Goal: Task Accomplishment & Management: Use online tool/utility

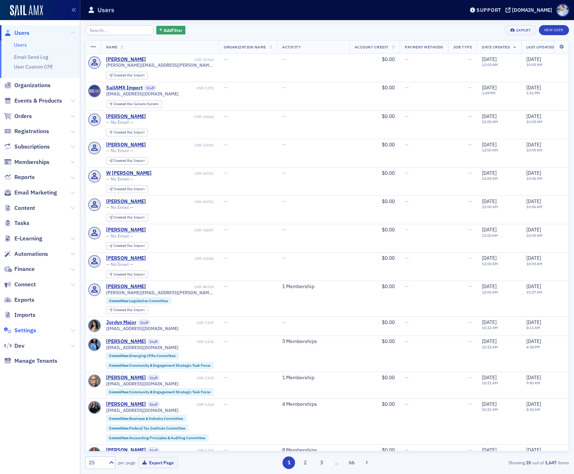
click at [29, 329] on span "Settings" at bounding box center [25, 330] width 22 height 8
select select "US"
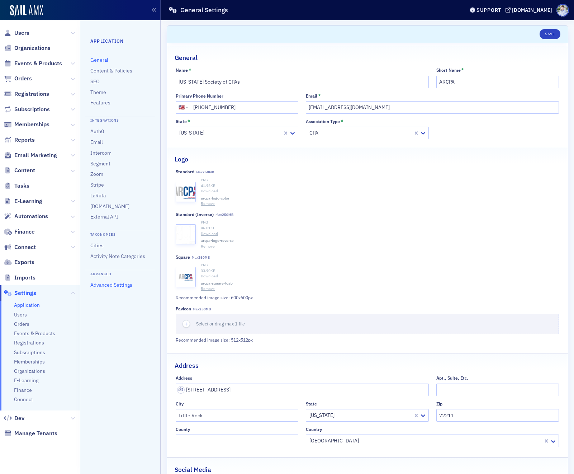
click at [96, 287] on link "Advanced Settings" at bounding box center [111, 284] width 42 height 6
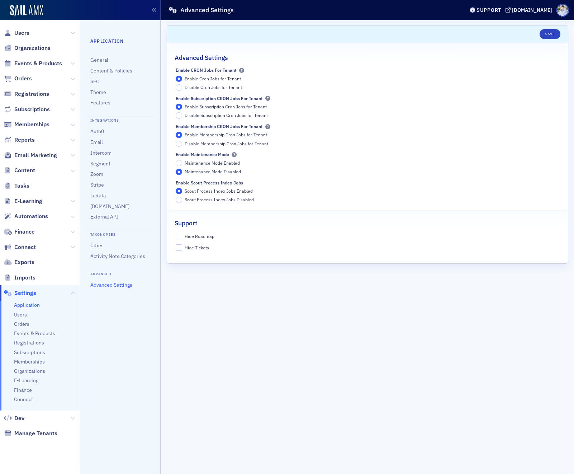
select select "US"
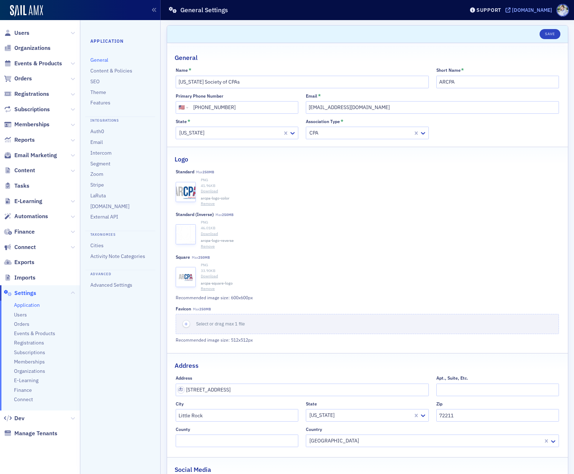
click at [512, 9] on div "[DOMAIN_NAME]" at bounding box center [532, 10] width 40 height 6
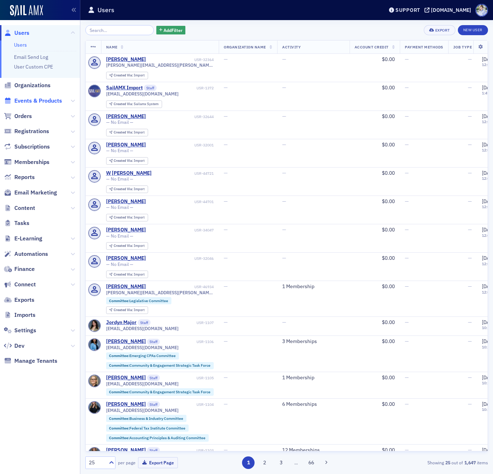
click at [34, 100] on span "Events & Products" at bounding box center [38, 101] width 48 height 8
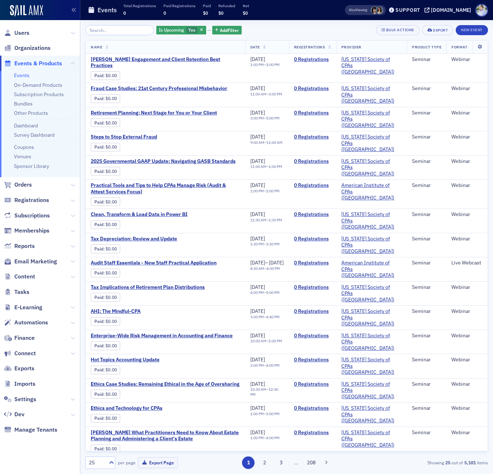
click at [266, 13] on div "Events Total Registrations 0 Paid Registrations 0 Paid $0 Refunded $0 Net $0" at bounding box center [205, 10] width 235 height 19
click at [136, 15] on div "0" at bounding box center [139, 12] width 33 height 9
click at [268, 10] on div "Events Total Registrations 0 Paid Registrations 0 Paid $0 Refunded $0 Net $0" at bounding box center [205, 10] width 235 height 19
click at [269, 22] on div "Is Upcoming Yes Add Filter Bulk Actions Export New Event Name Date Registration…" at bounding box center [286, 247] width 403 height 454
click at [269, 24] on div "Is Upcoming Yes Add Filter Bulk Actions Export New Event Name Date Registration…" at bounding box center [286, 247] width 403 height 454
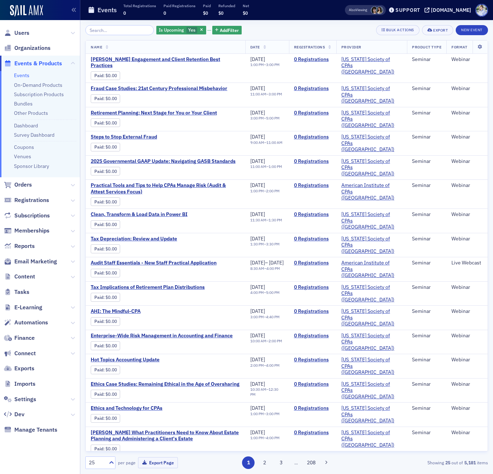
click at [287, 21] on div "Is Upcoming Yes Add Filter Bulk Actions Export New Event Name Date Registration…" at bounding box center [286, 247] width 403 height 454
click at [307, 28] on div "Is Upcoming Yes Add Filter Bulk Actions Export New Event" at bounding box center [286, 30] width 403 height 10
click at [200, 29] on icon "button" at bounding box center [201, 30] width 3 height 4
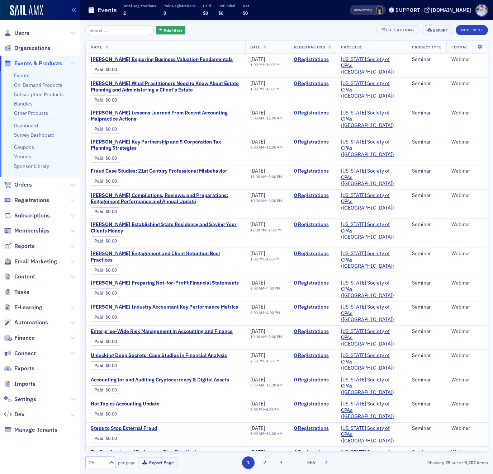
scroll to position [225, 0]
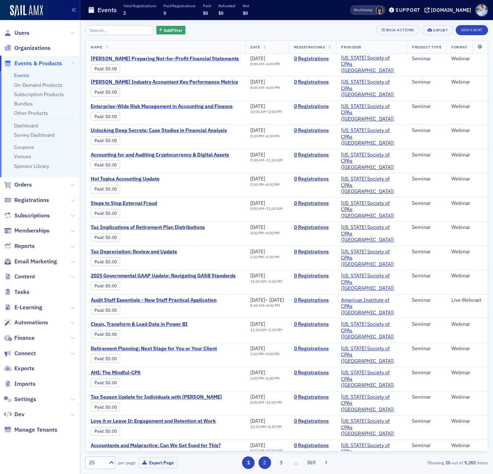
click at [266, 461] on button "2" at bounding box center [265, 462] width 13 height 13
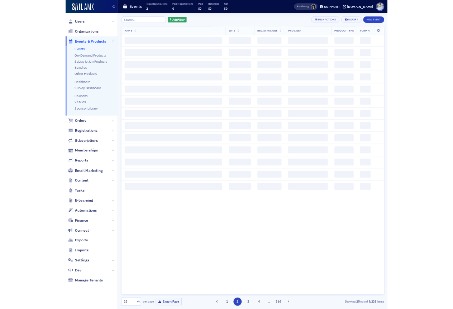
scroll to position [0, 0]
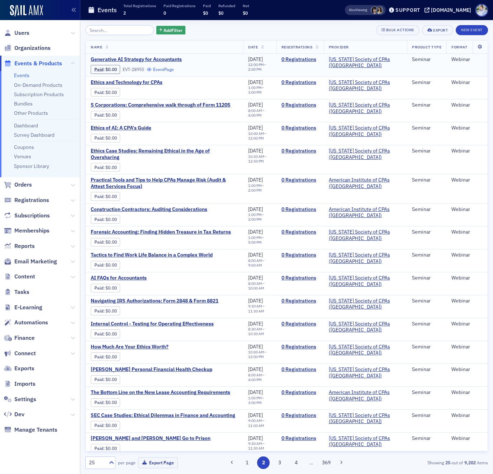
click at [169, 68] on link "Event Page" at bounding box center [160, 69] width 27 height 5
click at [250, 460] on button "1" at bounding box center [247, 462] width 13 height 13
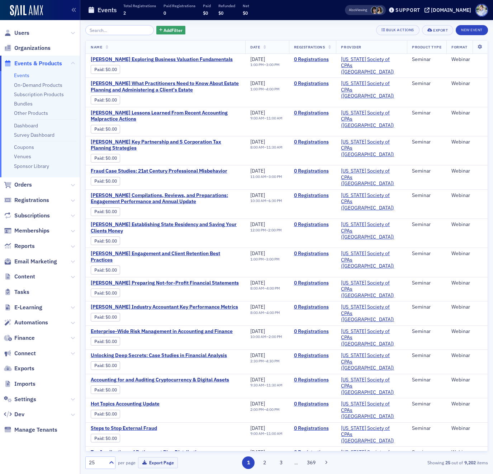
click at [279, 23] on div "Add Filter Bulk Actions Export New Event Name Date Registrations Provider Produ…" at bounding box center [286, 247] width 403 height 454
click at [30, 11] on img at bounding box center [26, 10] width 33 height 11
click at [46, 6] on div "Prod" at bounding box center [40, 11] width 80 height 20
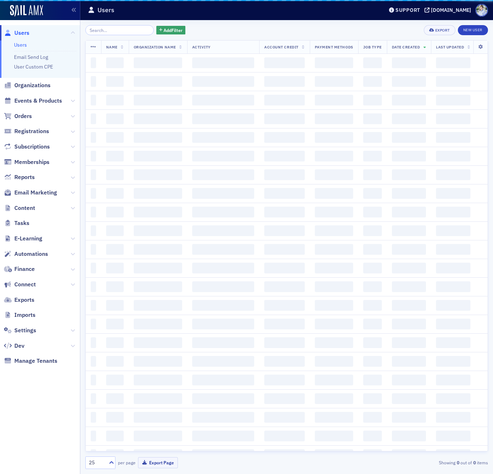
click at [48, 7] on div "Prod" at bounding box center [40, 11] width 80 height 20
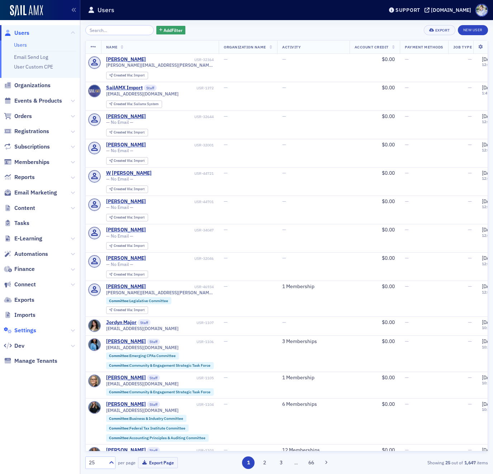
click at [26, 330] on span "Settings" at bounding box center [25, 330] width 22 height 8
select select "US"
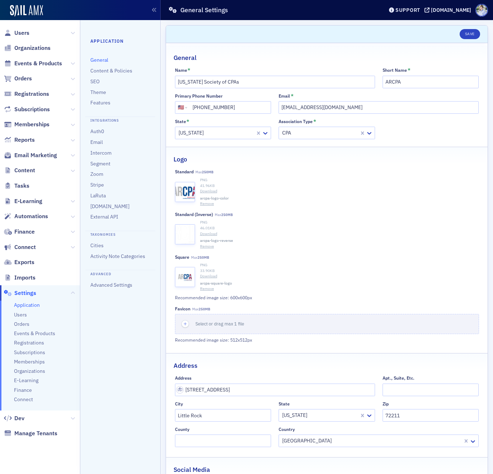
drag, startPoint x: 281, startPoint y: 10, endPoint x: 260, endPoint y: 16, distance: 21.2
click at [281, 10] on div "General Settings" at bounding box center [270, 10] width 204 height 14
click at [268, 30] on header "Save" at bounding box center [327, 34] width 322 height 18
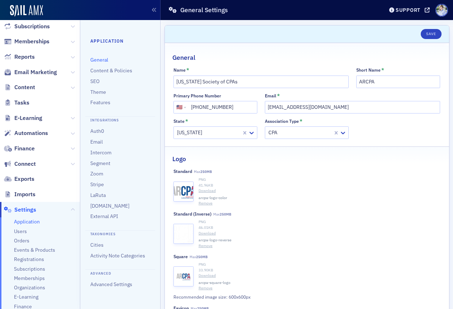
scroll to position [73, 0]
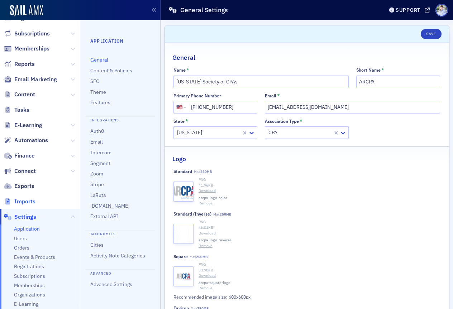
click at [24, 199] on span "Imports" at bounding box center [24, 202] width 21 height 8
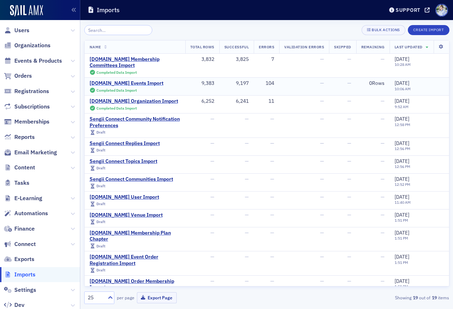
click at [116, 86] on div "AM.Net Events Import" at bounding box center [127, 83] width 74 height 6
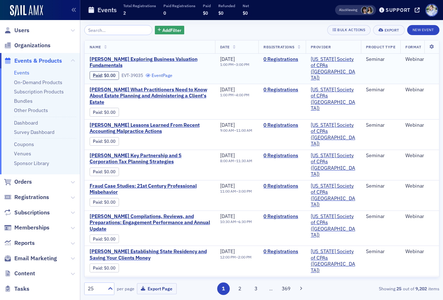
click at [171, 77] on link "Event Page" at bounding box center [159, 75] width 27 height 5
click at [169, 30] on span "Add Filter" at bounding box center [171, 30] width 19 height 6
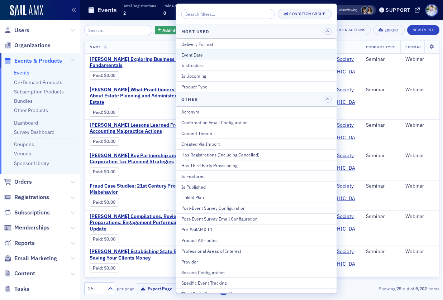
click at [195, 50] on button "Event Date" at bounding box center [256, 54] width 161 height 11
select select "9"
select select "2025"
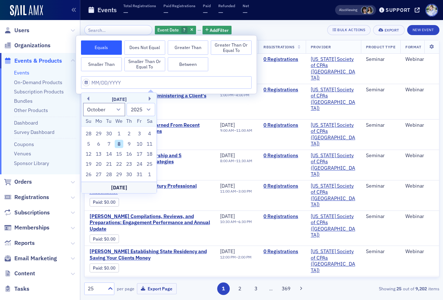
click at [147, 100] on div "[DATE]" at bounding box center [118, 99] width 75 height 7
click at [149, 98] on button "Next Month" at bounding box center [151, 99] width 4 height 4
select select "10"
click at [96, 143] on div "3" at bounding box center [98, 144] width 9 height 9
type input "11/03/2025"
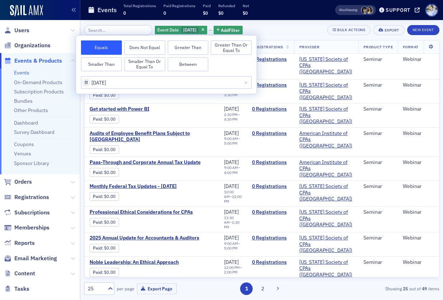
click at [137, 19] on div "Events Total Registrations 0 Paid Registrations 0 Paid $0 Refunded $0 Net $0" at bounding box center [200, 10] width 225 height 19
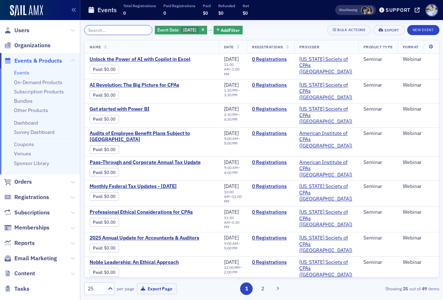
click at [124, 32] on input "search" at bounding box center [118, 30] width 68 height 10
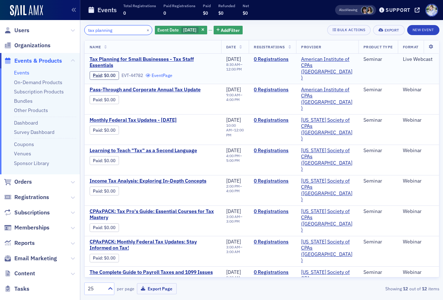
type input "tax planning"
click at [161, 77] on link "Event Page" at bounding box center [159, 75] width 27 height 5
click at [415, 8] on div "Also Viewing Support arcpa.production.sailamx.com" at bounding box center [384, 10] width 118 height 13
click at [415, 8] on icon at bounding box center [417, 10] width 5 height 5
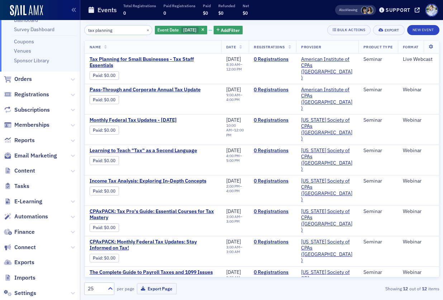
scroll to position [103, 0]
click at [73, 124] on icon at bounding box center [73, 125] width 4 height 4
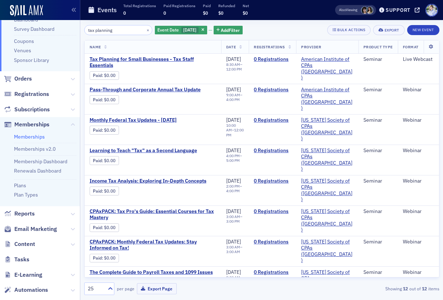
click at [29, 138] on link "Memberships" at bounding box center [29, 137] width 31 height 6
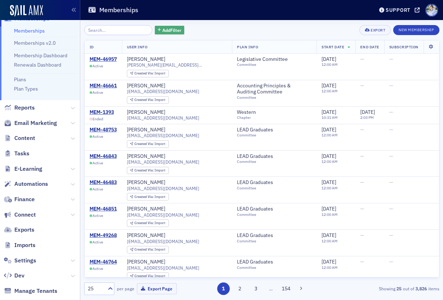
click at [162, 30] on span "Add Filter" at bounding box center [171, 30] width 19 height 6
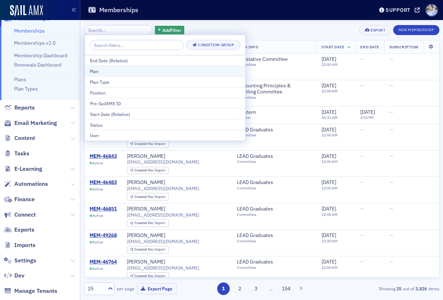
click at [137, 71] on div "Plan" at bounding box center [165, 71] width 151 height 6
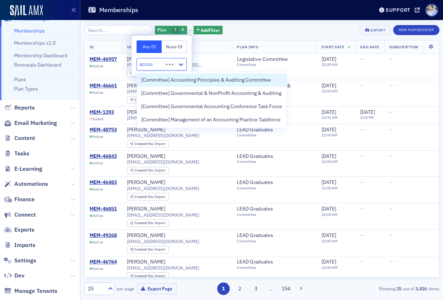
type input "accoun"
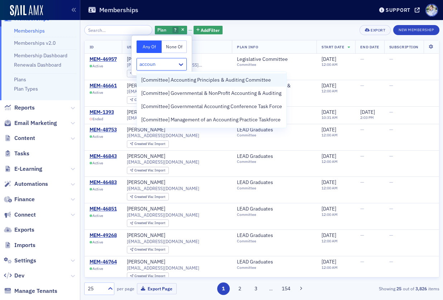
click at [168, 78] on span "[Committee] Accounting Principles & Auditing Committee" at bounding box center [206, 80] width 130 height 8
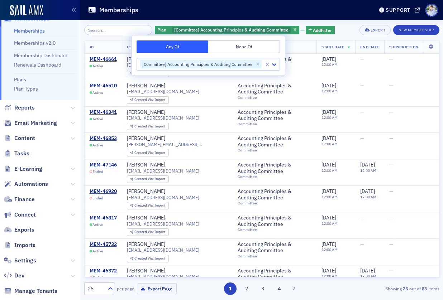
click at [165, 13] on div "Memberships" at bounding box center [225, 10] width 275 height 14
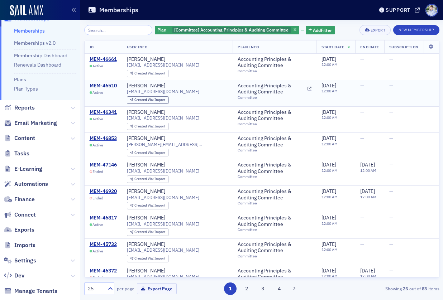
click at [111, 81] on td "MEM-46510 Active" at bounding box center [103, 93] width 37 height 27
click at [110, 84] on div "MEM-46510" at bounding box center [103, 86] width 27 height 6
click at [320, 28] on span "Add Filter" at bounding box center [322, 30] width 19 height 6
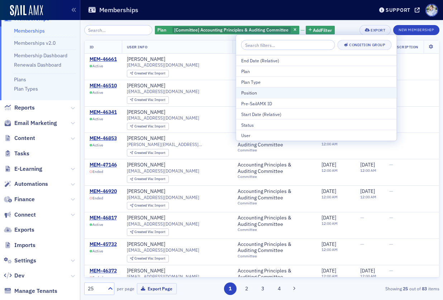
click at [268, 89] on button "Position" at bounding box center [316, 92] width 161 height 11
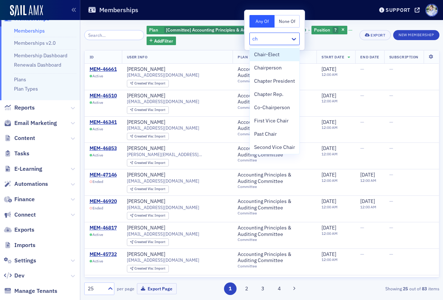
type input "cha"
click at [276, 65] on span "Chairperson" at bounding box center [268, 68] width 28 height 8
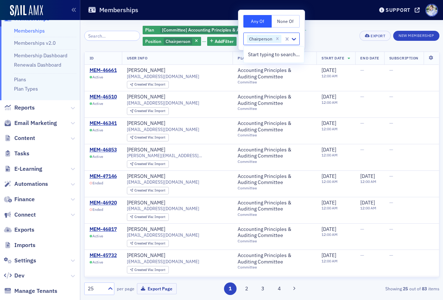
click at [218, 14] on div "Memberships" at bounding box center [225, 10] width 275 height 14
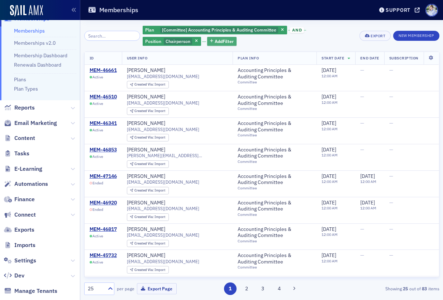
click at [215, 41] on span "Add Filter" at bounding box center [224, 41] width 19 height 6
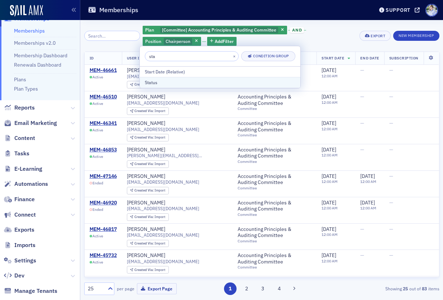
type input "sta"
click at [203, 82] on div "Status" at bounding box center [220, 82] width 151 height 6
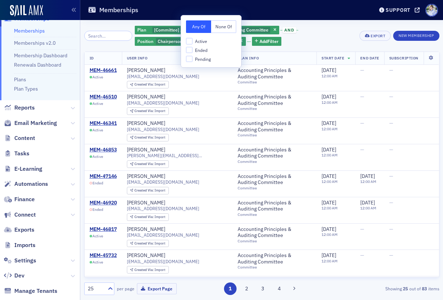
click at [199, 41] on span "Active" at bounding box center [201, 41] width 12 height 6
click at [193, 41] on input "Active" at bounding box center [189, 41] width 6 height 6
checkbox input "true"
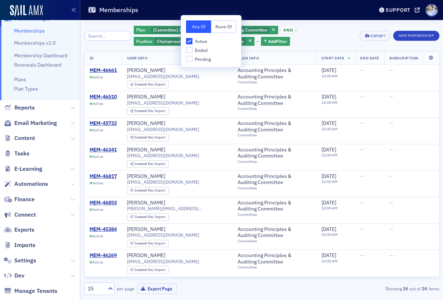
click at [203, 5] on div "Memberships" at bounding box center [225, 10] width 275 height 14
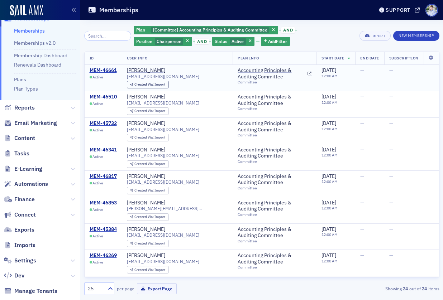
click at [106, 75] on div "MEM-46661 Active" at bounding box center [103, 73] width 27 height 12
click at [107, 72] on div "MEM-46661" at bounding box center [103, 70] width 27 height 6
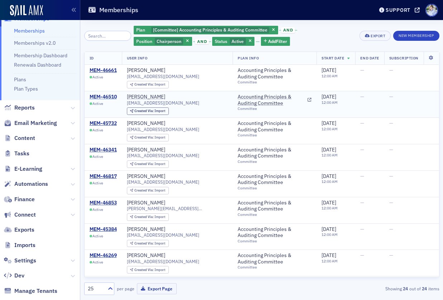
click at [104, 96] on div "MEM-46510" at bounding box center [103, 97] width 27 height 6
click at [183, 14] on div "Memberships" at bounding box center [225, 10] width 275 height 14
click at [189, 8] on div "Memberships" at bounding box center [225, 10] width 275 height 14
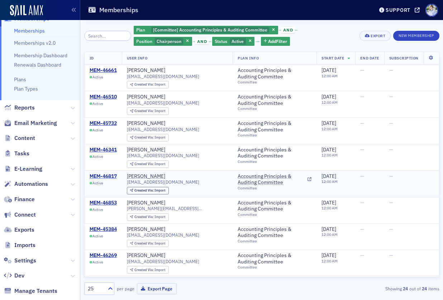
click at [98, 179] on div "MEM-46817" at bounding box center [103, 177] width 27 height 6
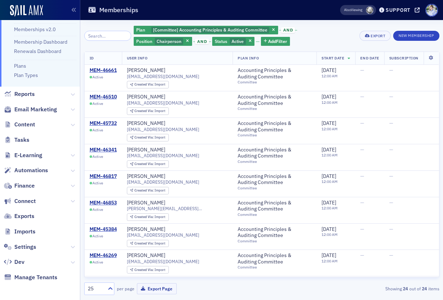
scroll to position [106, 0]
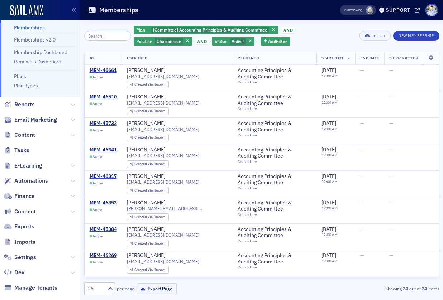
click at [58, 88] on li "Plan Types" at bounding box center [45, 85] width 62 height 7
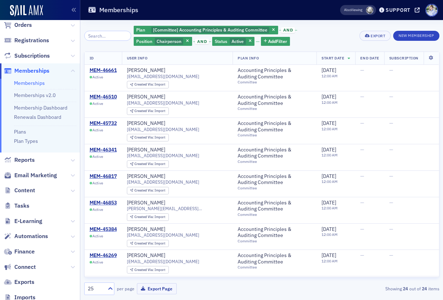
scroll to position [51, 0]
click at [113, 70] on div "MEM-46661" at bounding box center [103, 70] width 27 height 6
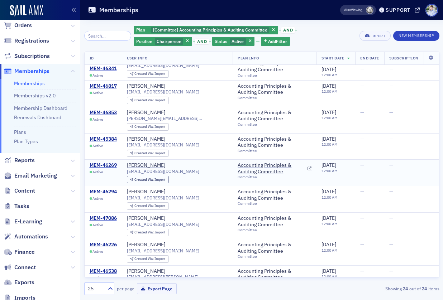
scroll to position [104, 0]
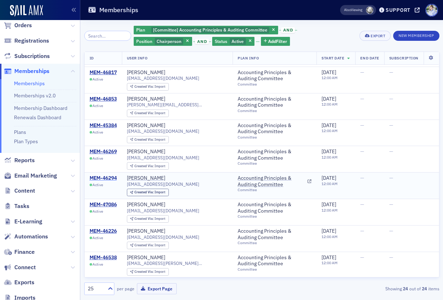
click at [105, 177] on div "MEM-46294" at bounding box center [103, 178] width 27 height 6
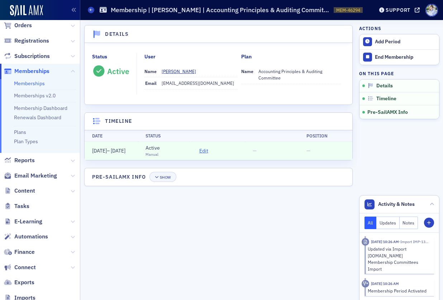
click at [205, 149] on span "Edit" at bounding box center [203, 151] width 9 height 8
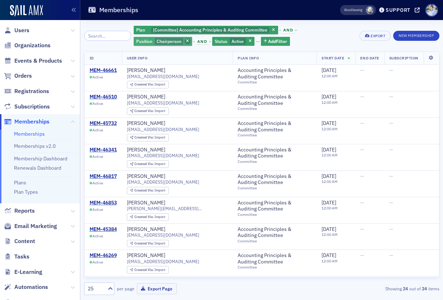
click at [191, 38] on span "button" at bounding box center [188, 41] width 6 height 6
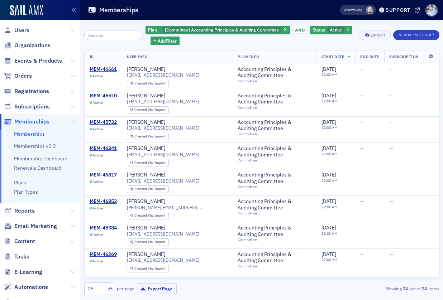
click at [273, 16] on div "Memberships" at bounding box center [203, 10] width 230 height 14
click at [54, 216] on span "Reports" at bounding box center [40, 211] width 80 height 15
click at [101, 146] on div "MEM-46341" at bounding box center [103, 149] width 27 height 6
click at [209, 14] on div "Memberships" at bounding box center [203, 10] width 230 height 14
click at [203, 29] on span "[Committee] Accounting Principles & Auditing Committee" at bounding box center [222, 30] width 114 height 6
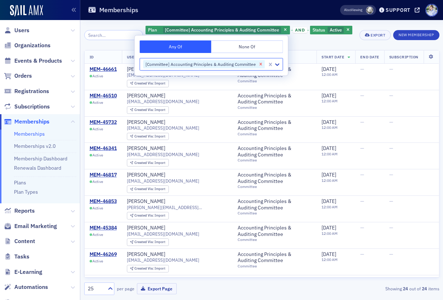
click at [257, 63] on Committee"] "Remove [Committee] Accounting Principles & Auditing Committee" at bounding box center [261, 64] width 8 height 9
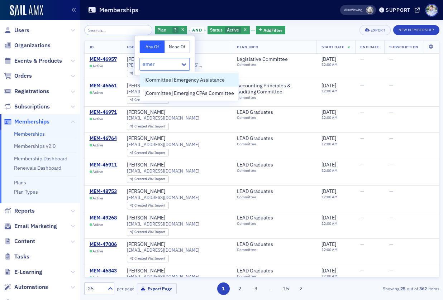
type input "emerg"
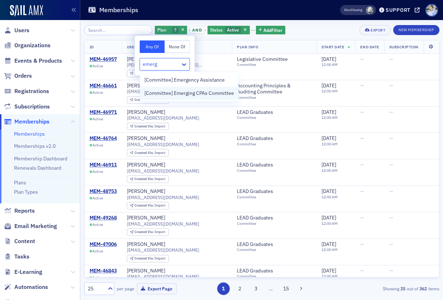
click at [227, 93] on span "[Committee] Emerging CPAs Committee" at bounding box center [190, 94] width 90 height 8
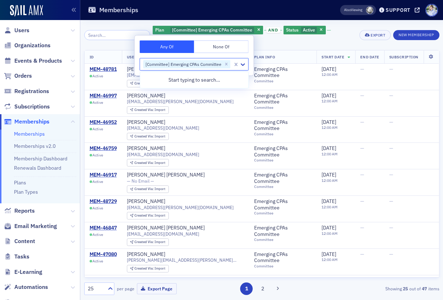
click at [188, 16] on div "Memberships" at bounding box center [203, 10] width 230 height 14
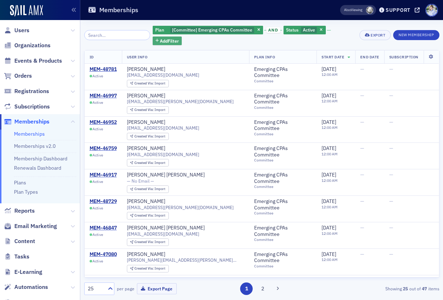
click at [153, 38] on button "Add Filter" at bounding box center [167, 41] width 29 height 9
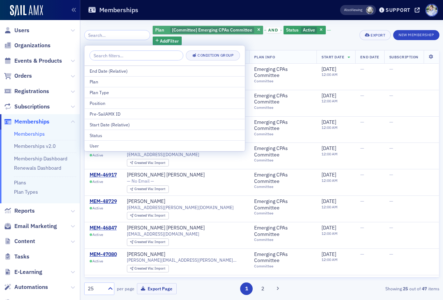
click at [200, 30] on span "[Committee] Emerging CPAs Committee" at bounding box center [212, 30] width 80 height 6
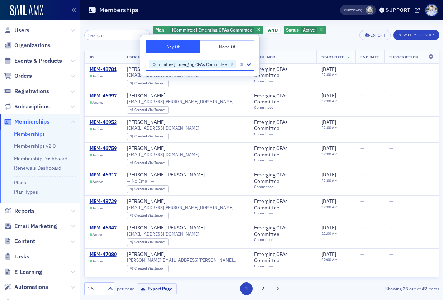
click at [190, 17] on header "Memberships Also Viewing Support arcpa.production.sailamx.com" at bounding box center [261, 10] width 363 height 20
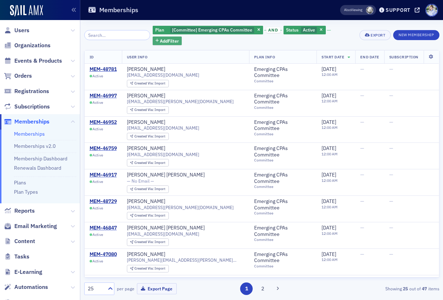
click at [173, 42] on button "Add Filter" at bounding box center [167, 41] width 29 height 9
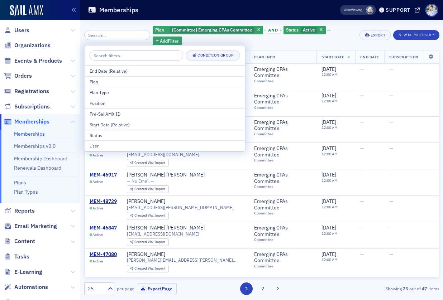
click at [171, 11] on div "Memberships" at bounding box center [203, 10] width 230 height 14
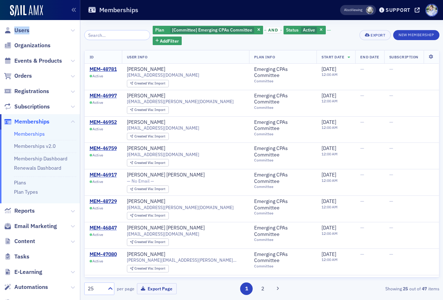
drag, startPoint x: 21, startPoint y: 32, endPoint x: 119, endPoint y: 23, distance: 98.4
click at [119, 23] on div "Prod Users Organizations Events & Products Orders Registrations Subscriptions M…" at bounding box center [221, 150] width 443 height 300
click at [87, 26] on div "Plan [Committee] Emerging CPAs Committee and Status Active Add Filter" at bounding box center [219, 35] width 270 height 20
click at [158, 14] on div "Memberships" at bounding box center [203, 10] width 230 height 14
click at [98, 71] on div "MEM-48781" at bounding box center [103, 69] width 27 height 6
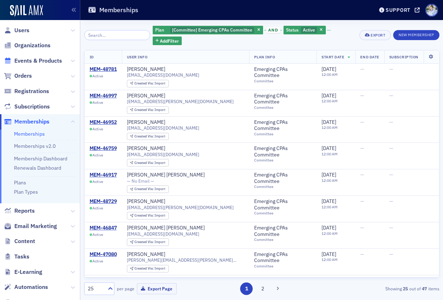
scroll to position [439, 0]
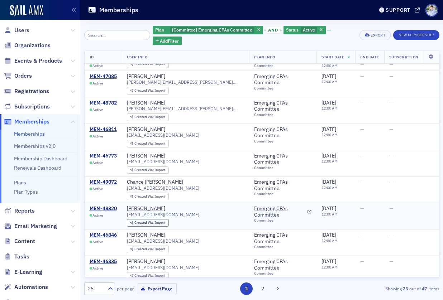
click at [109, 206] on div "MEM-48820" at bounding box center [103, 209] width 27 height 6
click at [197, 13] on div "Memberships" at bounding box center [225, 10] width 275 height 14
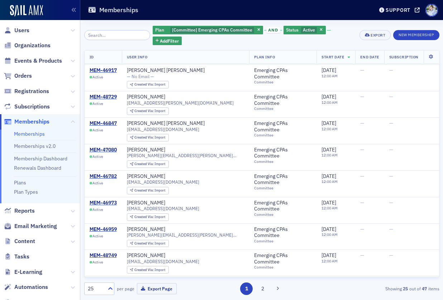
scroll to position [0, 0]
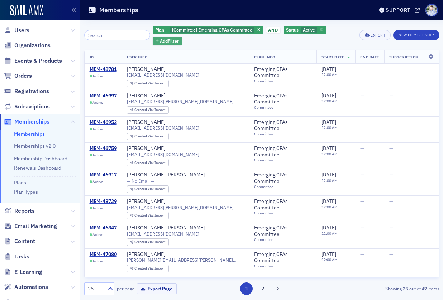
click at [171, 42] on span "Add Filter" at bounding box center [169, 41] width 19 height 6
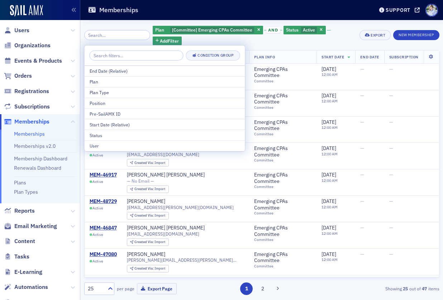
click at [364, 27] on div "Plan [Committee] Emerging CPAs Committee and Status Active Add Filter Export Ne…" at bounding box center [261, 35] width 355 height 20
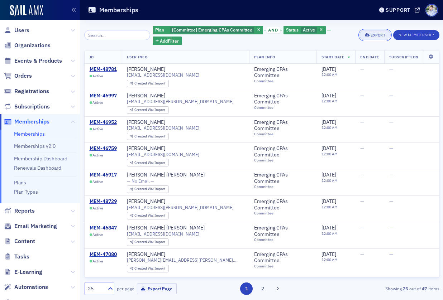
click at [368, 33] on button "Export" at bounding box center [375, 35] width 31 height 10
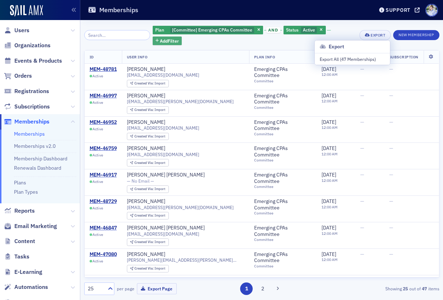
click at [160, 39] on span "Add Filter" at bounding box center [169, 41] width 19 height 6
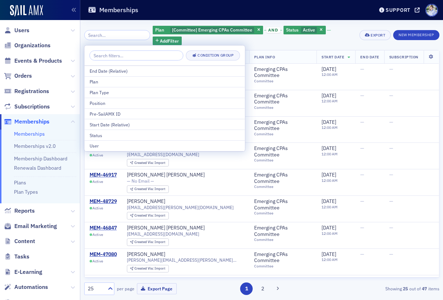
click at [245, 10] on div "Memberships" at bounding box center [225, 10] width 275 height 14
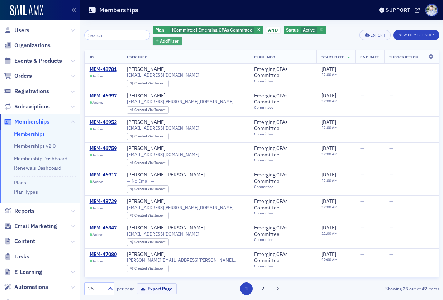
click at [160, 40] on span "Add Filter" at bounding box center [169, 41] width 19 height 6
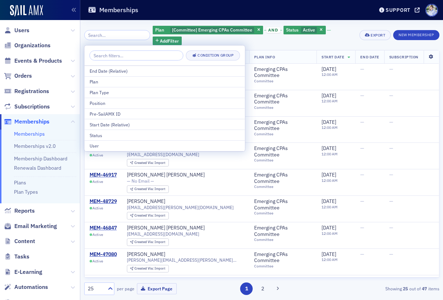
click at [431, 55] on icon at bounding box center [431, 57] width 15 height 4
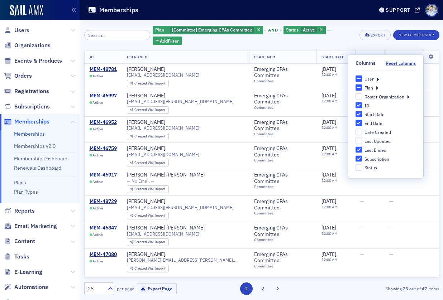
drag, startPoint x: 347, startPoint y: 43, endPoint x: 397, endPoint y: 54, distance: 51.8
click at [347, 43] on div "Plan [Committee] Emerging CPAs Committee and Status Active Add Filter" at bounding box center [254, 35] width 202 height 20
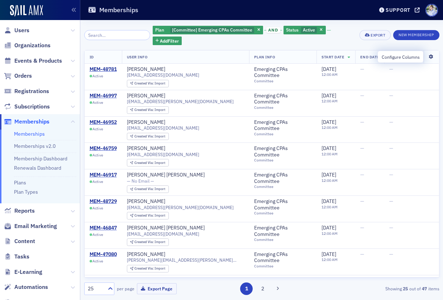
click at [431, 58] on icon at bounding box center [431, 57] width 15 height 4
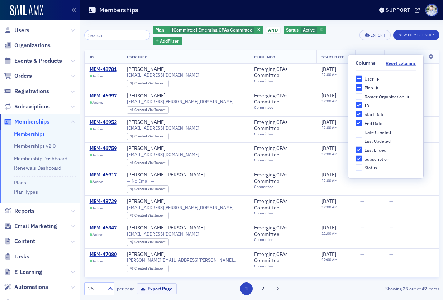
click at [378, 79] on icon at bounding box center [378, 79] width 3 height 6
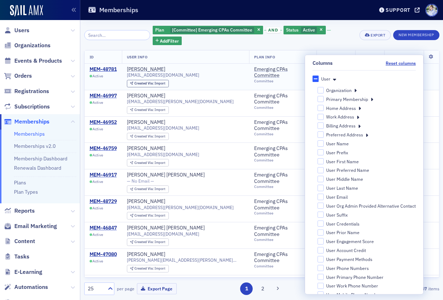
click at [336, 79] on icon at bounding box center [334, 79] width 3 height 6
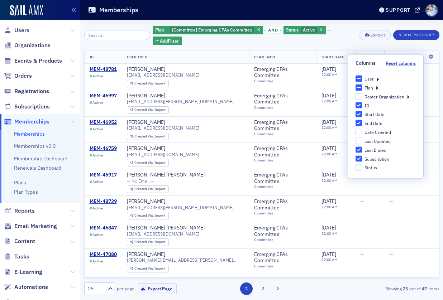
click at [377, 79] on icon at bounding box center [378, 79] width 3 height 6
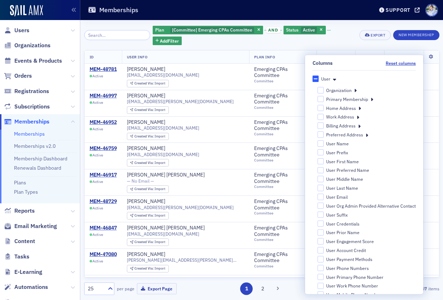
click at [357, 90] on icon at bounding box center [355, 90] width 3 height 6
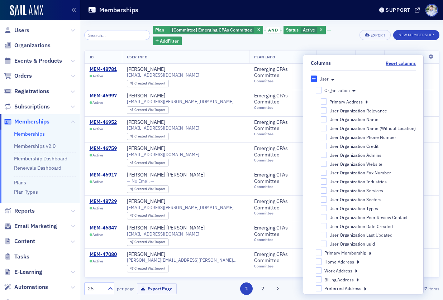
click at [350, 119] on div "User Organization Name" at bounding box center [354, 120] width 49 height 6
click at [327, 119] on input "User Organization Name" at bounding box center [324, 119] width 6 height 6
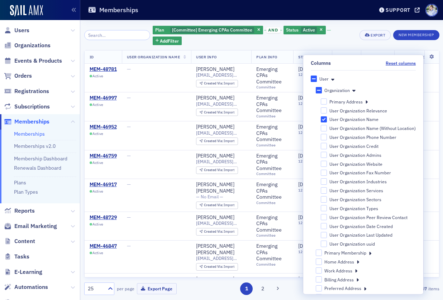
click at [354, 119] on div "User Organization Name" at bounding box center [354, 120] width 49 height 6
click at [327, 119] on input "User Organization Name" at bounding box center [324, 119] width 6 height 6
checkbox input "false"
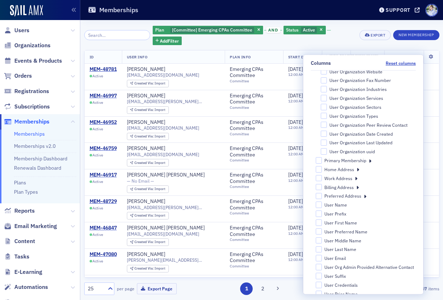
scroll to position [106, 0]
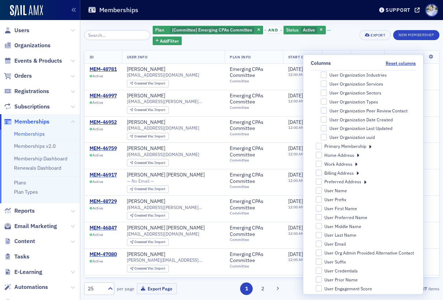
click at [358, 155] on icon at bounding box center [358, 155] width 3 height 6
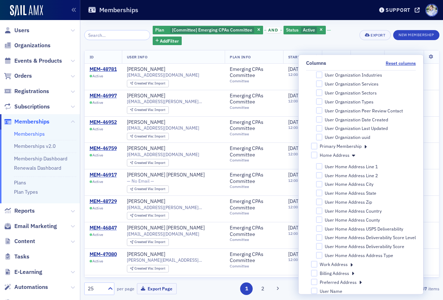
click at [369, 167] on div "User Home Address Line 1" at bounding box center [351, 167] width 53 height 6
click at [323, 167] on input "User Home Address Line 1" at bounding box center [319, 167] width 6 height 6
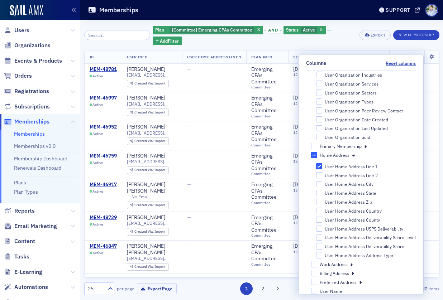
click at [371, 167] on div "User Home Address Line 1" at bounding box center [351, 167] width 53 height 6
click at [323, 167] on input "User Home Address Line 1" at bounding box center [319, 167] width 6 height 6
checkbox input "false"
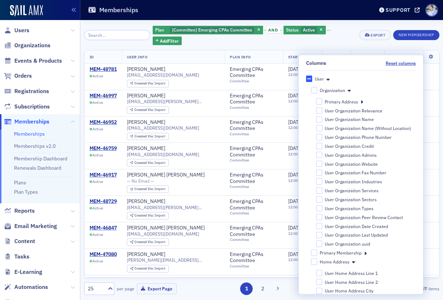
click at [357, 119] on div "User Organization Name" at bounding box center [349, 120] width 49 height 6
click at [323, 119] on input "User Organization Name" at bounding box center [319, 119] width 6 height 6
checkbox input "true"
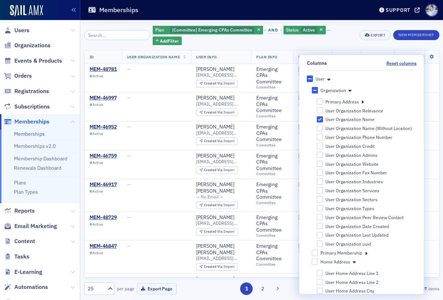
click at [340, 38] on div "Plan [Committee] Emerging CPAs Committee and Status Active Add Filter" at bounding box center [254, 35] width 202 height 20
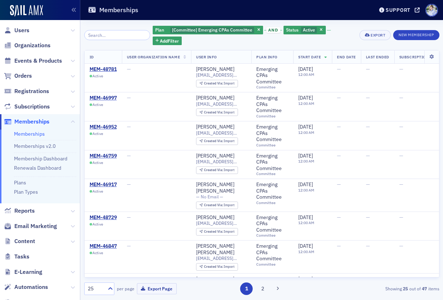
click at [205, 35] on div "Plan [Committee] Emerging CPAs Committee and Status Active Add Filter" at bounding box center [254, 35] width 202 height 20
click at [256, 29] on span "button" at bounding box center [259, 30] width 6 height 6
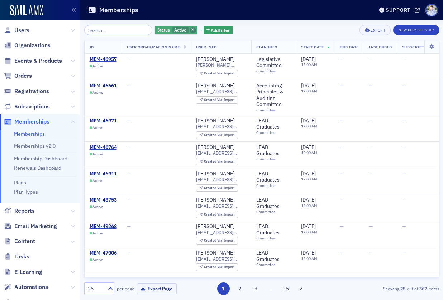
click at [191, 31] on icon "button" at bounding box center [192, 30] width 3 height 4
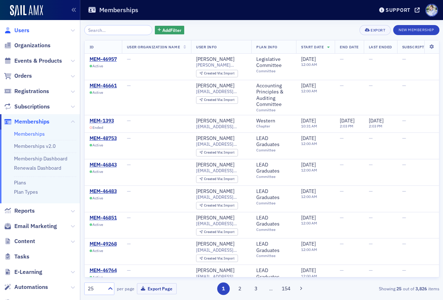
click at [27, 34] on span "Users" at bounding box center [21, 31] width 15 height 8
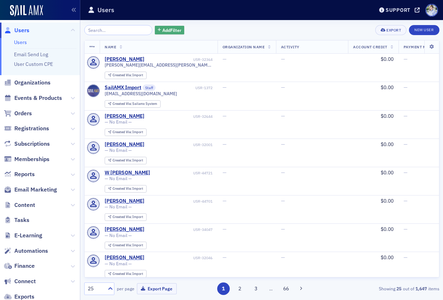
click at [162, 33] on span "Add Filter" at bounding box center [171, 30] width 19 height 6
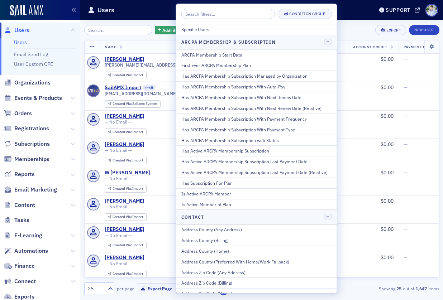
click at [122, 12] on div "Users" at bounding box center [225, 10] width 275 height 14
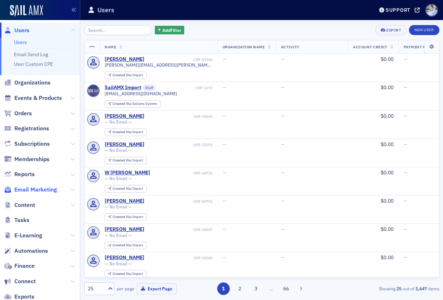
click at [29, 186] on span "Email Marketing" at bounding box center [35, 190] width 43 height 8
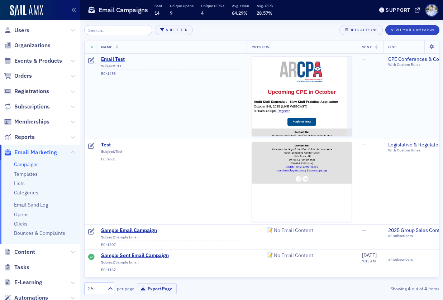
click at [110, 57] on span "Email Test" at bounding box center [171, 59] width 141 height 6
click at [221, 32] on div "Add Filter Bulk Actions New Email Campaign" at bounding box center [261, 30] width 355 height 10
click at [22, 11] on img at bounding box center [26, 10] width 33 height 11
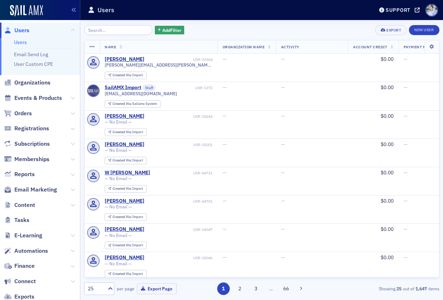
click at [52, 229] on span "E-Learning" at bounding box center [40, 235] width 80 height 15
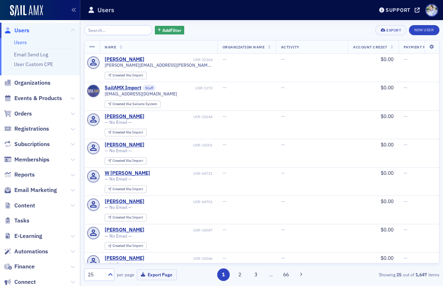
click at [66, 231] on span "E-Learning" at bounding box center [40, 235] width 80 height 15
click at [43, 250] on span "Automations" at bounding box center [31, 251] width 34 height 8
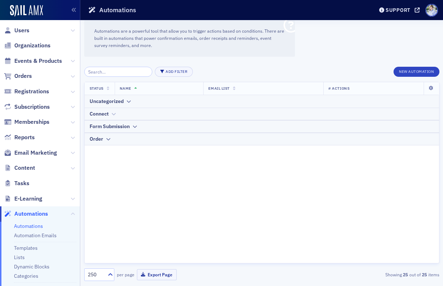
click at [103, 114] on div "Connect" at bounding box center [99, 114] width 19 height 8
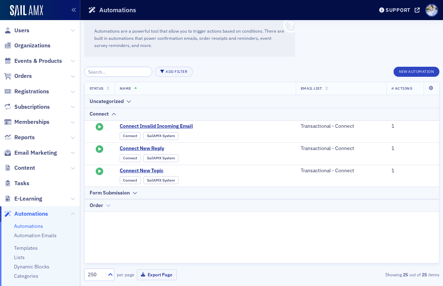
click at [102, 203] on div "Order" at bounding box center [97, 206] width 14 height 8
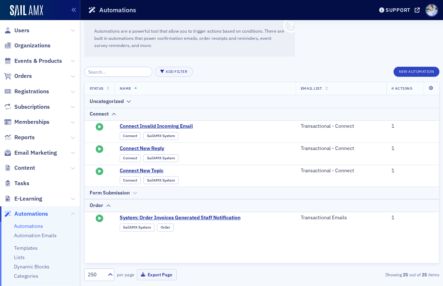
click at [104, 192] on div "Form Submission" at bounding box center [110, 193] width 40 height 8
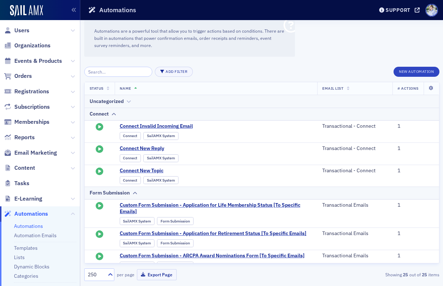
click at [108, 99] on div "Uncategorized" at bounding box center [107, 102] width 34 height 8
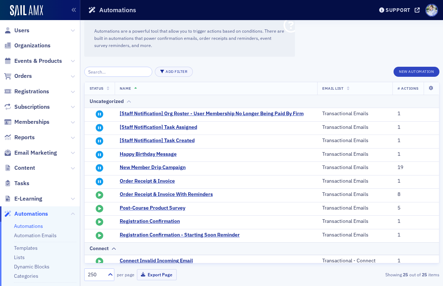
click at [110, 101] on div "Uncategorized" at bounding box center [107, 102] width 34 height 8
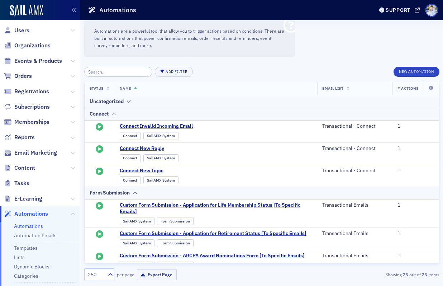
click at [108, 112] on div "Connect" at bounding box center [99, 114] width 19 height 8
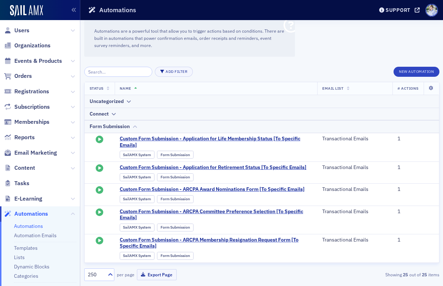
click at [108, 122] on th "Form Submission" at bounding box center [262, 126] width 355 height 13
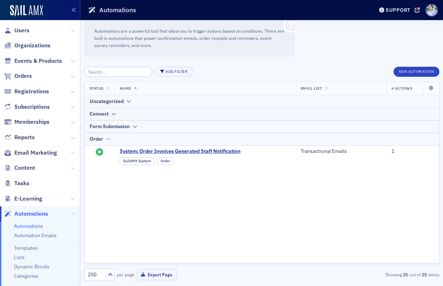
click at [109, 138] on icon at bounding box center [108, 139] width 5 height 4
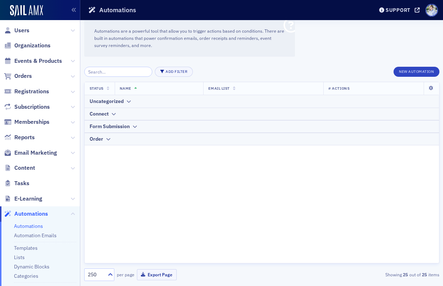
click at [334, 37] on div "Automations are a powerful tool that allow you to trigger actions based on cond…" at bounding box center [261, 153] width 363 height 266
click at [332, 28] on div "Automations are a powerful tool that allow you to trigger actions based on cond…" at bounding box center [261, 153] width 363 height 266
click at [42, 181] on span "Tasks" at bounding box center [40, 183] width 80 height 15
click at [34, 181] on span "Tasks" at bounding box center [40, 183] width 80 height 15
click at [194, 198] on div "Status Name Email List # Actions Uncategorized Connect Form Submission Order" at bounding box center [261, 172] width 355 height 181
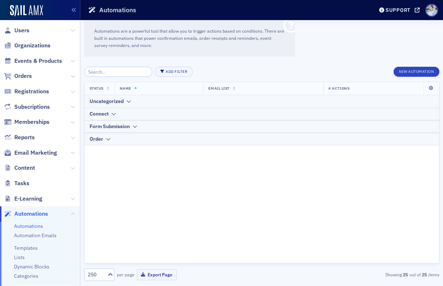
click at [398, 55] on div "Automations are a powerful tool that allow you to trigger actions based on cond…" at bounding box center [261, 153] width 363 height 266
click at [415, 72] on button "New Automation" at bounding box center [417, 72] width 46 height 10
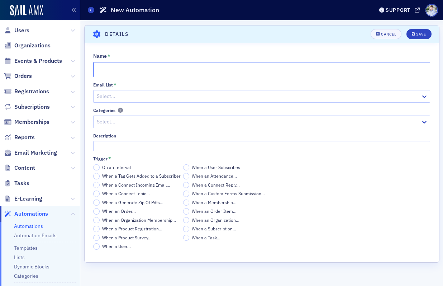
click at [108, 71] on input "Name *" at bounding box center [261, 69] width 337 height 15
type input "New Member Application Staff Task"
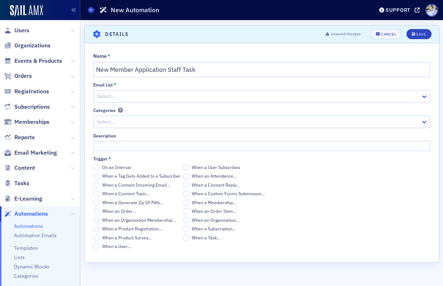
click at [136, 91] on div "Select…" at bounding box center [257, 96] width 327 height 10
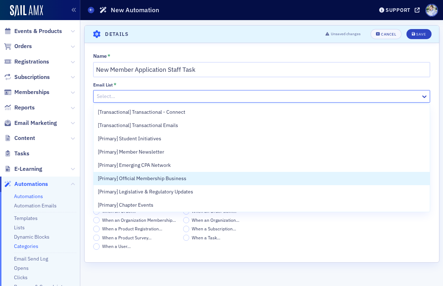
click at [30, 248] on link "Categories" at bounding box center [26, 246] width 24 height 6
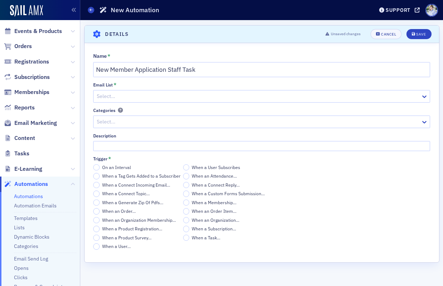
scroll to position [29, 0]
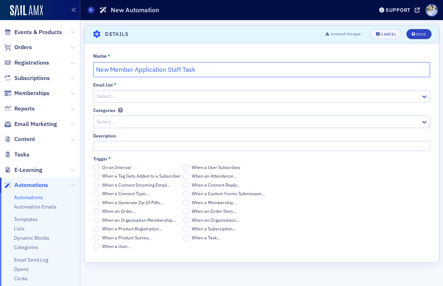
drag, startPoint x: 169, startPoint y: 69, endPoint x: 220, endPoint y: 69, distance: 51.3
click at [220, 69] on input "New Member Application Staff Task" at bounding box center [261, 69] width 337 height 15
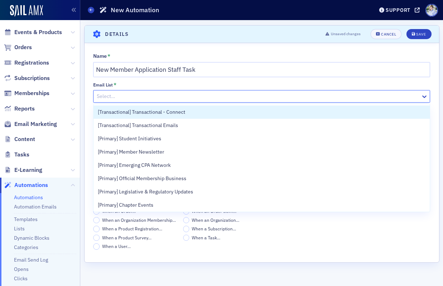
click at [159, 95] on div at bounding box center [258, 96] width 324 height 9
paste input "Staff Task"
type input "Staff Task"
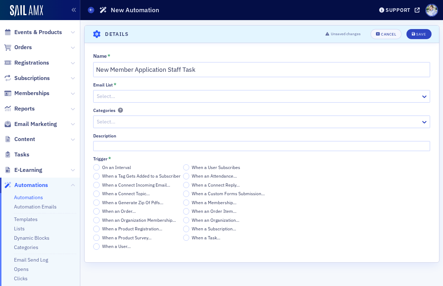
click at [166, 87] on div "Email List * Select…" at bounding box center [261, 92] width 337 height 20
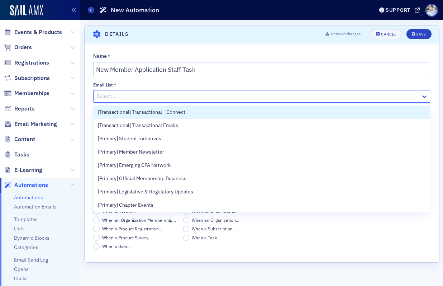
click at [164, 95] on div at bounding box center [258, 96] width 324 height 9
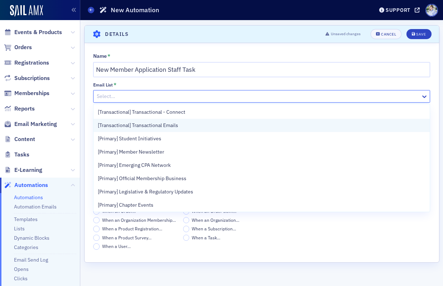
click at [156, 126] on span "[Transactional] Transactional Emails" at bounding box center [138, 126] width 80 height 8
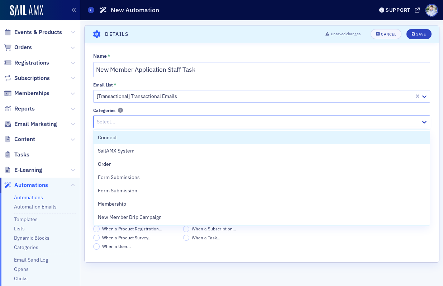
click at [137, 124] on div at bounding box center [258, 121] width 324 height 9
paste input "Staff Task"
type input "Staff Task"
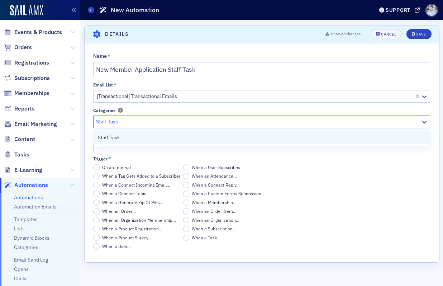
click at [136, 136] on div "Staff Task" at bounding box center [262, 138] width 328 height 8
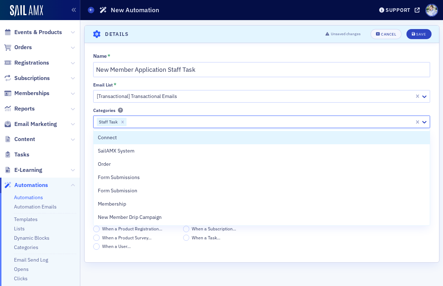
click at [148, 109] on div "Categories" at bounding box center [261, 110] width 337 height 5
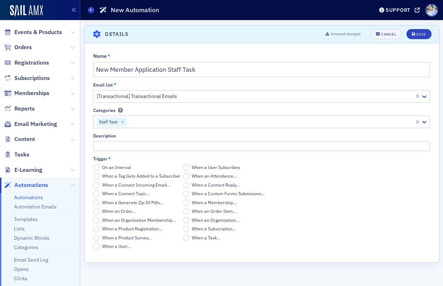
click at [127, 211] on span "When an Order…" at bounding box center [119, 211] width 34 height 6
click at [100, 211] on input "When an Order…" at bounding box center [96, 211] width 6 height 6
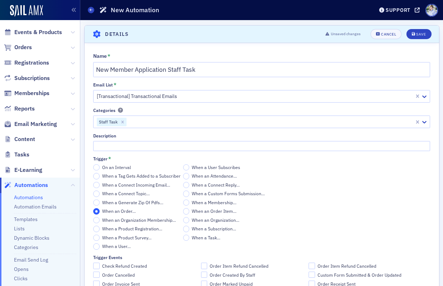
scroll to position [44, 0]
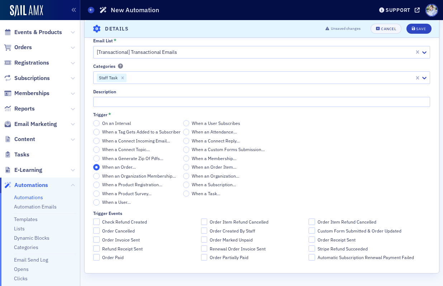
click at [110, 258] on span "Order Paid" at bounding box center [113, 257] width 22 height 6
click at [100, 258] on input "Order Paid" at bounding box center [96, 257] width 6 height 6
checkbox input "true"
click at [426, 29] on div "Save" at bounding box center [421, 29] width 10 height 4
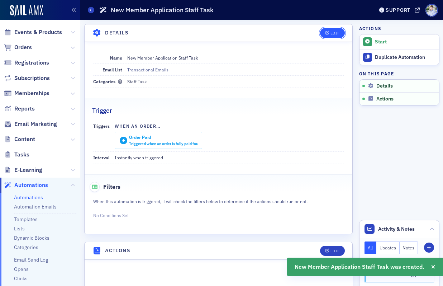
click at [331, 34] on div "Edit" at bounding box center [335, 33] width 9 height 4
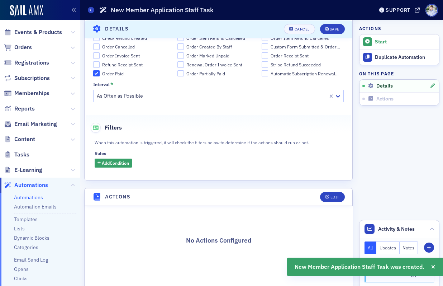
scroll to position [263, 0]
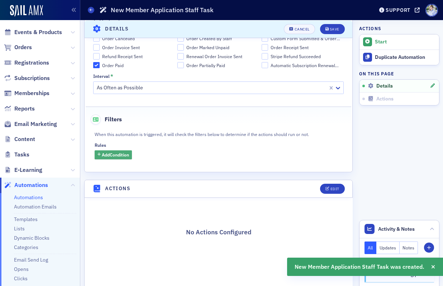
click at [127, 155] on span "Add Condition" at bounding box center [115, 154] width 27 height 6
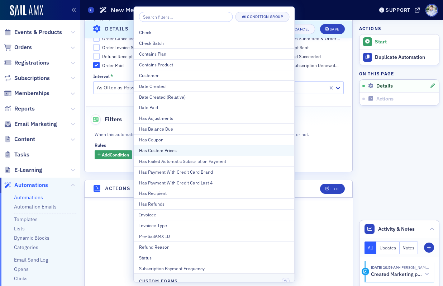
scroll to position [99, 0]
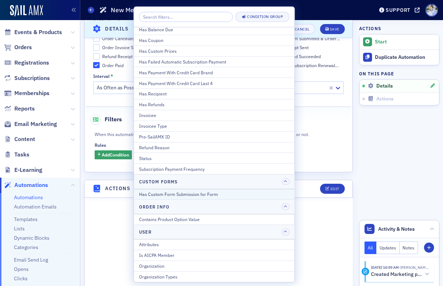
click at [228, 194] on div "Has Custom Form Submission for Form" at bounding box center [214, 194] width 151 height 6
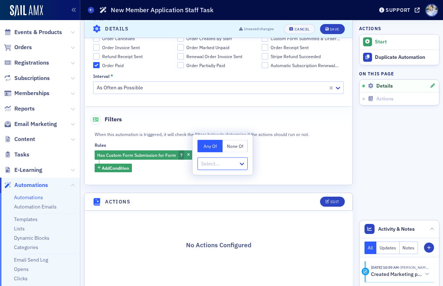
click at [209, 161] on div at bounding box center [218, 163] width 37 height 9
type input "join"
click at [222, 177] on span "Join Form" at bounding box center [213, 180] width 23 height 8
click at [165, 174] on fieldset "Filters When this automation is triggered, it will check the filters below to d…" at bounding box center [219, 140] width 266 height 68
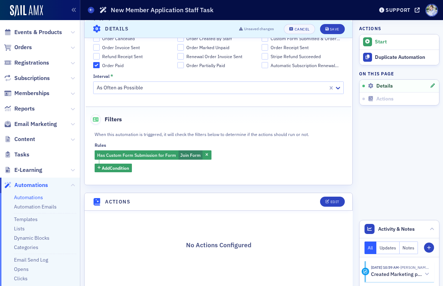
click at [162, 144] on div "Rules" at bounding box center [219, 144] width 248 height 5
click at [337, 30] on div "Save" at bounding box center [335, 29] width 10 height 4
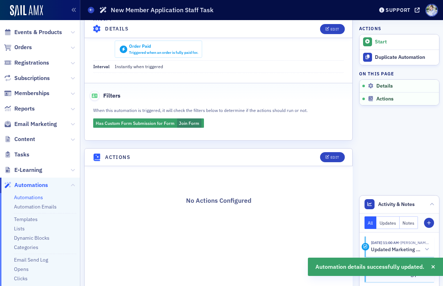
scroll to position [131, 0]
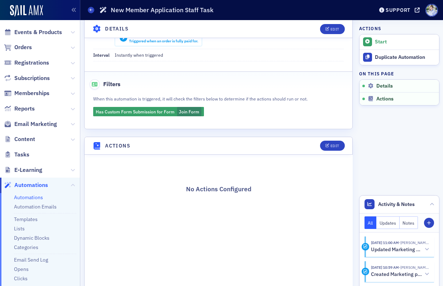
click at [167, 76] on div "Filters" at bounding box center [218, 81] width 253 height 18
click at [71, 139] on icon at bounding box center [73, 139] width 4 height 4
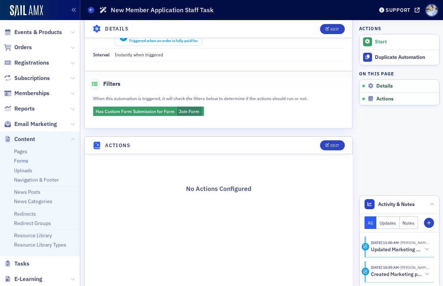
click at [25, 164] on link "Forms" at bounding box center [21, 160] width 14 height 6
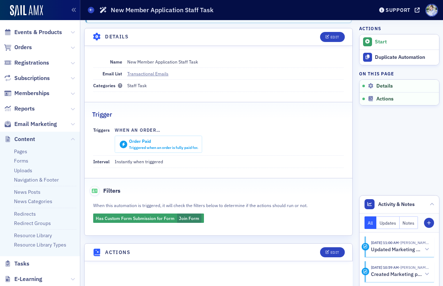
scroll to position [23, 0]
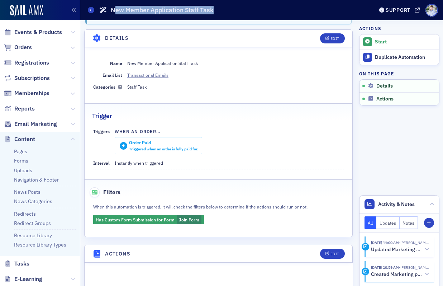
drag, startPoint x: 114, startPoint y: 11, endPoint x: 226, endPoint y: 7, distance: 111.6
click at [226, 7] on div "Automations New Member Application Staff Task" at bounding box center [225, 10] width 275 height 14
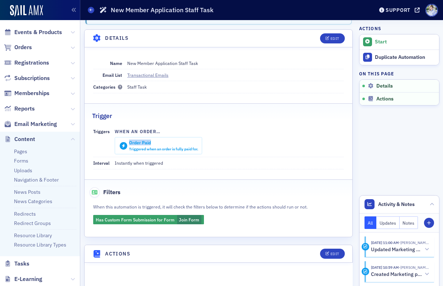
drag, startPoint x: 138, startPoint y: 141, endPoint x: 167, endPoint y: 142, distance: 28.7
click at [166, 142] on div "Order Paid Triggered when an order is fully paid for." at bounding box center [158, 145] width 79 height 11
click at [167, 142] on div "Order Paid" at bounding box center [163, 142] width 69 height 5
drag, startPoint x: 96, startPoint y: 221, endPoint x: 179, endPoint y: 221, distance: 82.1
click at [179, 221] on div "When this automation is triggered, it will check the filters below to determine…" at bounding box center [219, 213] width 268 height 22
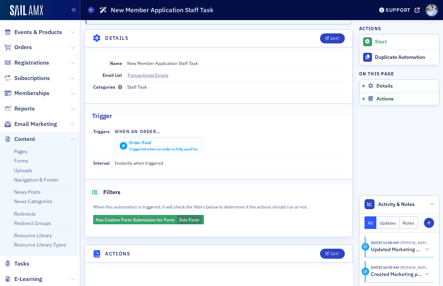
click at [211, 219] on div "When this automation is triggered, it will check the filters below to determine…" at bounding box center [219, 213] width 268 height 22
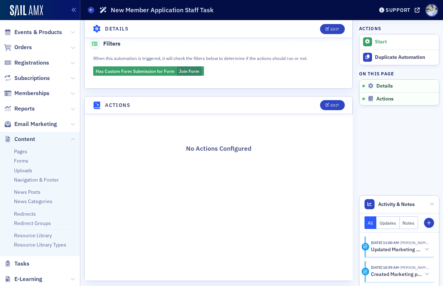
scroll to position [179, 0]
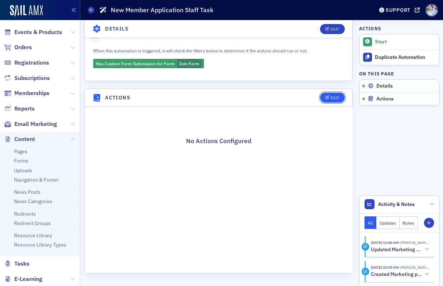
click at [330, 94] on button "Edit" at bounding box center [332, 98] width 25 height 10
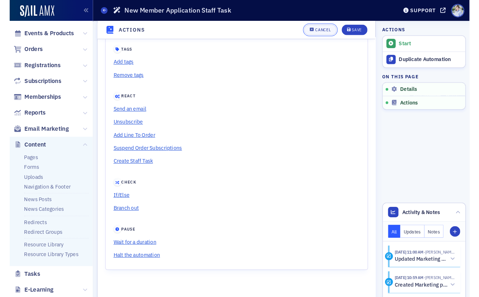
scroll to position [256, 0]
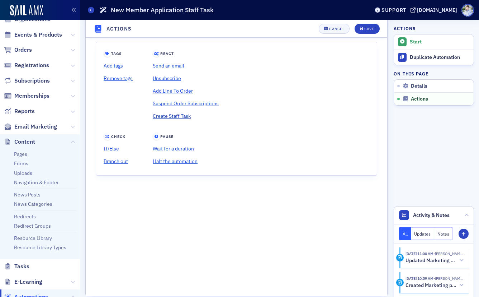
click at [176, 116] on link "Create Staff Task" at bounding box center [186, 116] width 66 height 13
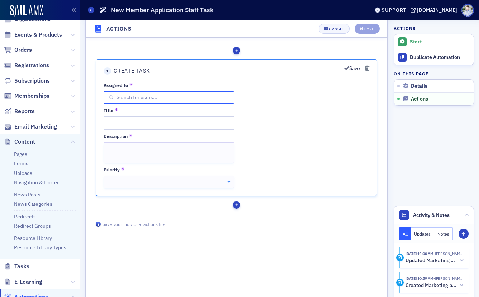
click at [157, 99] on input "text" at bounding box center [169, 97] width 131 height 13
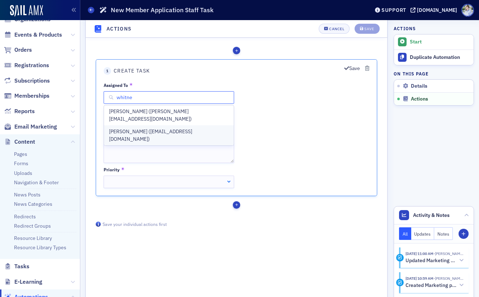
type input "whitne"
click at [143, 128] on span "Whitney Mayo (wmayo@arcpa.org)" at bounding box center [169, 135] width 120 height 15
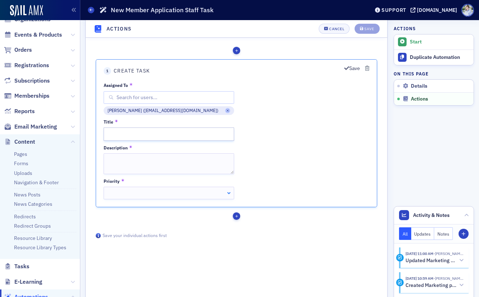
click at [151, 133] on input "Title" at bounding box center [169, 133] width 131 height 13
type input "Ne"
type input "New"
type input "New M"
type input "New Me"
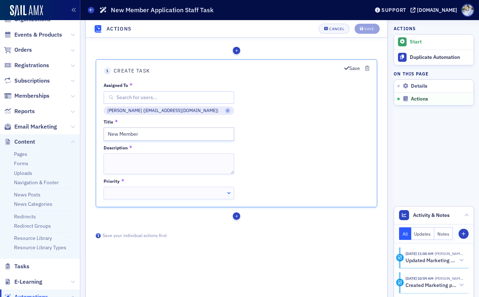
type input "New Member"
type input "New Member A"
type input "New Member Applicat"
type input "New Member Application"
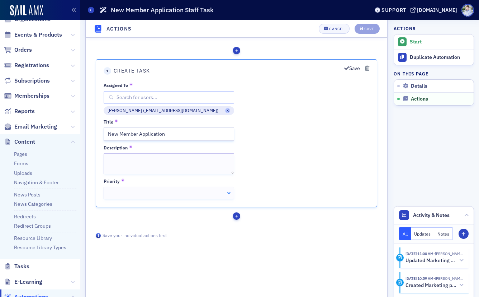
type input "New Member Application"
click at [153, 159] on textarea "Description" at bounding box center [169, 163] width 131 height 21
click at [138, 191] on div at bounding box center [169, 192] width 131 height 13
type textarea "Review new member application."
click at [294, 170] on div "Assigned To No items found Whitney Mayo (wmayo@arcpa.org) Title New Member Appl…" at bounding box center [237, 140] width 266 height 117
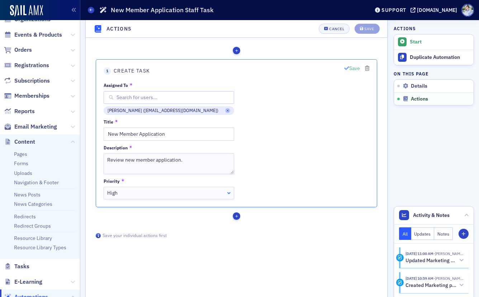
click at [346, 68] on icon "button" at bounding box center [346, 68] width 5 height 5
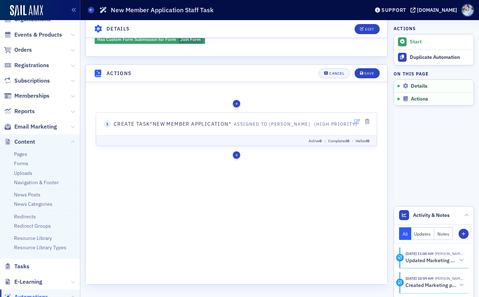
click at [356, 122] on icon "button" at bounding box center [357, 121] width 6 height 5
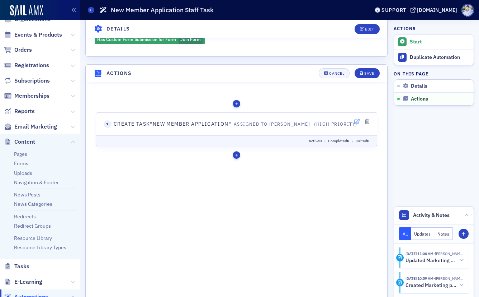
scroll to position [256, 0]
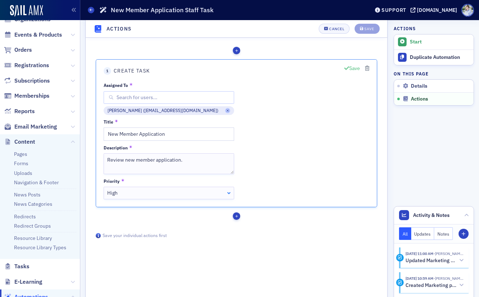
click at [350, 67] on button "Save" at bounding box center [352, 69] width 16 height 8
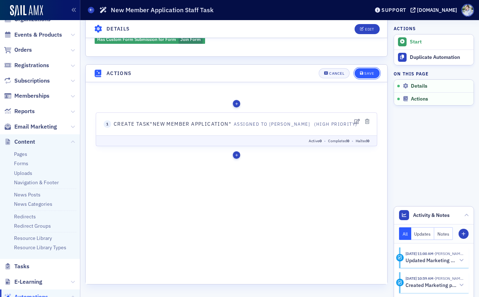
click at [365, 73] on div "Save" at bounding box center [369, 73] width 10 height 4
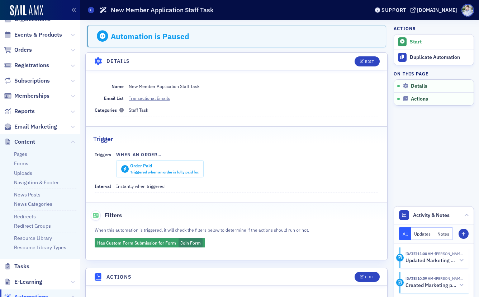
scroll to position [1, 0]
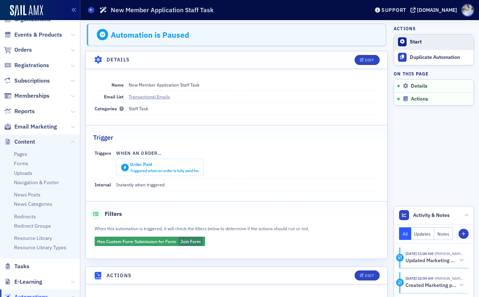
click at [409, 42] on button "Start" at bounding box center [434, 41] width 80 height 15
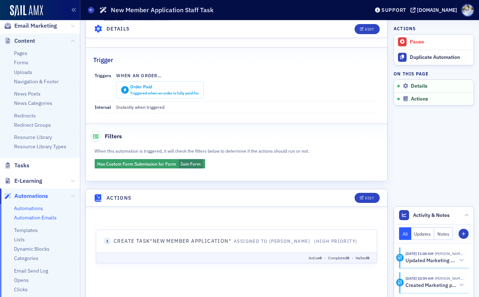
scroll to position [130, 0]
click at [23, 205] on link "Automations" at bounding box center [28, 207] width 29 height 6
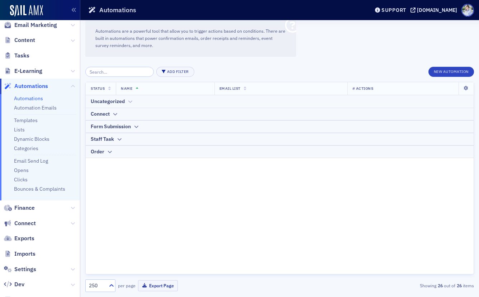
click at [115, 104] on div "Uncategorized" at bounding box center [108, 102] width 34 height 8
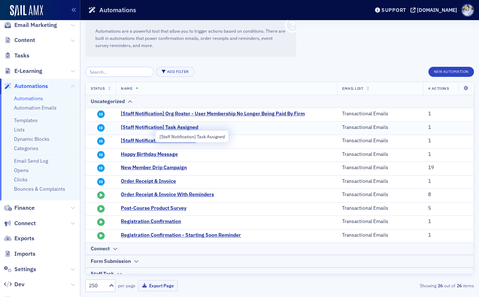
click at [188, 126] on span "[Staff Notification] Task Assigned" at bounding box center [191, 127] width 141 height 6
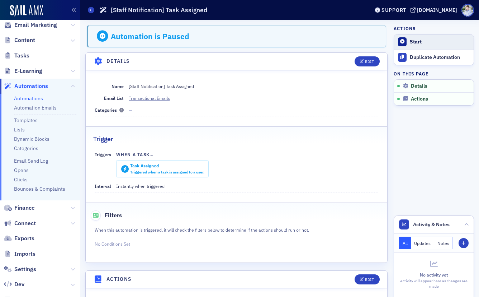
click at [411, 39] on div "Start" at bounding box center [440, 42] width 60 height 6
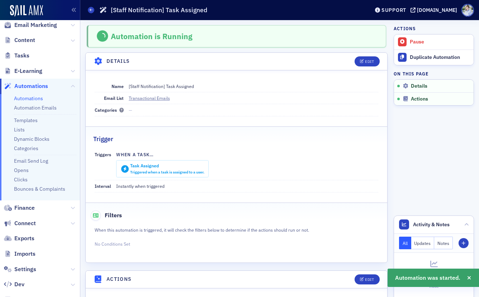
scroll to position [81, 0]
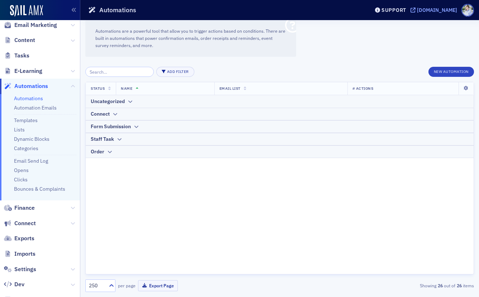
click at [417, 8] on div "[DOMAIN_NAME]" at bounding box center [437, 10] width 40 height 6
click at [112, 151] on div "Order" at bounding box center [280, 152] width 378 height 8
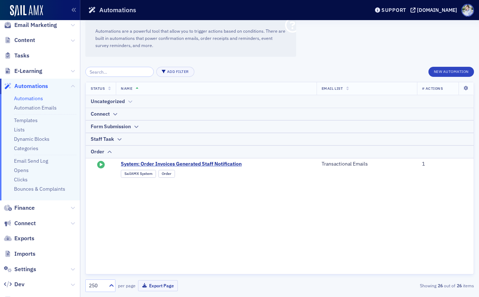
click at [123, 101] on div "Uncategorized" at bounding box center [108, 102] width 34 height 8
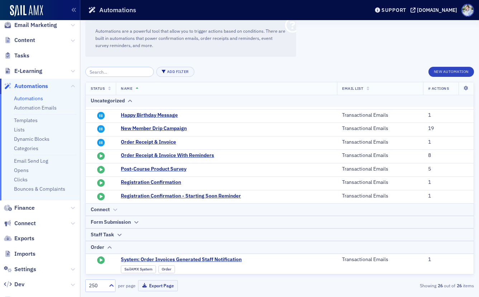
click at [112, 207] on icon at bounding box center [114, 209] width 5 height 4
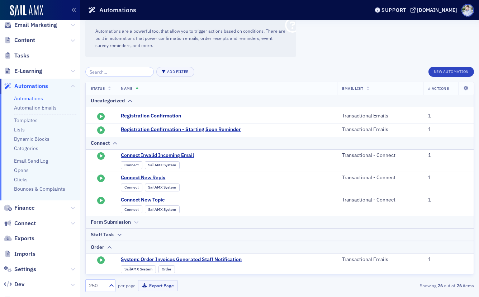
click at [144, 219] on div "Form Submission" at bounding box center [280, 222] width 378 height 8
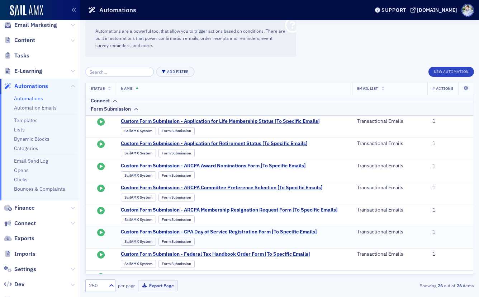
scroll to position [355, 0]
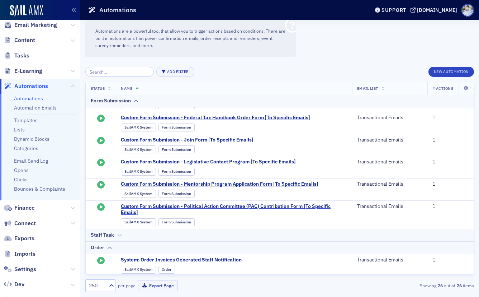
click at [148, 231] on div "Staff Task" at bounding box center [280, 235] width 378 height 8
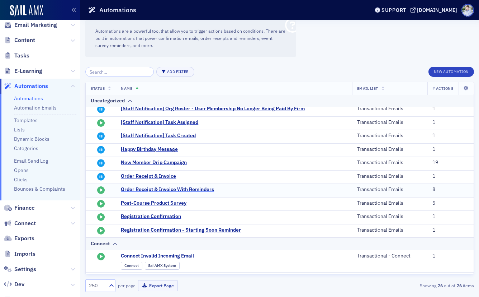
scroll to position [0, 0]
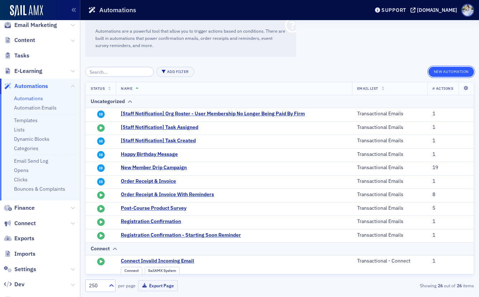
click at [441, 70] on button "New Automation" at bounding box center [452, 72] width 46 height 10
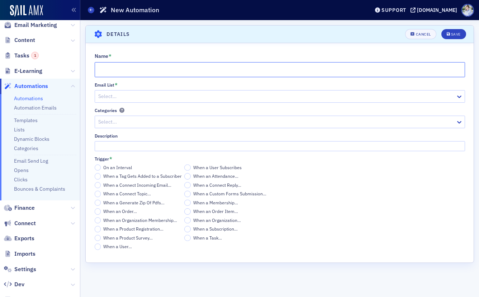
click at [155, 67] on input "Name *" at bounding box center [280, 69] width 370 height 15
type input "[Staff Notification] New"
click at [210, 47] on fieldset "Name * [Staff Notification] New Email List * Select… Categories Select... Descr…" at bounding box center [280, 149] width 388 height 207
click at [179, 35] on header "Details Unsaved changes Cancel Save" at bounding box center [280, 34] width 388 height 18
click at [206, 39] on header "Details Unsaved changes Cancel Save" at bounding box center [280, 34] width 388 height 18
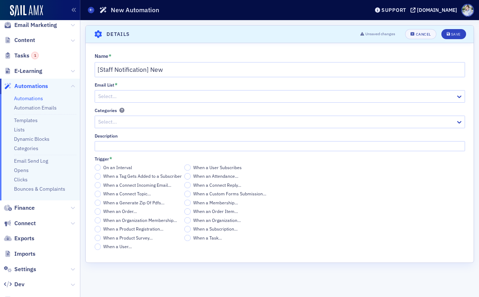
click at [128, 101] on div "Select…" at bounding box center [280, 96] width 370 height 13
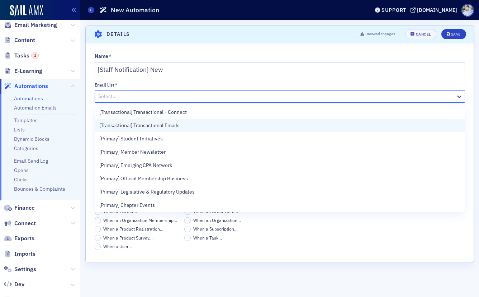
click at [148, 124] on span "[Transactional] Transactional Emails" at bounding box center [139, 126] width 80 height 8
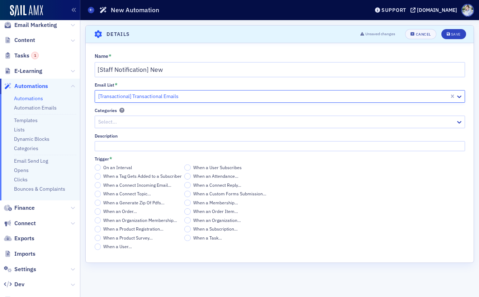
click at [136, 109] on div "Categories" at bounding box center [280, 110] width 370 height 5
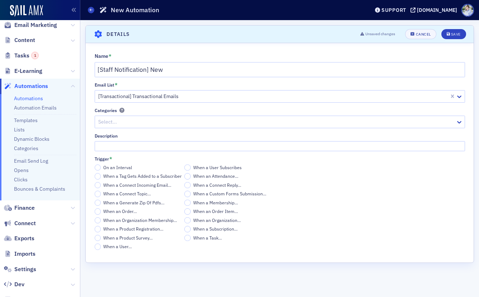
click at [135, 122] on div at bounding box center [277, 121] width 358 height 9
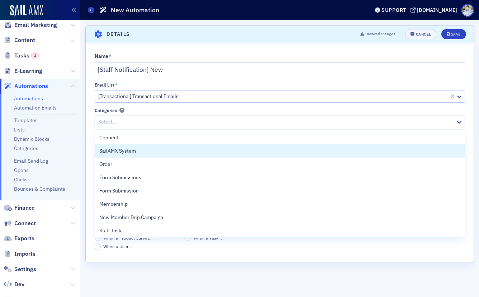
click at [196, 40] on header "Details Unsaved changes Cancel Save" at bounding box center [280, 34] width 388 height 18
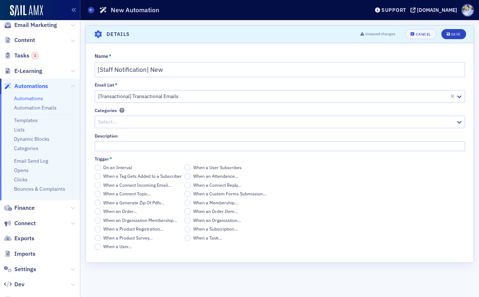
click at [127, 212] on span "When an Order…" at bounding box center [120, 211] width 34 height 6
click at [101, 212] on input "When an Order…" at bounding box center [98, 211] width 6 height 6
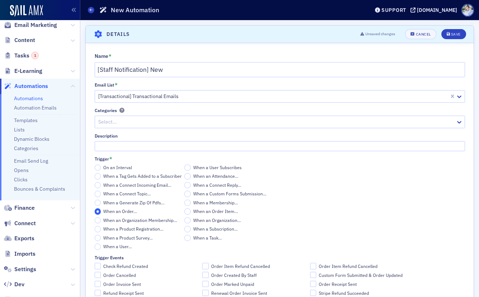
scroll to position [33, 0]
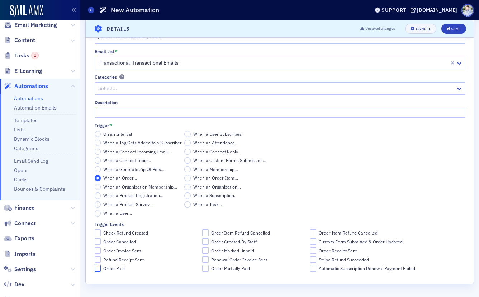
click at [100, 268] on input "Order Paid" at bounding box center [98, 268] width 6 height 6
checkbox input "true"
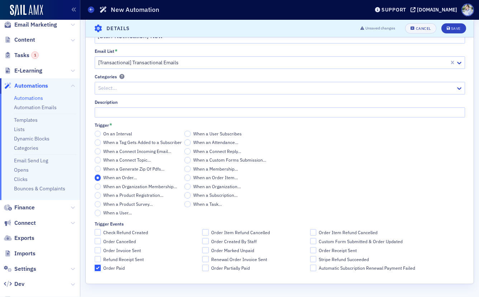
scroll to position [0, 0]
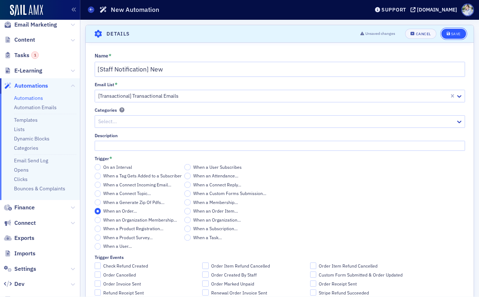
click at [443, 34] on div "Save" at bounding box center [456, 34] width 10 height 4
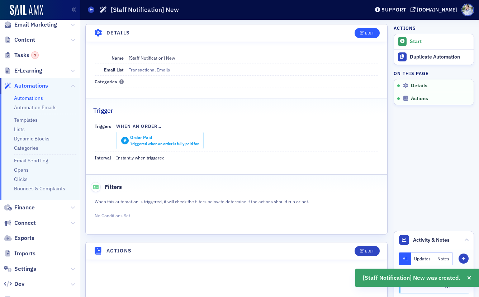
drag, startPoint x: 364, startPoint y: 27, endPoint x: 364, endPoint y: 31, distance: 4.4
click at [364, 27] on header "Details Edit" at bounding box center [237, 33] width 302 height 18
click at [365, 35] on button "Edit" at bounding box center [367, 33] width 25 height 10
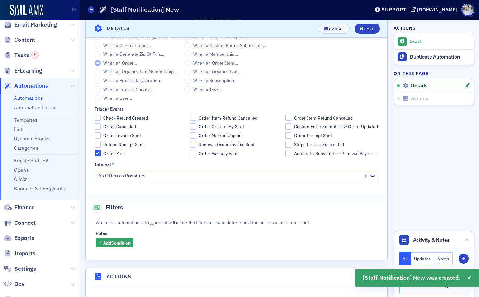
scroll to position [176, 0]
click at [113, 244] on span "Add Condition" at bounding box center [116, 241] width 27 height 6
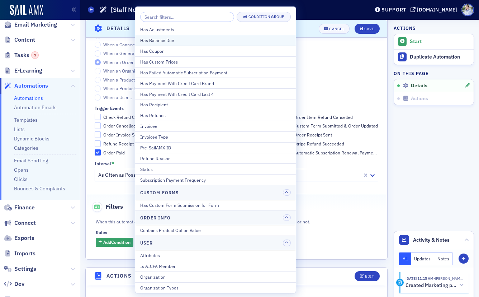
scroll to position [0, 0]
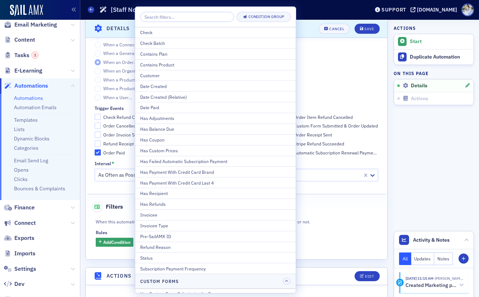
click at [194, 9] on div "Condition Group" at bounding box center [215, 17] width 161 height 20
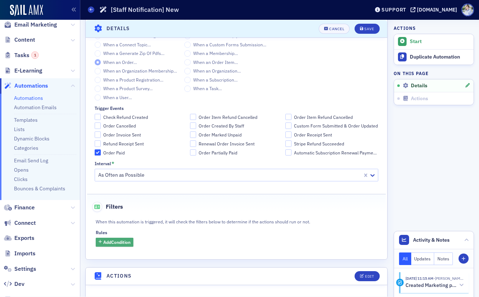
click at [130, 244] on span "Add Condition" at bounding box center [116, 241] width 27 height 6
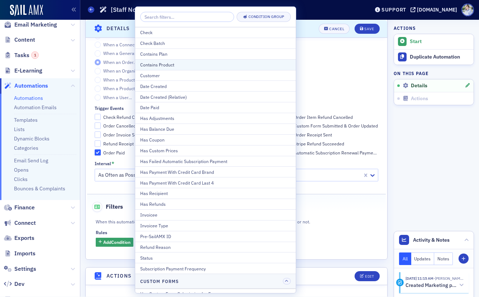
click at [185, 66] on div "Contains Product" at bounding box center [215, 64] width 151 height 6
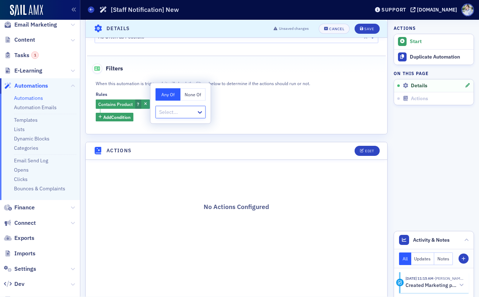
scroll to position [314, 0]
click at [191, 95] on button "None Of" at bounding box center [193, 94] width 25 height 13
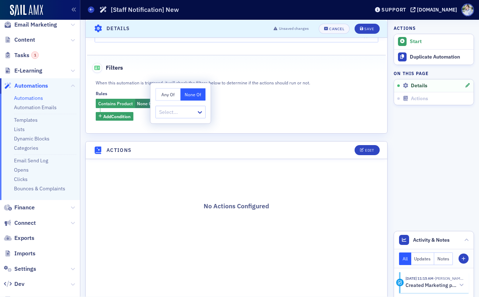
click at [189, 108] on div at bounding box center [176, 112] width 37 height 9
drag, startPoint x: 245, startPoint y: 110, endPoint x: 169, endPoint y: 118, distance: 76.1
click at [244, 110] on div "Contains Product None Of : ? Add Condition" at bounding box center [236, 110] width 281 height 22
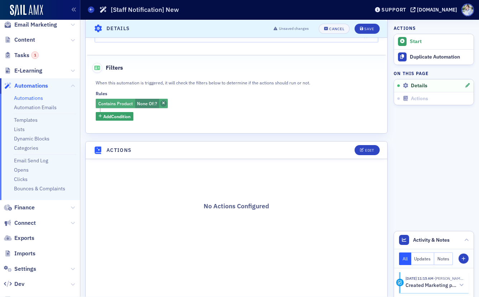
click at [165, 103] on icon "button" at bounding box center [163, 103] width 3 height 4
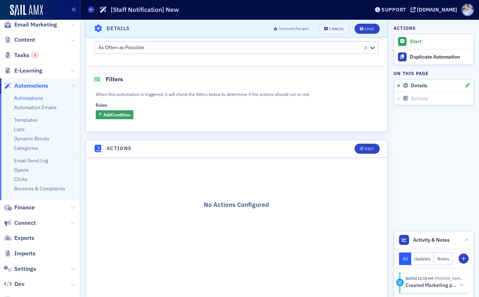
scroll to position [0, 0]
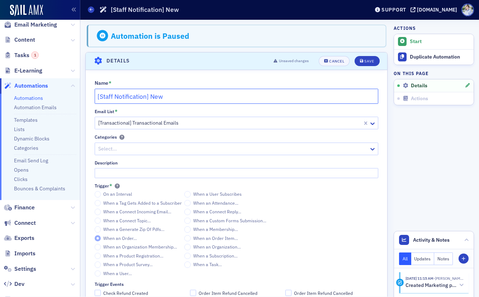
click at [172, 97] on input "[Staff Notification] New" at bounding box center [237, 96] width 284 height 15
click at [146, 98] on input "[Staff Notification] New Order" at bounding box center [237, 96] width 284 height 15
type input "[Staff Notification] New Order"
click at [371, 61] on div "Save" at bounding box center [369, 61] width 10 height 4
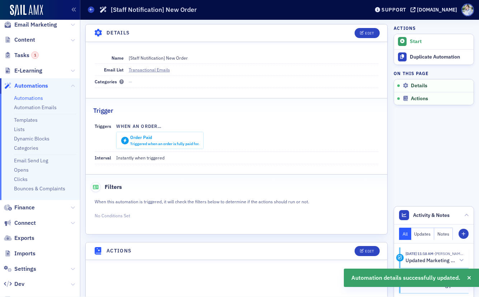
scroll to position [146, 0]
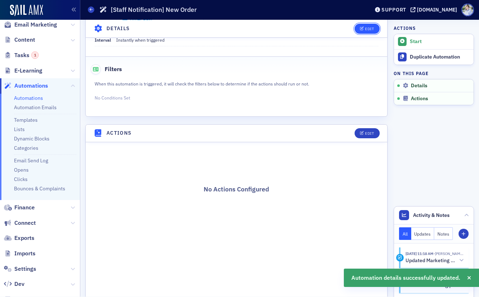
click at [364, 28] on span "Edit" at bounding box center [367, 29] width 14 height 4
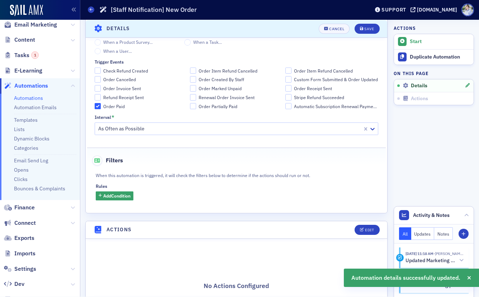
scroll to position [221, 0]
click at [115, 192] on button "Add Condition" at bounding box center [115, 196] width 38 height 9
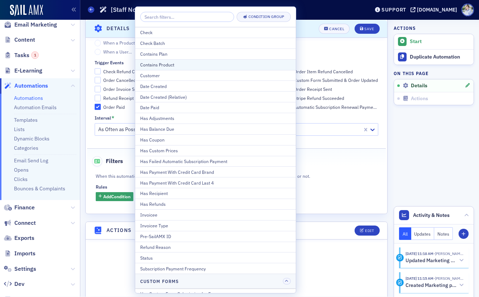
click at [199, 63] on div "Contains Product" at bounding box center [215, 64] width 151 height 6
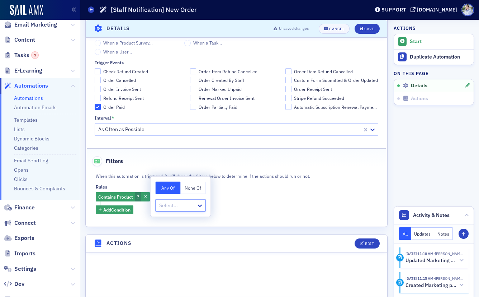
click at [193, 194] on div "Any Of None Of Select..." at bounding box center [181, 196] width 60 height 40
click at [191, 193] on button "None Of" at bounding box center [193, 187] width 25 height 13
click at [191, 200] on div "Select..." at bounding box center [176, 205] width 41 height 10
type input "member"
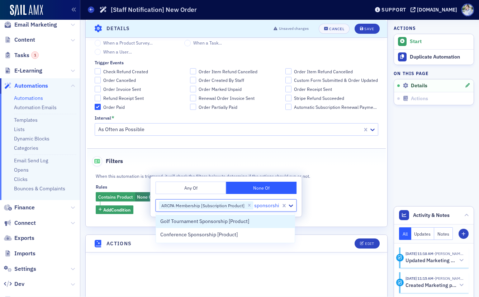
type input "sponsorship"
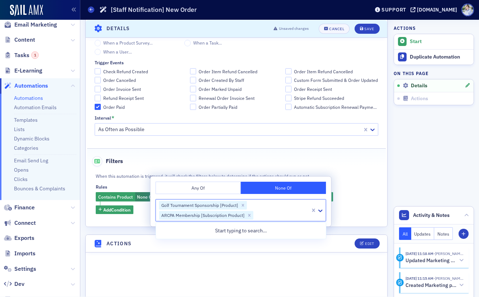
paste input "sponsorship"
type input "sponsorship"
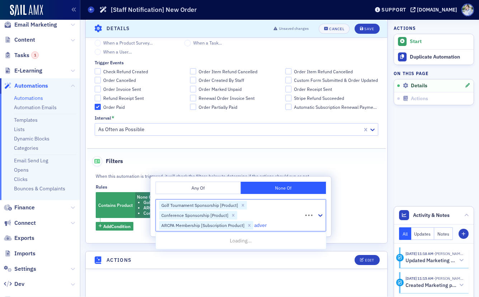
type input "advert"
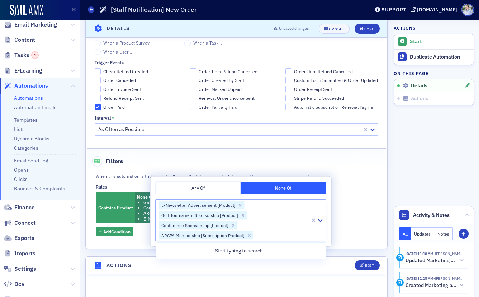
paste input "advert"
type input "advert"
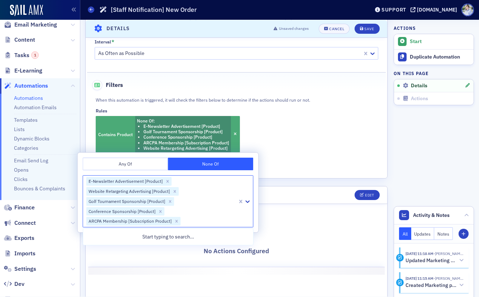
scroll to position [297, 0]
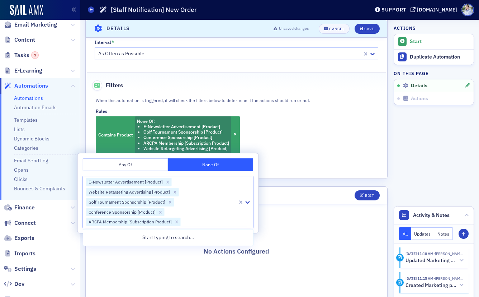
click at [256, 187] on div "Any Of None Of option Website Retargeting Advertising [Product], selected. Use …" at bounding box center [168, 193] width 181 height 80
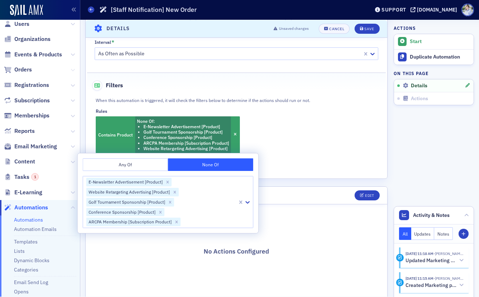
scroll to position [0, 0]
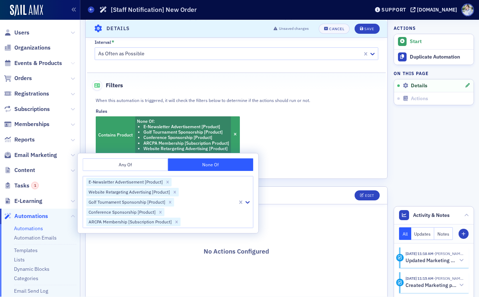
drag, startPoint x: 71, startPoint y: 56, endPoint x: 71, endPoint y: 60, distance: 4.7
click at [71, 56] on span "Events & Products" at bounding box center [40, 62] width 80 height 15
click at [71, 90] on button at bounding box center [73, 94] width 4 height 8
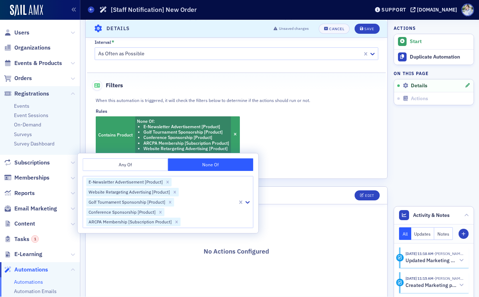
click at [65, 80] on span "Orders" at bounding box center [40, 78] width 80 height 15
click at [74, 90] on button at bounding box center [73, 94] width 4 height 8
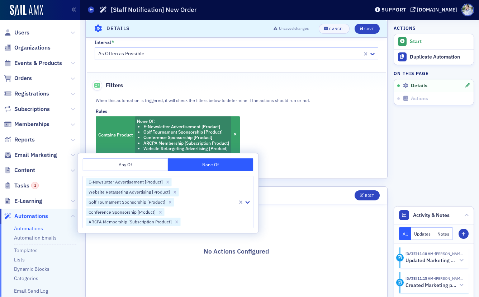
click at [307, 139] on div "Contains Product None Of : E-Newsletter Advertisement [Product] Golf Tournament…" at bounding box center [236, 140] width 281 height 49
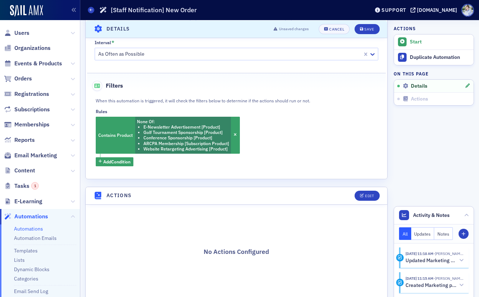
click at [75, 63] on span "Events & Products" at bounding box center [40, 63] width 80 height 15
click at [75, 63] on icon at bounding box center [73, 63] width 4 height 4
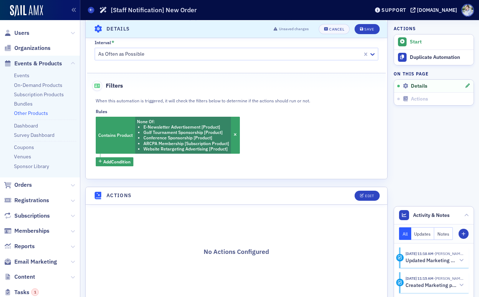
click at [22, 114] on link "Other Products" at bounding box center [31, 113] width 34 height 6
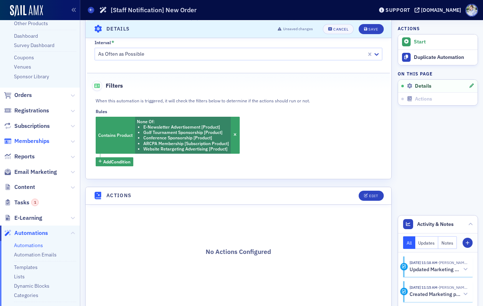
scroll to position [91, 0]
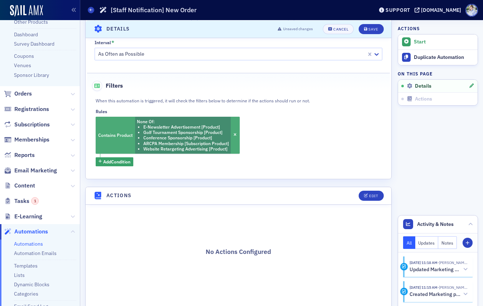
click at [203, 139] on li "Conference Sponsorship [Product]" at bounding box center [186, 137] width 86 height 5
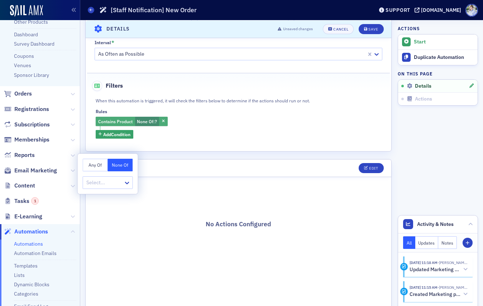
drag, startPoint x: 254, startPoint y: 142, endPoint x: 155, endPoint y: 125, distance: 100.8
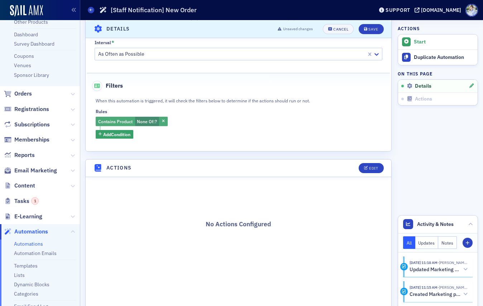
drag, startPoint x: 164, startPoint y: 121, endPoint x: 141, endPoint y: 121, distance: 23.3
click at [141, 121] on div "Contains Product None Of : ?" at bounding box center [132, 121] width 72 height 9
click at [141, 121] on span "None Of :" at bounding box center [146, 121] width 18 height 6
click at [151, 127] on div "Contains Product None Of : ? Add Condition" at bounding box center [239, 128] width 286 height 22
drag, startPoint x: 156, startPoint y: 122, endPoint x: 164, endPoint y: 129, distance: 10.7
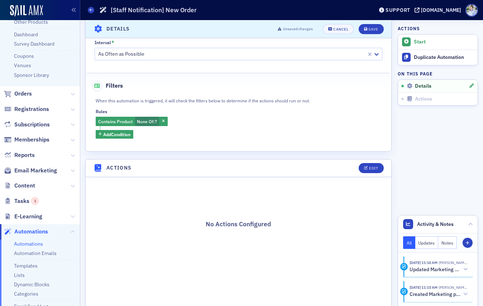
click at [156, 122] on span "?" at bounding box center [156, 121] width 2 height 6
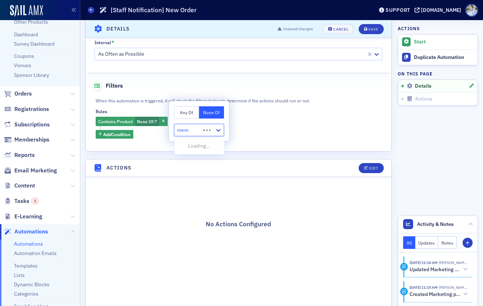
type input "memb"
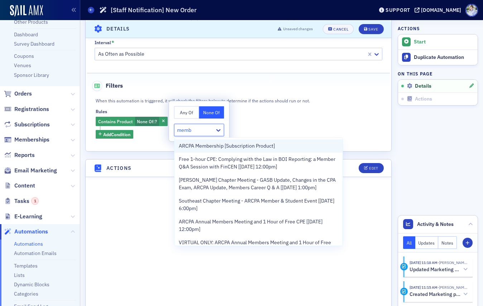
click at [200, 142] on span "ARCPA Membership [Subscription Product]" at bounding box center [227, 146] width 96 height 8
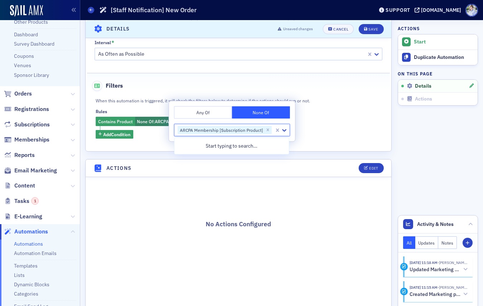
click at [347, 83] on div "Filters" at bounding box center [239, 82] width 288 height 18
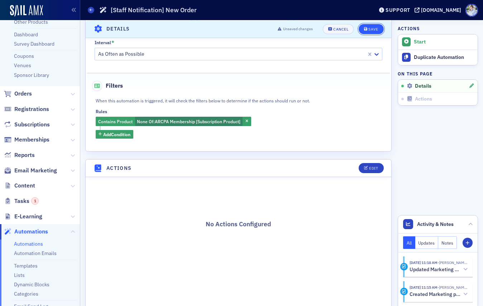
click at [370, 28] on div "Save" at bounding box center [374, 29] width 10 height 4
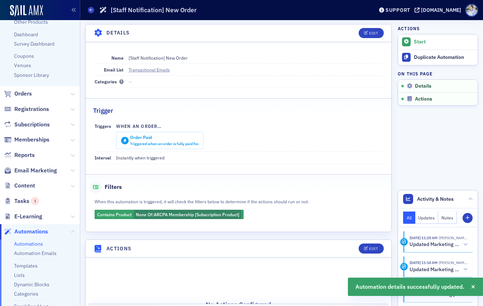
scroll to position [0, 0]
click at [372, 248] on div "Edit" at bounding box center [373, 248] width 9 height 4
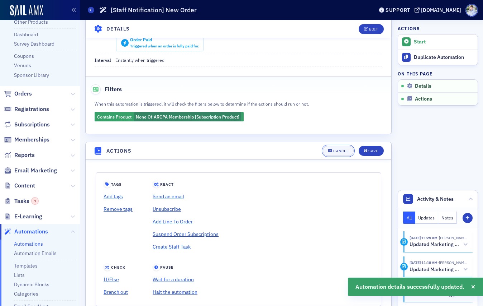
scroll to position [149, 0]
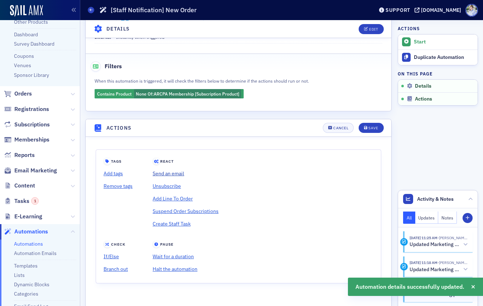
click at [178, 170] on link "Send an email" at bounding box center [186, 173] width 66 height 13
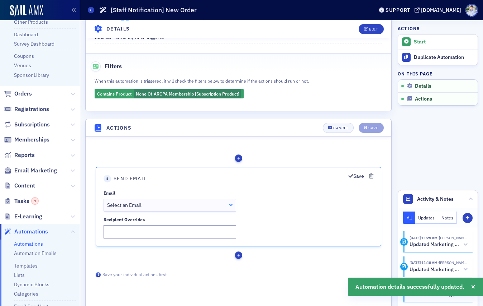
click at [367, 176] on div "Save" at bounding box center [361, 176] width 25 height 8
click at [369, 176] on icon "button" at bounding box center [371, 175] width 4 height 5
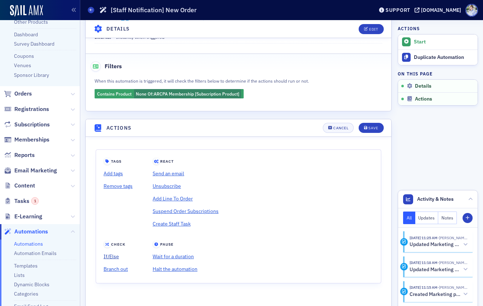
drag, startPoint x: 112, startPoint y: 254, endPoint x: 118, endPoint y: 254, distance: 5.8
click at [112, 254] on link "If/Else" at bounding box center [118, 256] width 29 height 13
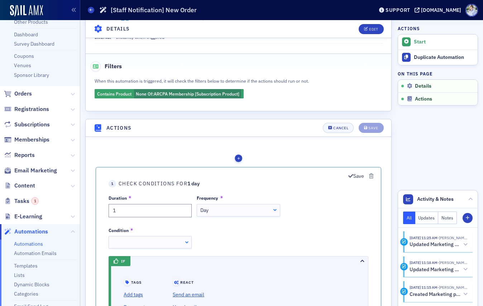
scroll to position [239, 0]
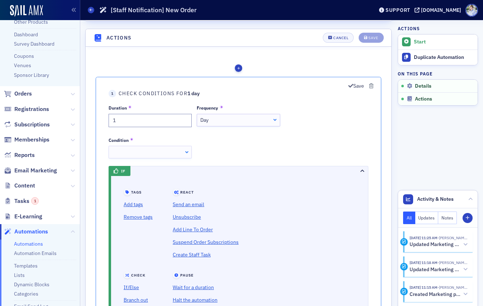
click at [216, 117] on div "Day" at bounding box center [238, 120] width 76 height 8
drag, startPoint x: 215, startPoint y: 129, endPoint x: 209, endPoint y: 130, distance: 5.8
click at [150, 154] on div at bounding box center [150, 152] width 83 height 13
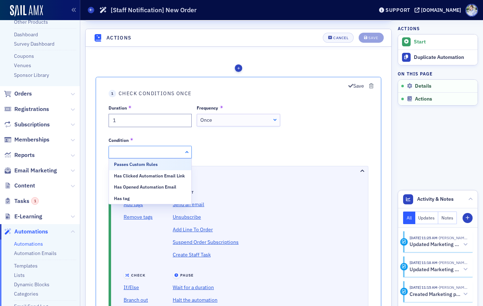
click at [149, 158] on div "Passes Custom Rules Has Clicked Automation Email Link Has Opened Automation Ema…" at bounding box center [150, 181] width 83 height 46
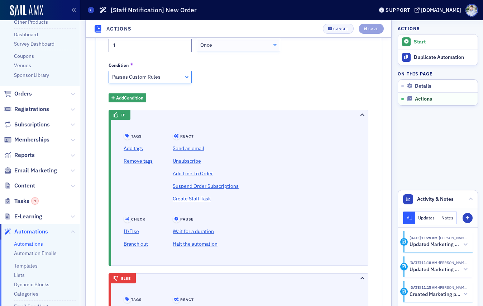
scroll to position [336, 0]
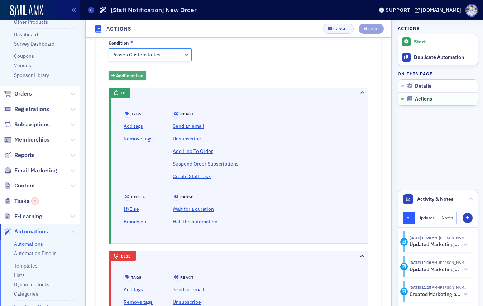
click at [140, 75] on span "Add Condition" at bounding box center [129, 75] width 27 height 6
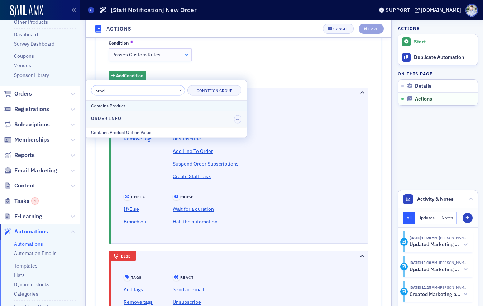
type input "prod"
click at [135, 108] on div "Contains Product" at bounding box center [166, 106] width 151 height 6
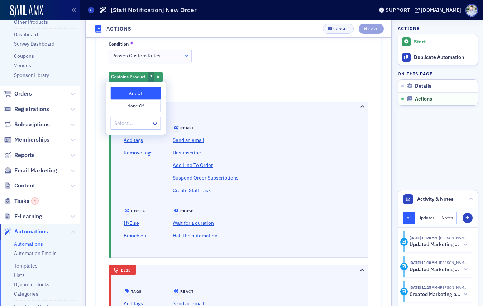
click at [146, 106] on button "None Of" at bounding box center [136, 106] width 50 height 13
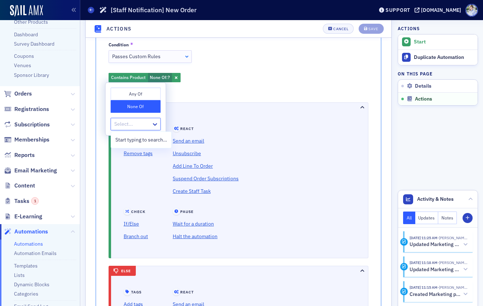
click at [138, 124] on div at bounding box center [132, 124] width 37 height 9
type input "n"
click at [135, 98] on button "Any Of" at bounding box center [136, 94] width 50 height 13
click at [134, 124] on div at bounding box center [132, 124] width 37 height 9
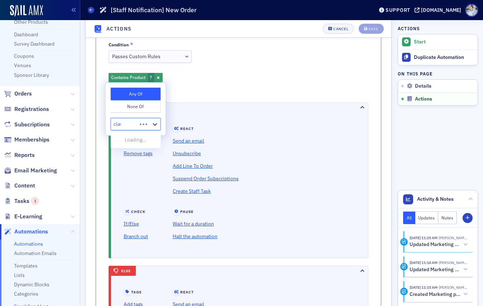
type input "class"
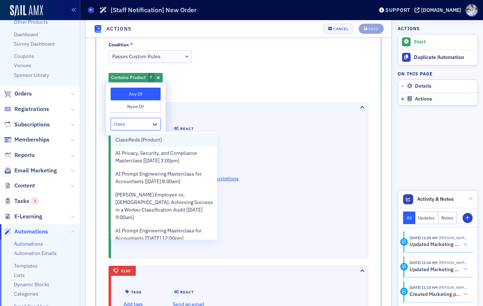
click at [141, 142] on span "Classifieds [Product]" at bounding box center [138, 140] width 46 height 8
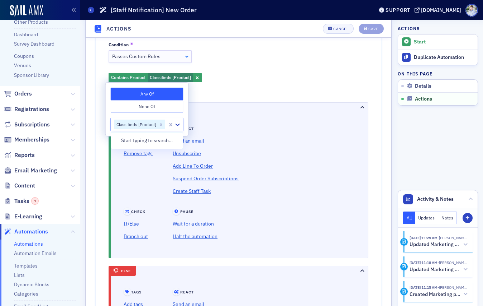
drag, startPoint x: 259, startPoint y: 73, endPoint x: 245, endPoint y: 103, distance: 32.6
click at [258, 73] on div "Contains Product Classifieds [Product] Add Condition" at bounding box center [239, 84] width 260 height 22
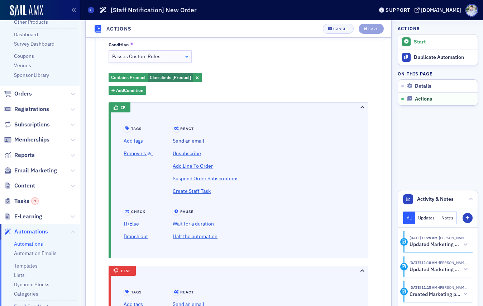
click at [191, 141] on link "Send an email" at bounding box center [206, 141] width 66 height 13
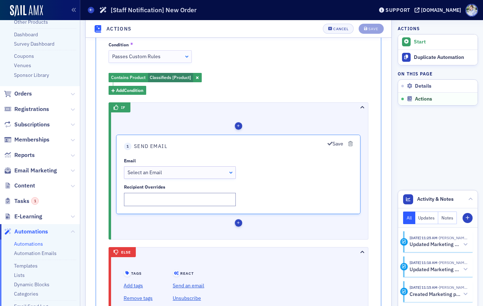
click at [187, 170] on div "Select an Email" at bounding box center [180, 173] width 105 height 8
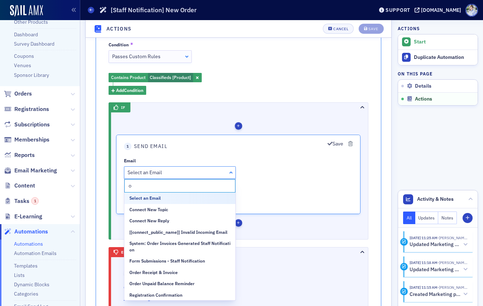
type input "or"
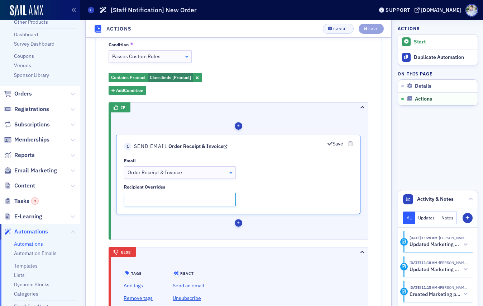
click at [173, 198] on input "Recipient Overrides" at bounding box center [180, 199] width 112 height 13
type input "rharris@arcpa.org"
click at [328, 146] on icon "button" at bounding box center [330, 143] width 5 height 5
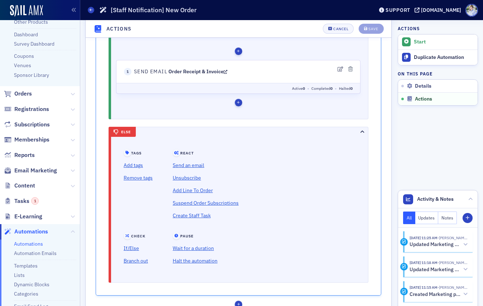
scroll to position [408, 0]
click at [239, 107] on div "Tags Add tags Remove tags React Send an email" at bounding box center [238, 78] width 245 height 69
click at [239, 106] on div "button" at bounding box center [239, 104] width 8 height 8
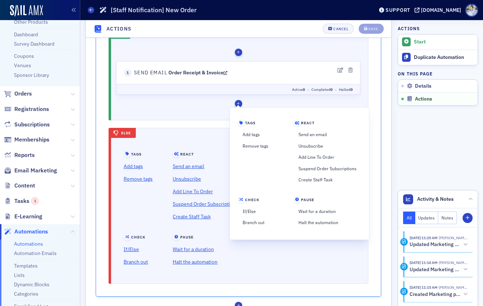
click at [227, 101] on div "Tags Add tags Remove tags React Send an email Unsubscribe" at bounding box center [238, 104] width 245 height 8
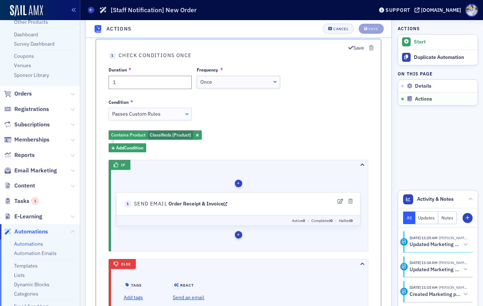
click at [354, 52] on header "1 Check Conditions Once" at bounding box center [239, 56] width 260 height 8
click at [354, 48] on button "Save" at bounding box center [357, 48] width 16 height 8
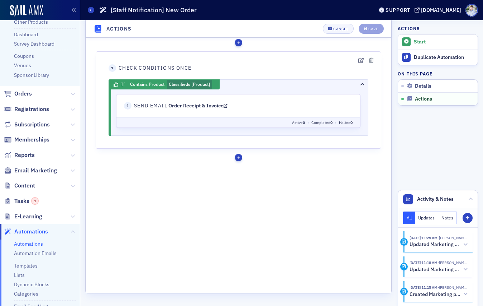
scroll to position [258, 0]
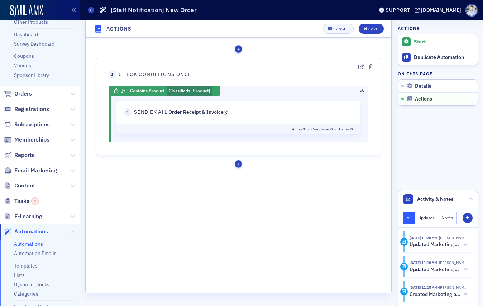
click at [237, 165] on div "button" at bounding box center [239, 164] width 8 height 8
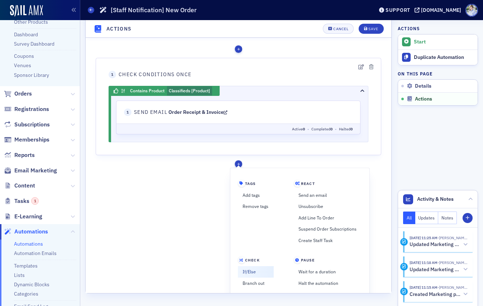
click at [261, 267] on link "If/Else" at bounding box center [256, 271] width 36 height 11
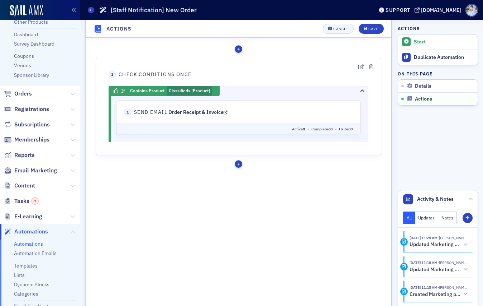
scroll to position [264, 0]
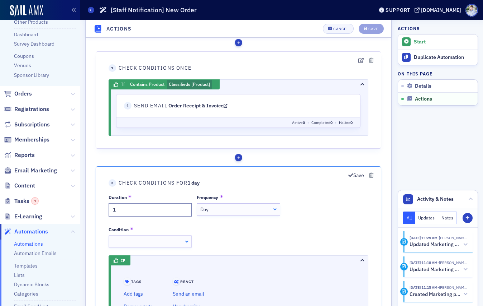
click at [219, 207] on div "Day" at bounding box center [238, 209] width 76 height 8
drag, startPoint x: 219, startPoint y: 222, endPoint x: 187, endPoint y: 229, distance: 33.0
click at [158, 242] on div at bounding box center [150, 241] width 83 height 13
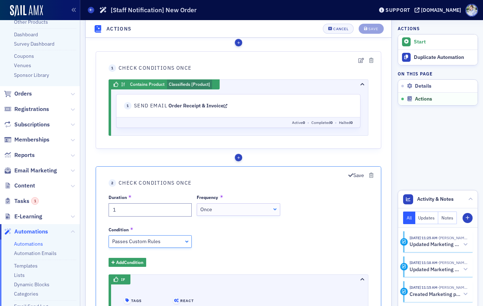
scroll to position [299, 0]
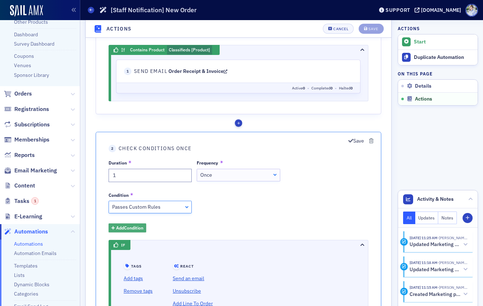
click at [129, 226] on span "Add Condition" at bounding box center [129, 227] width 27 height 6
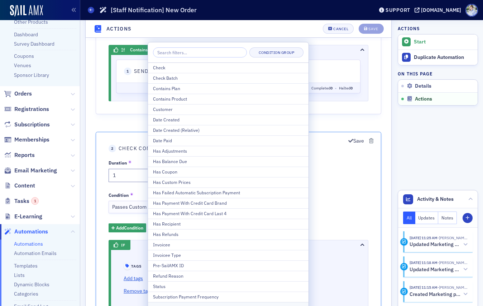
drag, startPoint x: 185, startPoint y: 98, endPoint x: 190, endPoint y: 118, distance: 21.4
click at [185, 98] on div "Contains Product" at bounding box center [228, 99] width 151 height 6
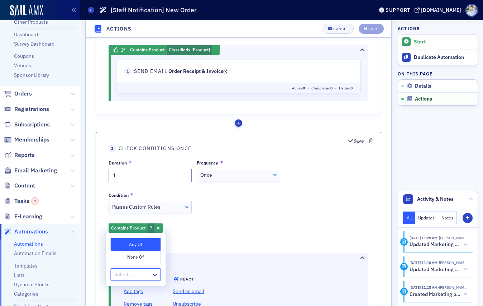
click at [133, 257] on button "None Of" at bounding box center [136, 257] width 50 height 13
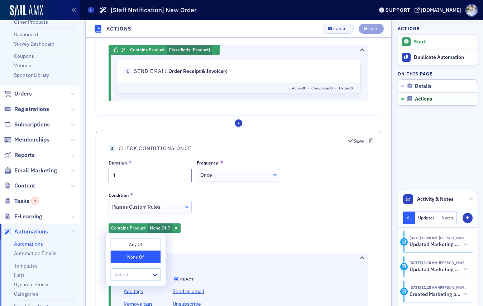
click at [132, 269] on div "Select..." at bounding box center [136, 274] width 50 height 13
type input "class"
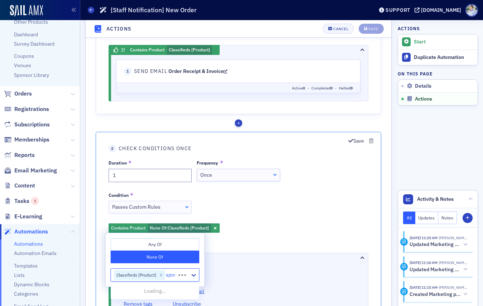
type input "spons"
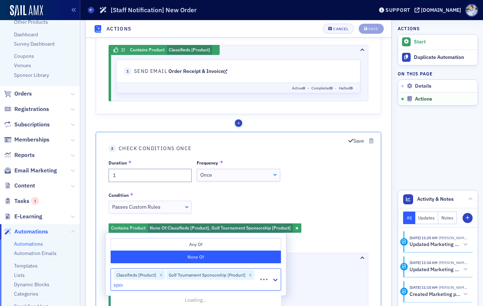
type input "spons"
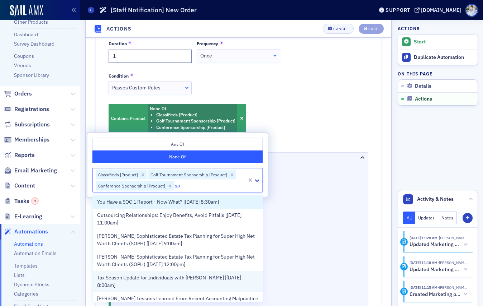
scroll to position [425, 0]
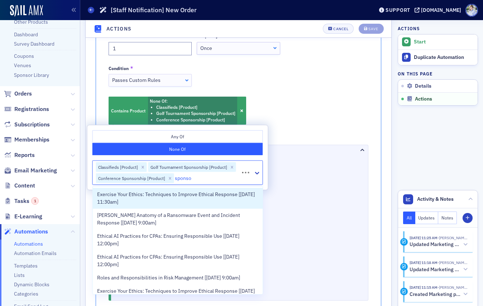
type input "sponsor"
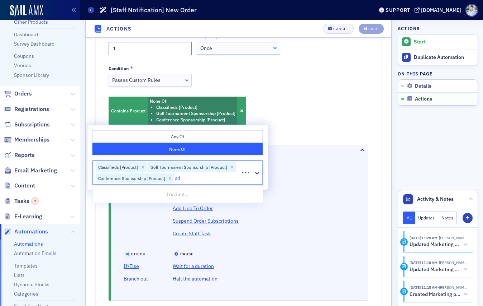
type input "adv"
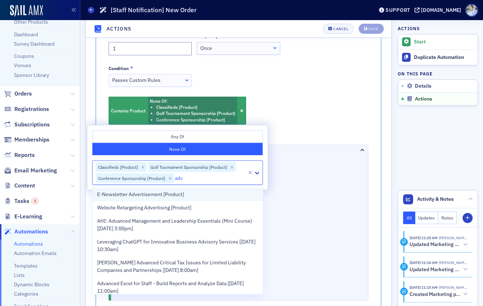
click at [138, 192] on span "E-Newsletter Advertisement [Product]" at bounding box center [140, 195] width 87 height 8
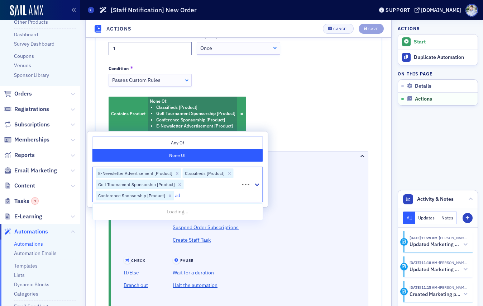
type input "adv"
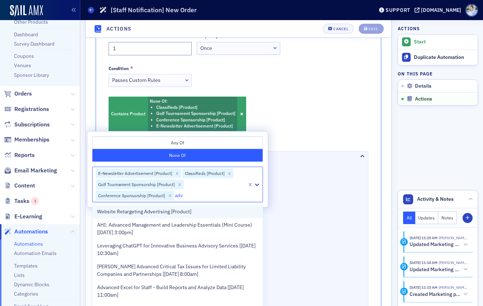
click at [152, 213] on span "Website Retargeting Advertising [Product]" at bounding box center [144, 212] width 94 height 8
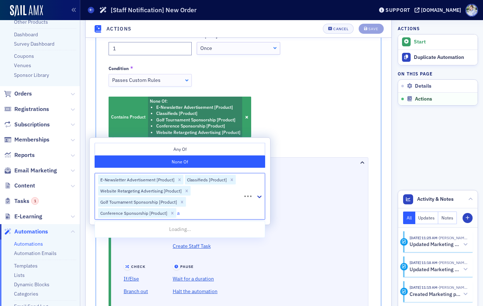
type input "ad"
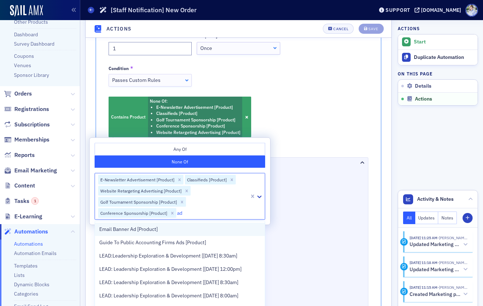
click at [245, 231] on div "Email Banner Ad [Product]" at bounding box center [179, 230] width 161 height 8
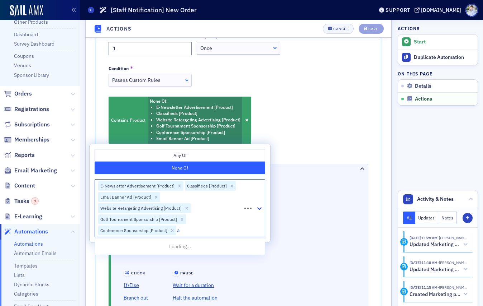
type input "ad"
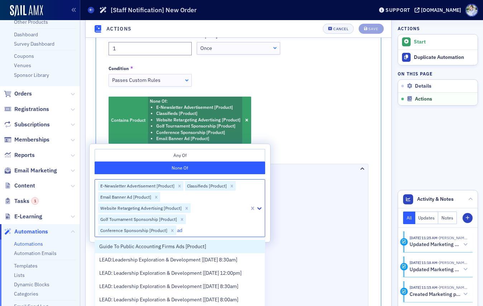
drag, startPoint x: 217, startPoint y: 244, endPoint x: 213, endPoint y: 222, distance: 21.8
click at [217, 244] on div "Guide To Public Accounting Firms Ads [Product]" at bounding box center [179, 247] width 161 height 8
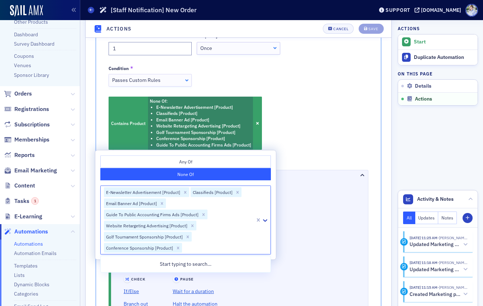
scroll to position [495, 0]
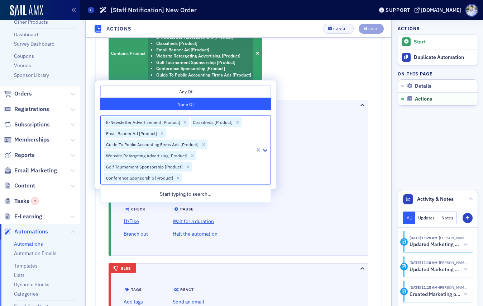
click at [323, 172] on div "Tags Add tags Remove tags React Send an email Unsubscribe Add Line To Order" at bounding box center [238, 181] width 229 height 118
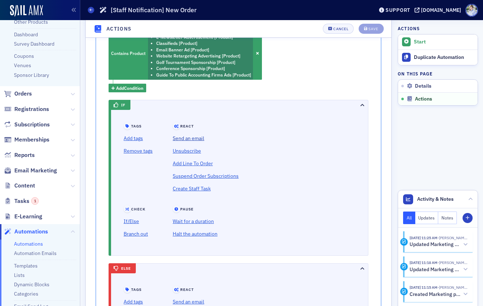
click at [179, 139] on link "Send an email" at bounding box center [206, 138] width 66 height 13
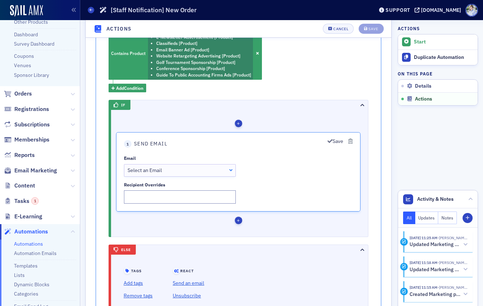
click at [166, 173] on div "Select an Email" at bounding box center [180, 171] width 105 height 8
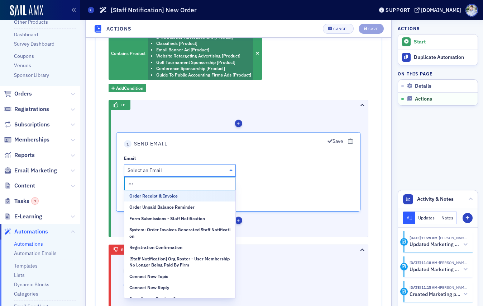
type input "ord"
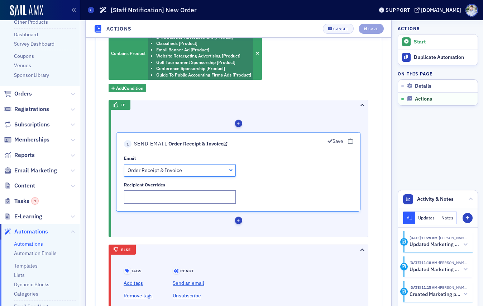
click at [185, 84] on div "Contains Product None Of : E-Newsletter Advertisement [Product] Classifieds [Pr…" at bounding box center [239, 60] width 260 height 66
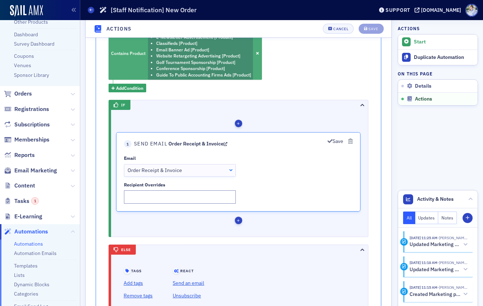
click at [186, 67] on li "Conference Sponsorship [Product]" at bounding box center [203, 69] width 95 height 6
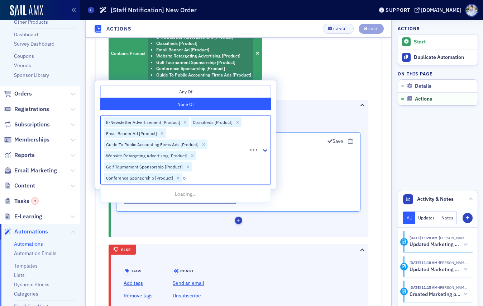
type input "cont"
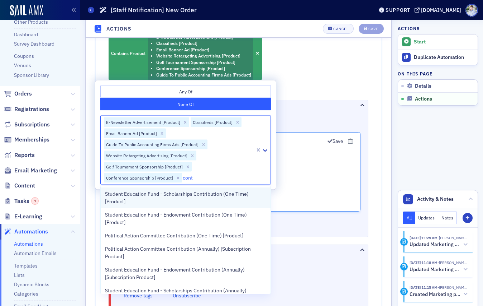
click at [156, 202] on span "Student Education Fund - Scholarships Contribution (One Time) [Product]" at bounding box center [185, 197] width 161 height 15
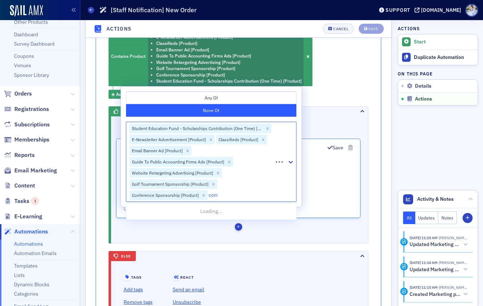
type input "contr"
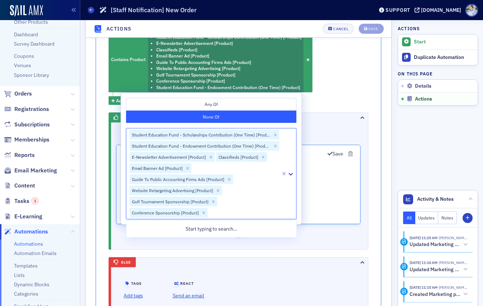
type input "contr"
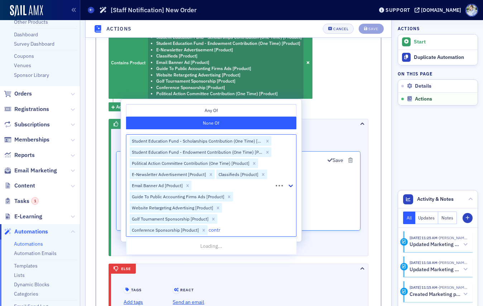
type input "contr"
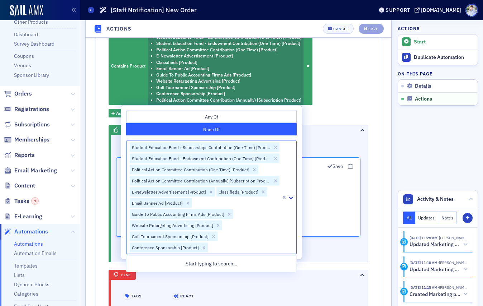
type input "contr"
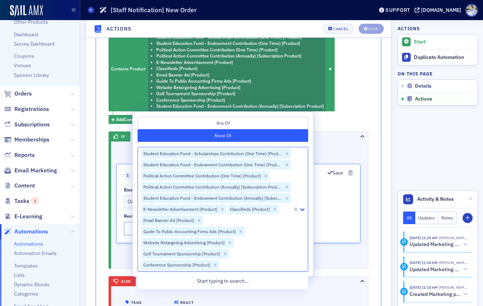
type input "contr"
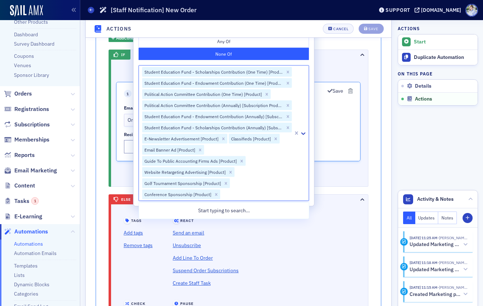
scroll to position [583, 0]
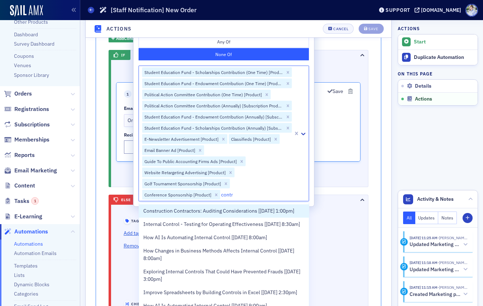
type input "contr"
click at [343, 178] on div "Tags Add tags Remove tags React Send an email" at bounding box center [238, 122] width 245 height 114
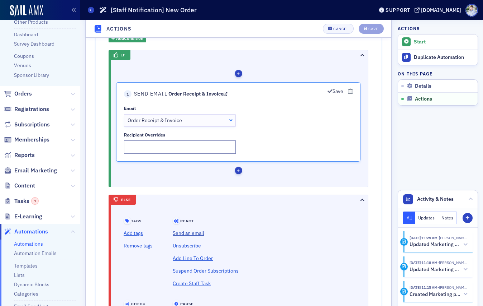
click at [177, 232] on link "Send an email" at bounding box center [206, 233] width 66 height 13
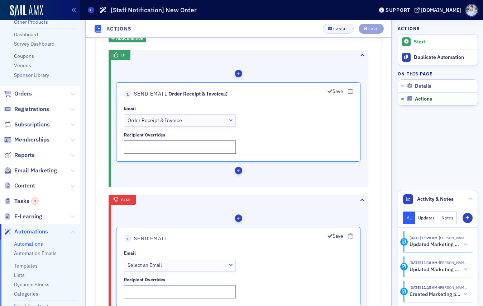
click at [326, 90] on fieldset "1 Send Email Order Receipt & Invoice Save Email Order Receipt & Invoice Order R…" at bounding box center [238, 121] width 245 height 79
click at [328, 90] on icon "button" at bounding box center [330, 91] width 5 height 5
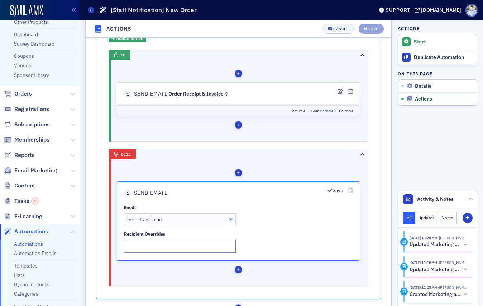
click at [354, 190] on fieldset "1 Send Email Save Email Select an Email Select an Email Select an Email Connect…" at bounding box center [238, 220] width 245 height 79
click at [351, 191] on icon "button" at bounding box center [351, 190] width 4 height 5
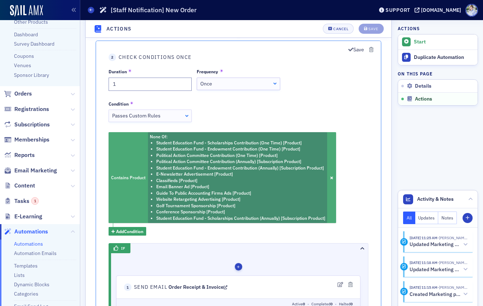
scroll to position [470, 0]
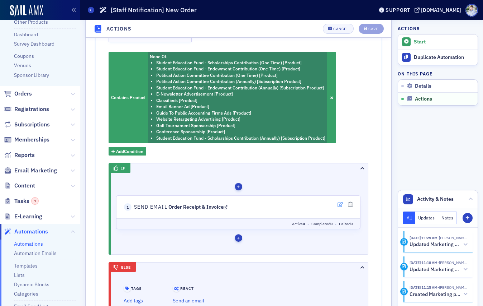
click at [341, 205] on icon "button" at bounding box center [341, 204] width 6 height 5
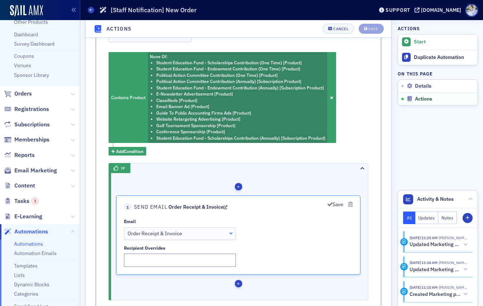
scroll to position [530, 0]
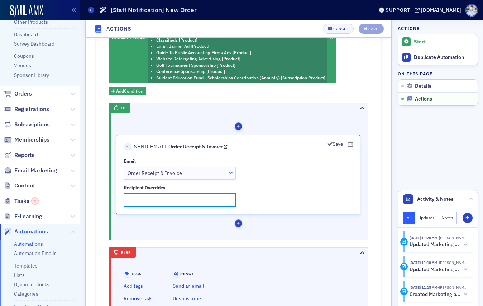
click at [191, 201] on input "Recipient Overrides" at bounding box center [180, 199] width 112 height 13
type input "cpe@arcpa.org"
click at [334, 145] on button "Save" at bounding box center [336, 145] width 16 height 8
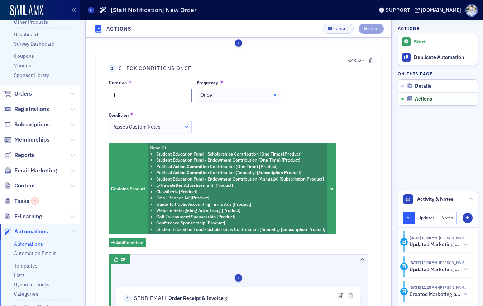
scroll to position [377, 0]
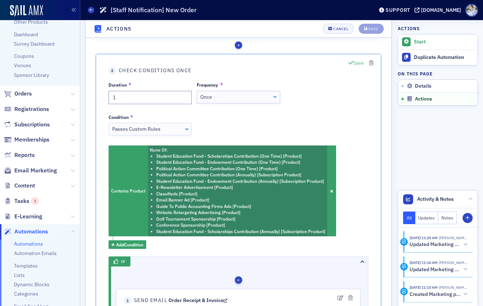
click at [353, 62] on button "Save" at bounding box center [357, 64] width 16 height 8
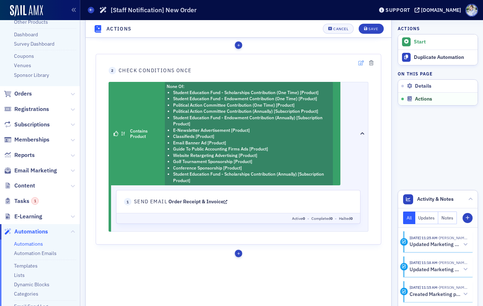
click at [359, 63] on icon "button" at bounding box center [362, 63] width 6 height 5
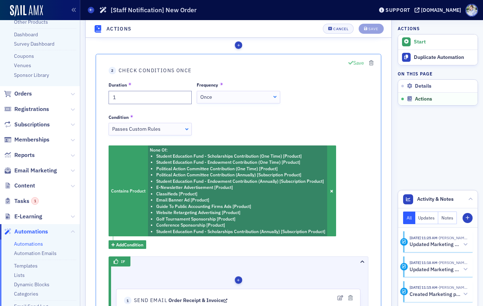
click at [353, 66] on button "Save" at bounding box center [357, 64] width 16 height 8
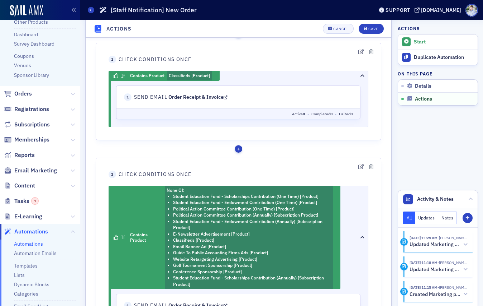
scroll to position [315, 0]
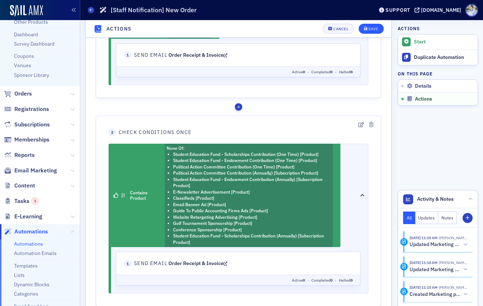
click at [370, 27] on div "Save" at bounding box center [374, 29] width 10 height 4
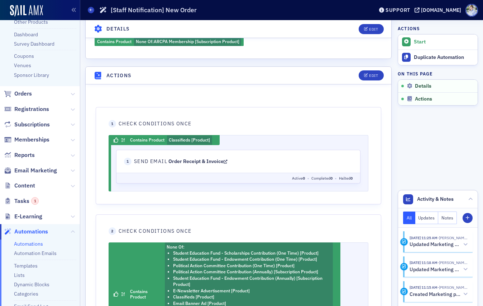
scroll to position [200, 0]
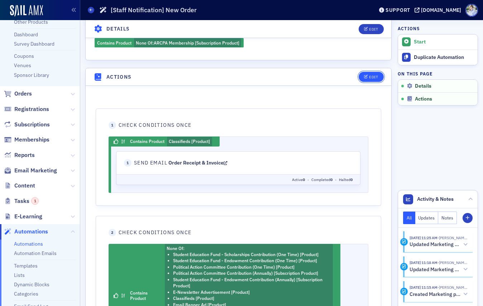
click at [378, 78] on button "Edit" at bounding box center [371, 77] width 25 height 10
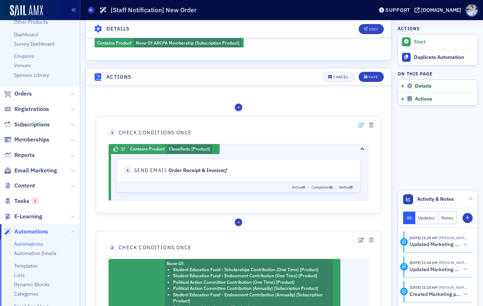
click at [360, 126] on icon "button" at bounding box center [362, 124] width 6 height 5
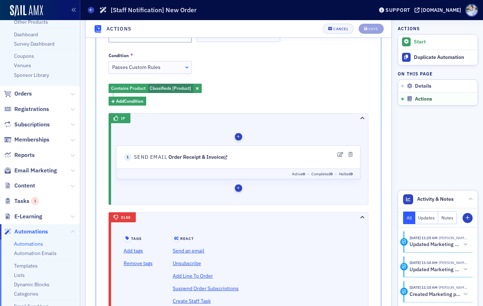
scroll to position [326, 0]
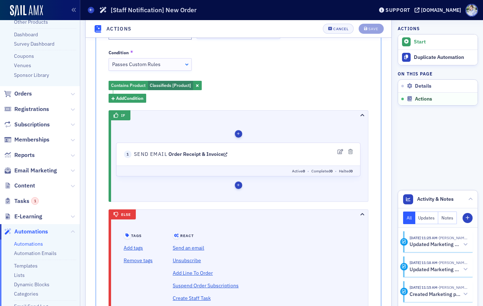
click at [244, 183] on div "Tags Add tags Remove tags React Send an email Unsubscribe" at bounding box center [238, 185] width 245 height 8
click at [240, 185] on div "button" at bounding box center [239, 185] width 8 height 8
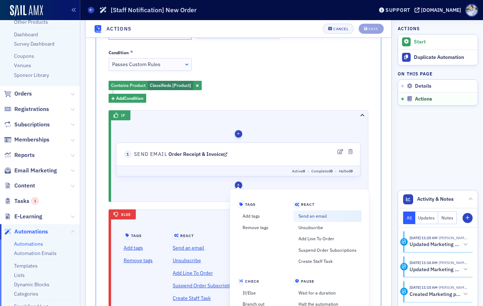
scroll to position [412, 0]
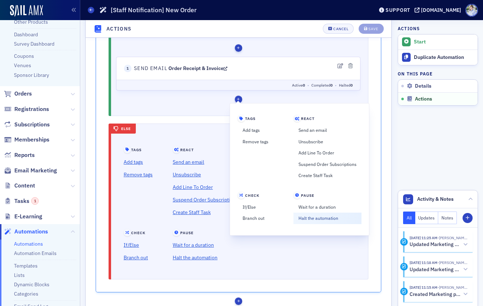
click at [316, 217] on link "Halt the automation" at bounding box center [328, 218] width 68 height 11
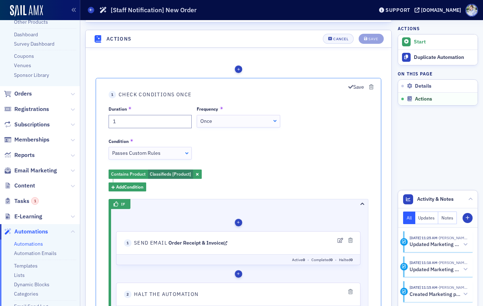
scroll to position [237, 0]
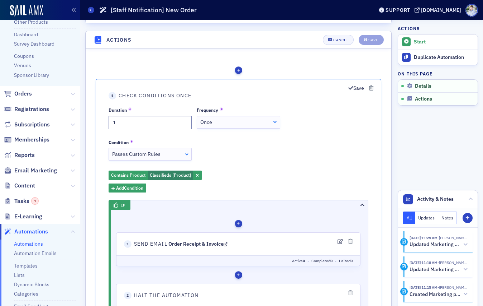
drag, startPoint x: 356, startPoint y: 88, endPoint x: 354, endPoint y: 71, distance: 17.3
click at [356, 88] on button "Save" at bounding box center [357, 88] width 16 height 8
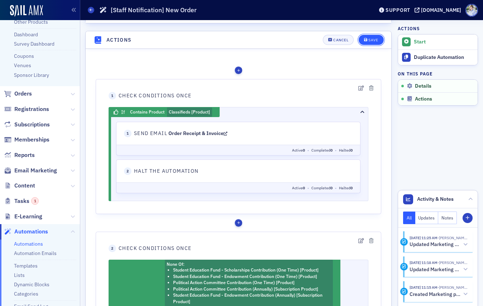
click at [367, 42] on button "Save" at bounding box center [371, 40] width 25 height 10
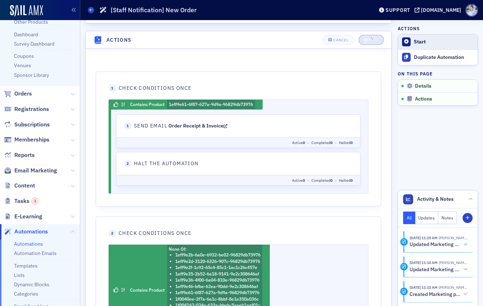
scroll to position [0, 0]
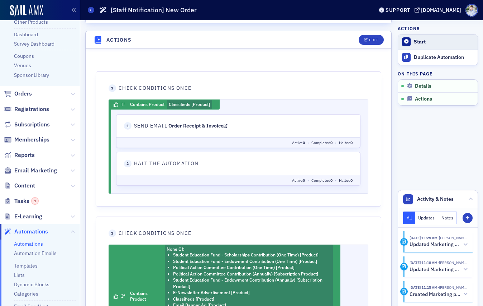
click at [417, 40] on div "Start" at bounding box center [444, 42] width 60 height 6
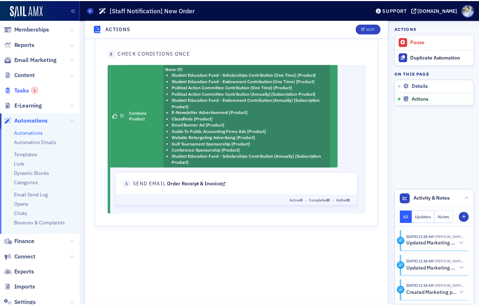
scroll to position [203, 0]
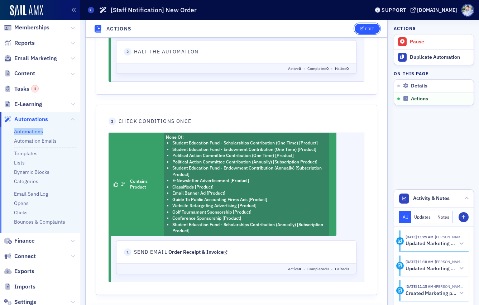
click at [368, 28] on div "Edit" at bounding box center [369, 29] width 9 height 4
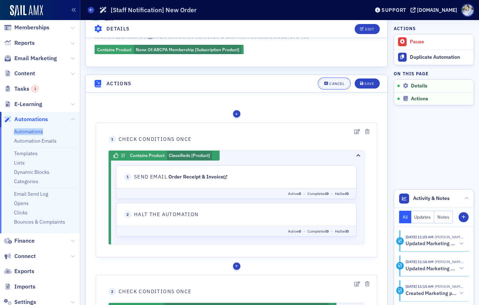
scroll to position [191, 0]
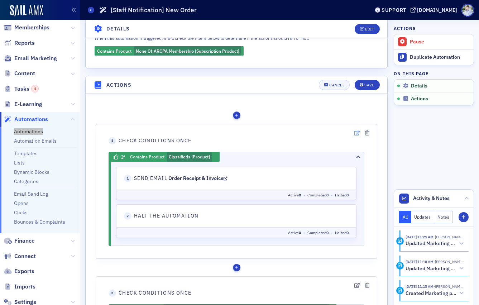
click at [356, 134] on icon "button" at bounding box center [358, 133] width 6 height 5
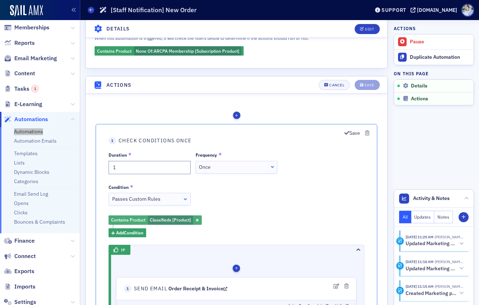
click at [170, 216] on span "Classifieds [Product]" at bounding box center [170, 220] width 45 height 9
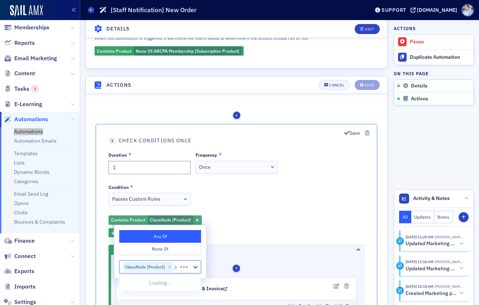
type input "job"
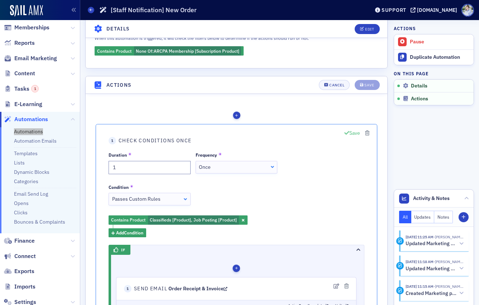
click at [351, 133] on button "Save" at bounding box center [353, 133] width 16 height 8
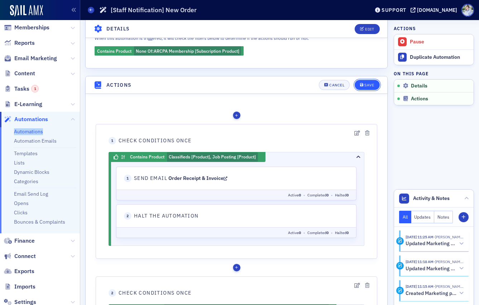
click at [371, 85] on div "Save" at bounding box center [370, 85] width 10 height 4
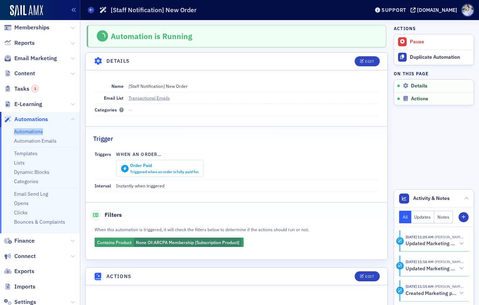
scroll to position [34, 0]
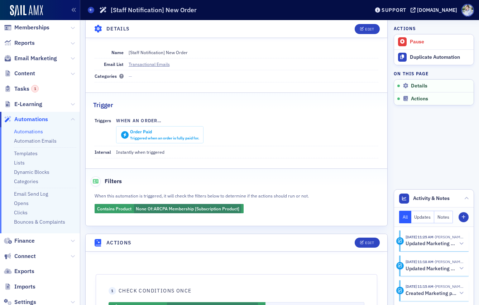
click at [225, 96] on div "Trigger" at bounding box center [236, 101] width 287 height 17
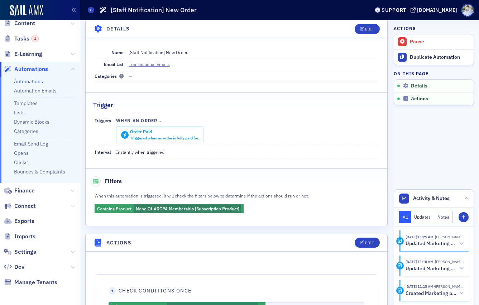
click at [71, 204] on icon at bounding box center [73, 206] width 4 height 4
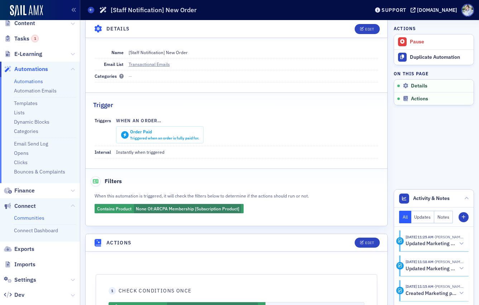
click at [29, 218] on link "Communities" at bounding box center [29, 218] width 30 height 6
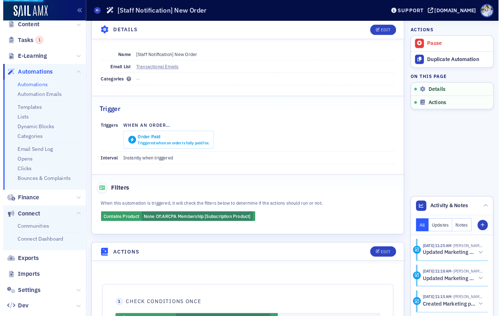
scroll to position [69, 0]
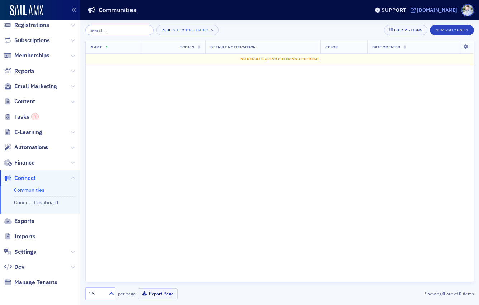
click at [417, 11] on div "[DOMAIN_NAME]" at bounding box center [437, 10] width 40 height 6
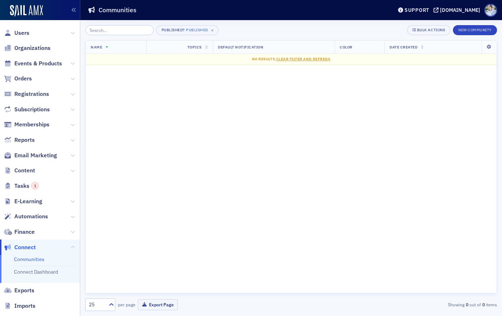
scroll to position [58, 0]
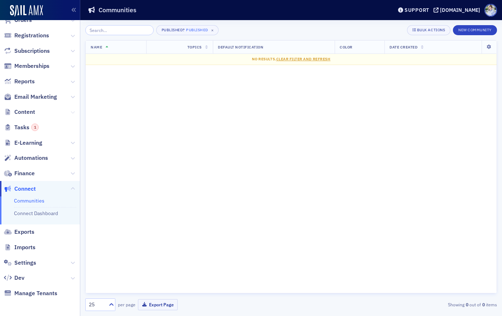
click at [74, 110] on icon at bounding box center [73, 112] width 4 height 4
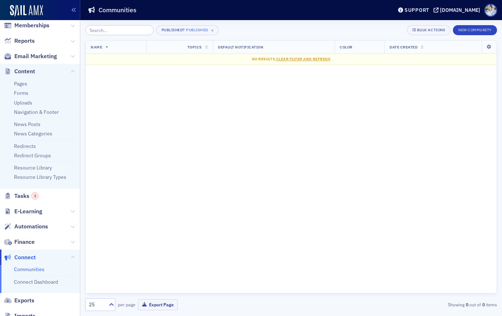
scroll to position [98, 0]
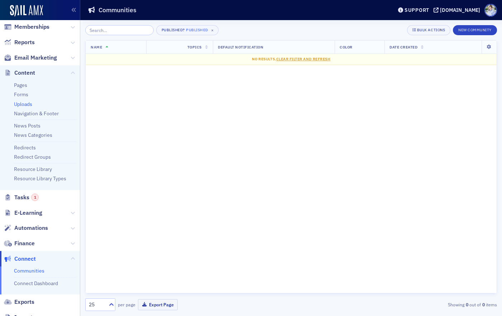
click at [25, 101] on link "Uploads" at bounding box center [23, 104] width 18 height 6
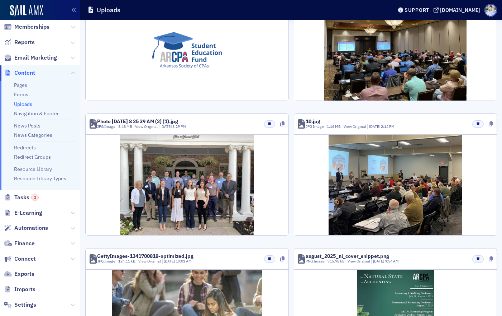
scroll to position [803, 0]
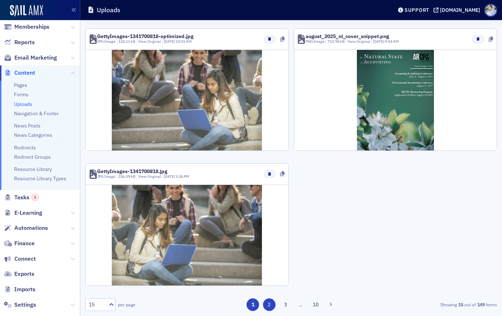
click at [264, 300] on button "2" at bounding box center [269, 304] width 13 height 13
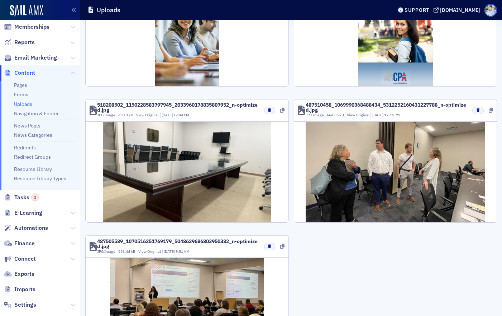
scroll to position [765, 0]
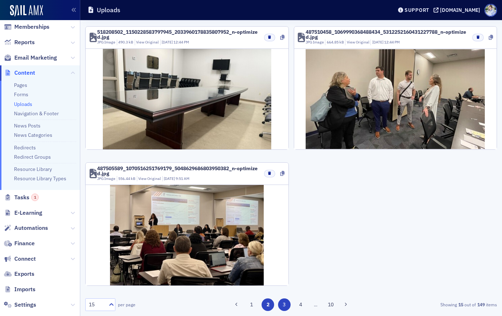
click at [286, 300] on button "3" at bounding box center [284, 304] width 13 height 13
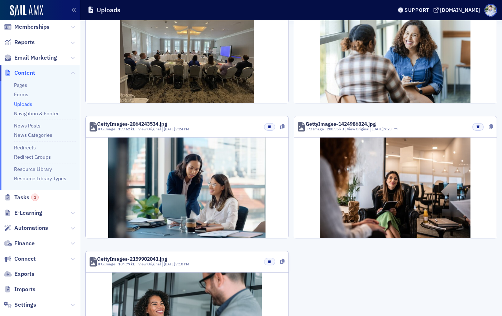
scroll to position [852, 0]
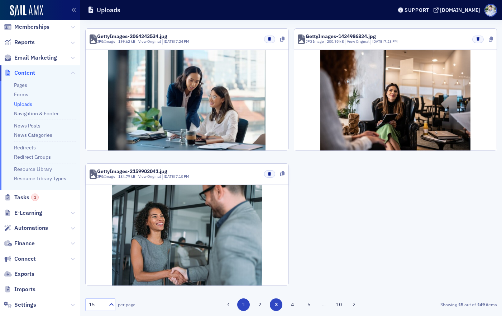
click at [244, 300] on button "1" at bounding box center [243, 304] width 13 height 13
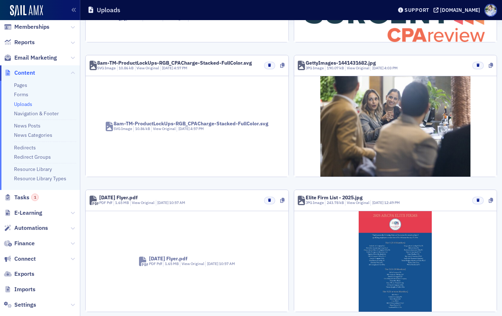
scroll to position [0, 0]
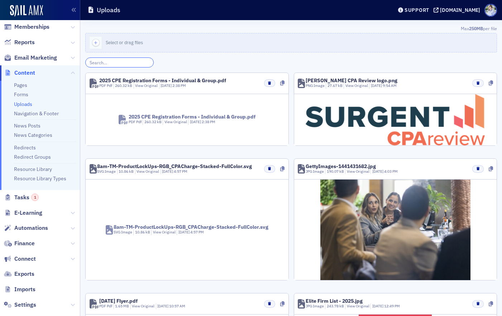
click at [124, 61] on input "search" at bounding box center [119, 62] width 68 height 10
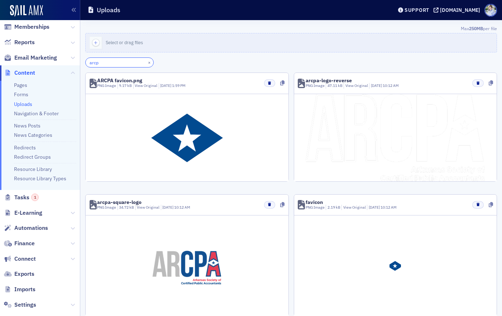
type input "arcpa"
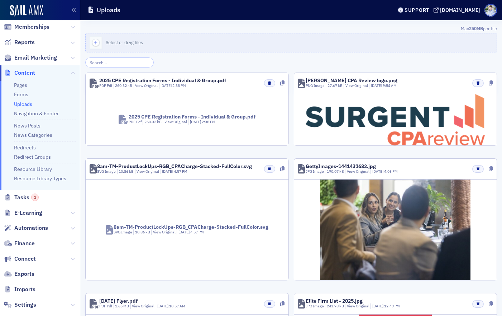
click at [237, 10] on div "Uploads" at bounding box center [235, 10] width 294 height 14
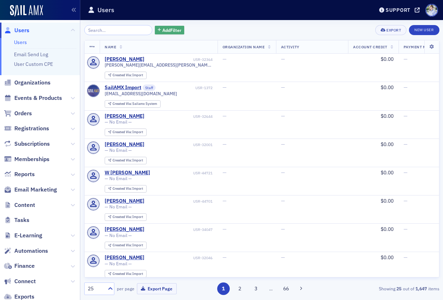
click at [172, 30] on span "Add Filter" at bounding box center [171, 30] width 19 height 6
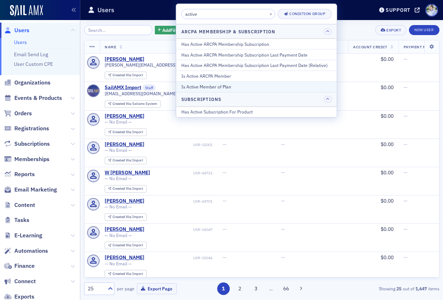
type input "active"
click at [192, 87] on div "Is Active Member of Plan" at bounding box center [256, 87] width 151 height 6
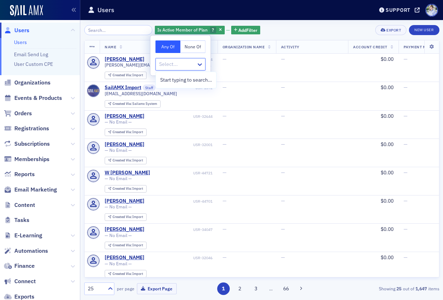
click at [186, 58] on div "Select..." at bounding box center [181, 64] width 50 height 13
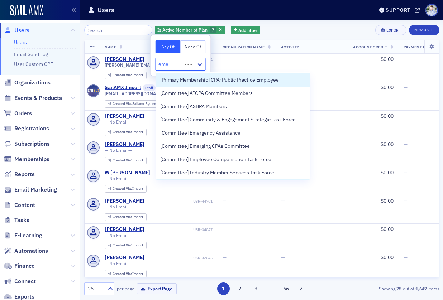
type input "emer"
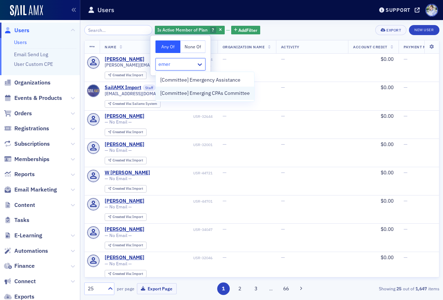
click at [188, 88] on div "[Committee] Emerging CPAs Committee" at bounding box center [205, 93] width 98 height 13
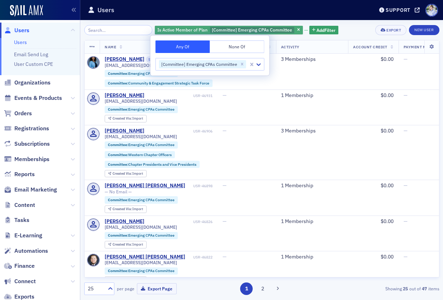
drag, startPoint x: 288, startPoint y: 20, endPoint x: 292, endPoint y: 27, distance: 7.6
click at [288, 20] on div "Is Active Member of Plan [Committee] Emerging CPAs Committee Add Filter Export …" at bounding box center [261, 160] width 355 height 280
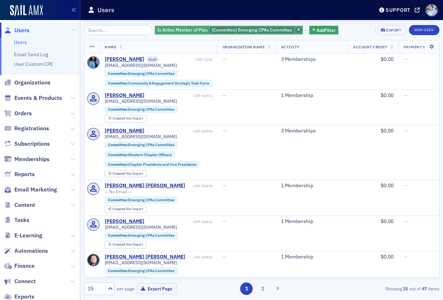
click at [295, 28] on span "button" at bounding box center [298, 30] width 6 height 6
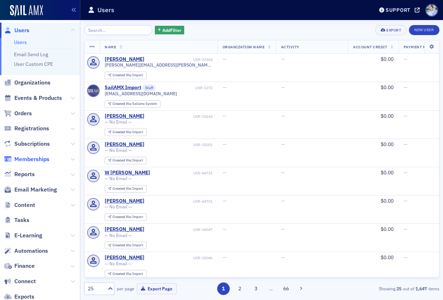
click at [27, 157] on span "Memberships" at bounding box center [31, 160] width 35 height 8
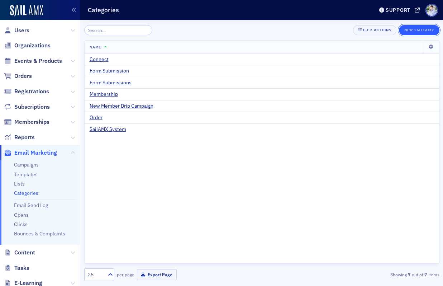
click at [418, 33] on button "New Category" at bounding box center [419, 30] width 40 height 10
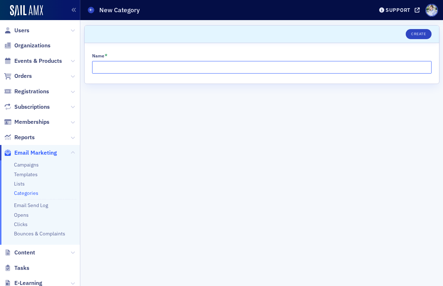
click at [235, 62] on input "Name *" at bounding box center [262, 67] width 340 height 13
paste input "Staff Task"
type input "Staff Task"
click at [415, 32] on button "Create" at bounding box center [418, 34] width 25 height 10
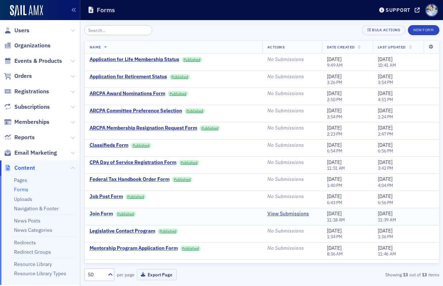
click at [101, 210] on div "Join Form" at bounding box center [101, 213] width 23 height 6
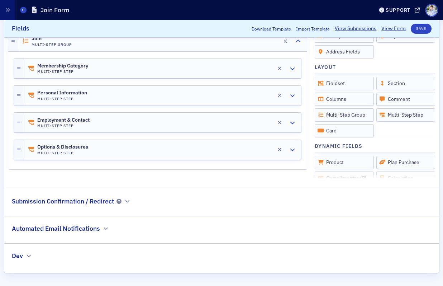
scroll to position [213, 0]
click at [99, 224] on div "Automated Email Notifications" at bounding box center [61, 225] width 98 height 17
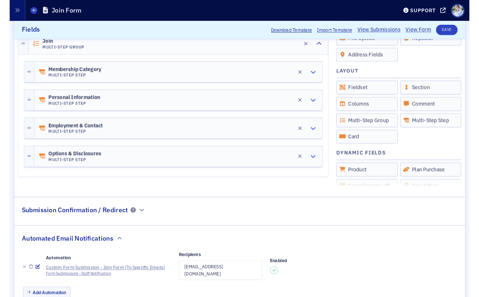
scroll to position [261, 0]
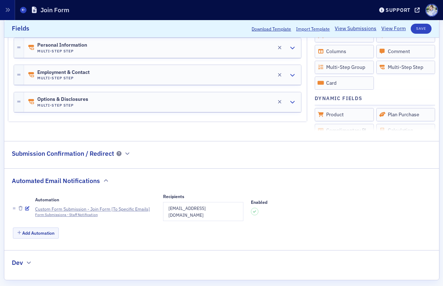
drag, startPoint x: 102, startPoint y: 137, endPoint x: 91, endPoint y: 143, distance: 12.4
click at [102, 137] on div "Name * Join Form Publish Require Login to Submit Fields Add Fields Field Settin…" at bounding box center [221, 44] width 435 height 472
click at [48, 227] on button "Add Automation" at bounding box center [36, 232] width 46 height 11
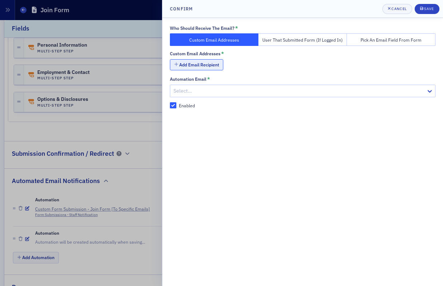
click at [199, 69] on button "Add Email Recipient" at bounding box center [196, 64] width 53 height 11
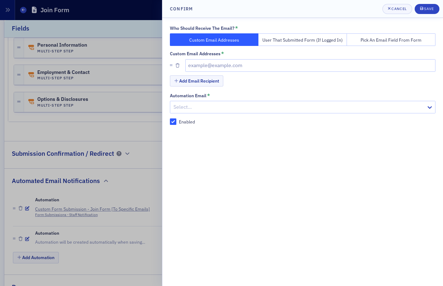
click at [310, 39] on button "User That Submitted Form (If Logged In)" at bounding box center [303, 39] width 89 height 13
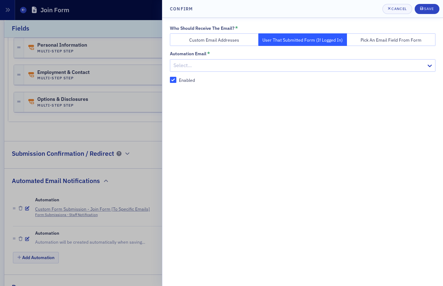
drag, startPoint x: 370, startPoint y: 38, endPoint x: 383, endPoint y: 28, distance: 15.6
click at [370, 38] on button "Pick an Email Field From Form" at bounding box center [391, 39] width 89 height 13
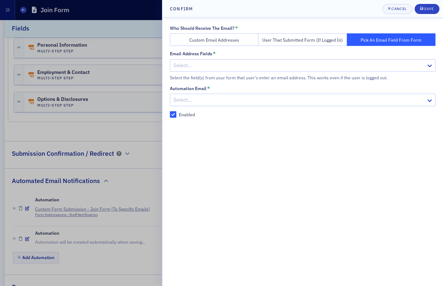
click at [217, 43] on button "Custom Email Addresses" at bounding box center [214, 39] width 89 height 13
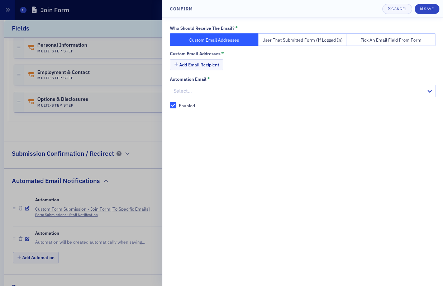
click at [216, 93] on div at bounding box center [299, 90] width 253 height 9
click at [249, 73] on div "Who Should Receive The Email? * Custom Email Addresses User That Submitted Form…" at bounding box center [303, 66] width 266 height 83
click at [115, 163] on div at bounding box center [221, 143] width 443 height 286
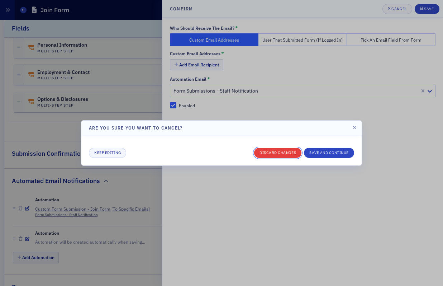
click at [274, 153] on button "Discard changes" at bounding box center [277, 153] width 47 height 10
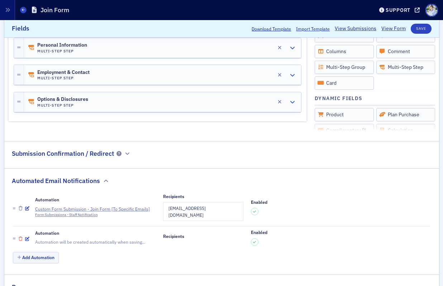
click at [19, 237] on icon "button" at bounding box center [21, 239] width 4 height 4
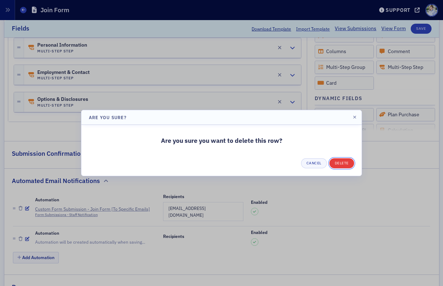
click at [333, 162] on button "Delete" at bounding box center [342, 163] width 25 height 10
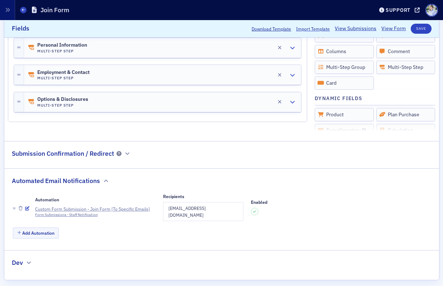
click at [126, 231] on div "Add Automation" at bounding box center [221, 233] width 417 height 13
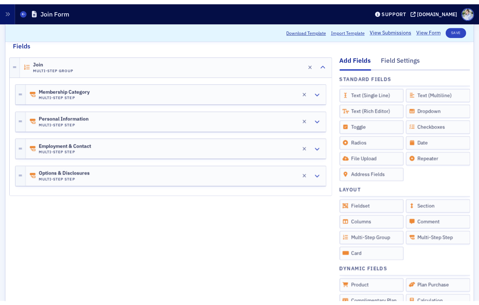
scroll to position [0, 0]
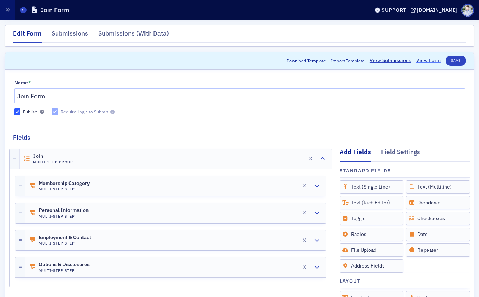
click at [426, 58] on link "View Form" at bounding box center [428, 61] width 24 height 8
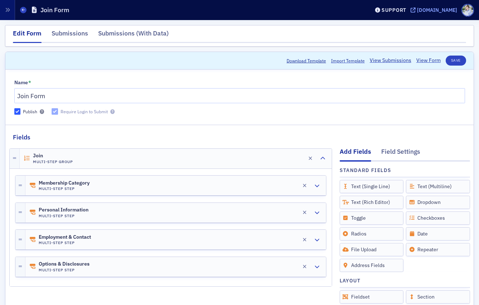
click at [417, 7] on div "[DOMAIN_NAME]" at bounding box center [437, 10] width 40 height 6
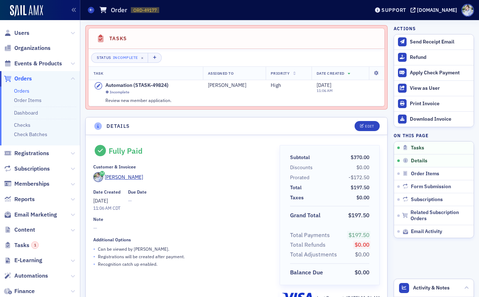
click at [114, 8] on h1 "Order" at bounding box center [119, 10] width 16 height 9
click at [181, 18] on header "Orders Order ORD-49177 49177 Support [DOMAIN_NAME]" at bounding box center [279, 10] width 399 height 20
drag, startPoint x: 119, startPoint y: 86, endPoint x: 155, endPoint y: 86, distance: 35.9
click at [155, 86] on div "Automation (STASK-49824)" at bounding box center [138, 85] width 66 height 6
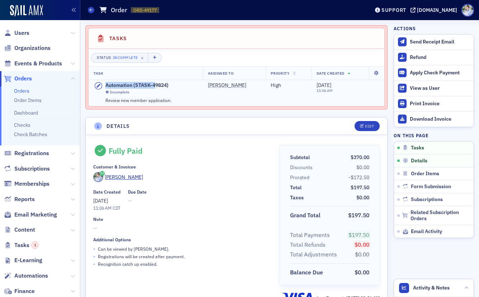
click at [155, 86] on div "Automation (STASK-49824)" at bounding box center [138, 85] width 66 height 6
drag, startPoint x: 101, startPoint y: 99, endPoint x: 168, endPoint y: 100, distance: 67.1
click at [168, 100] on div "Automation (STASK-49824) Incomplete Review new member application." at bounding box center [146, 93] width 104 height 22
click at [170, 100] on div "Review new member application." at bounding box center [138, 100] width 66 height 6
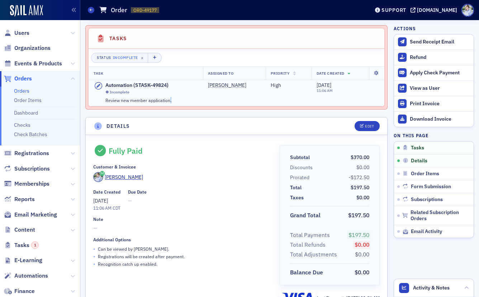
drag, startPoint x: 180, startPoint y: 99, endPoint x: 182, endPoint y: 103, distance: 4.1
click at [180, 99] on div "Automation (STASK-49824) Incomplete Review new member application." at bounding box center [146, 93] width 104 height 22
click at [96, 86] on icon at bounding box center [98, 86] width 9 height 8
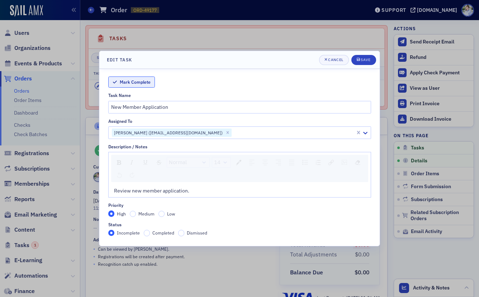
click at [136, 78] on button "Mark Complete" at bounding box center [131, 81] width 47 height 11
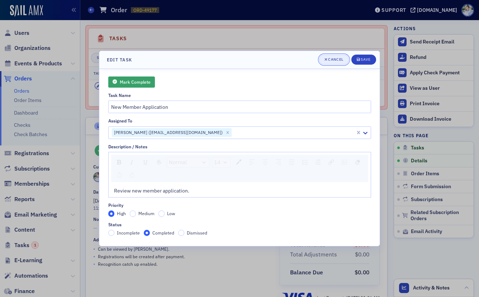
click at [340, 60] on div "Cancel" at bounding box center [335, 59] width 15 height 4
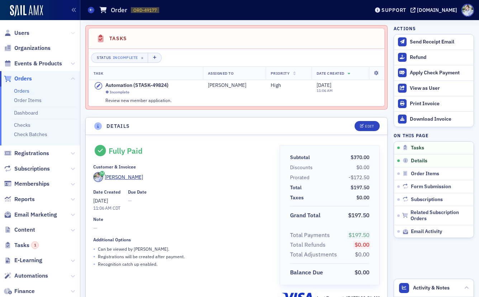
drag, startPoint x: 72, startPoint y: 32, endPoint x: 61, endPoint y: 38, distance: 12.7
click at [72, 32] on icon at bounding box center [73, 33] width 4 height 4
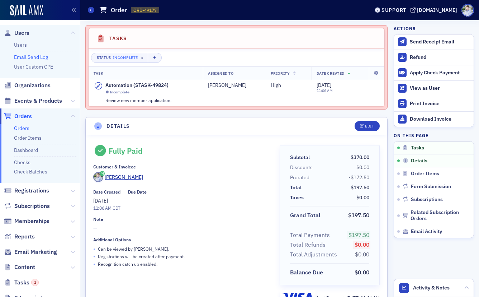
click at [25, 57] on link "Email Send Log" at bounding box center [31, 57] width 34 height 6
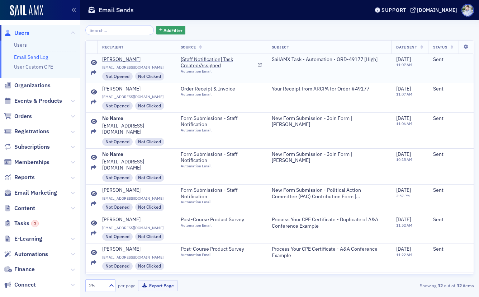
click at [97, 62] on icon at bounding box center [94, 63] width 6 height 6
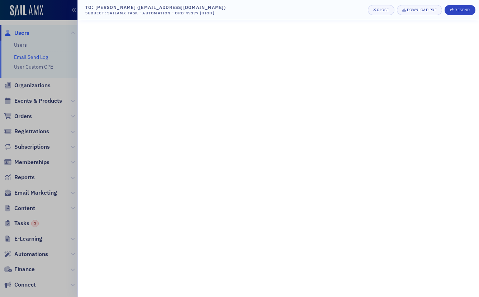
click at [33, 78] on div at bounding box center [239, 148] width 479 height 297
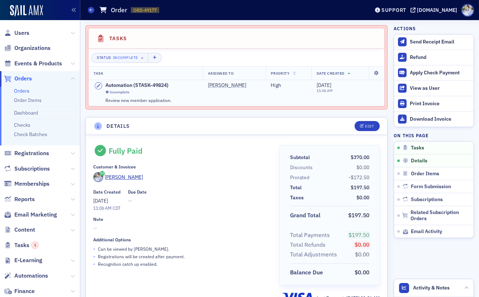
click at [100, 86] on icon at bounding box center [98, 86] width 9 height 8
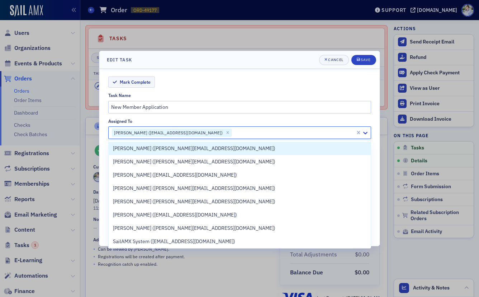
click at [232, 129] on div at bounding box center [293, 132] width 122 height 9
click at [187, 81] on div "Mark Complete" at bounding box center [239, 81] width 263 height 11
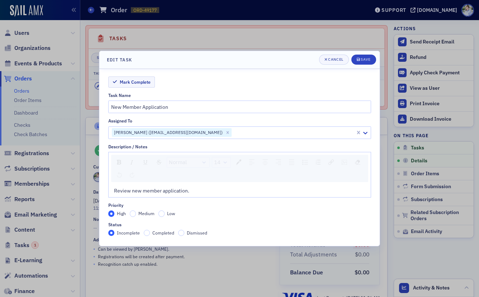
click at [184, 37] on div at bounding box center [239, 148] width 479 height 297
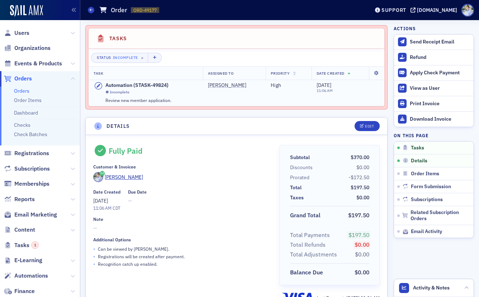
click at [100, 92] on div "Automation (STASK-49824) Incomplete Review new member application." at bounding box center [146, 93] width 104 height 22
click at [99, 86] on icon at bounding box center [98, 86] width 9 height 8
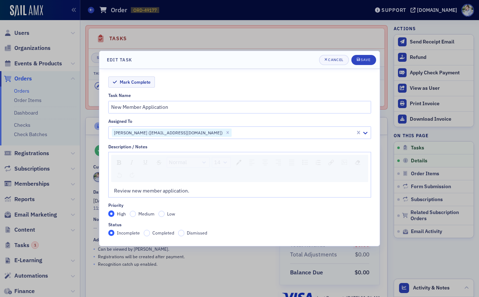
click at [174, 59] on header "Edit Task Cancel Save" at bounding box center [239, 60] width 280 height 18
click at [171, 34] on div at bounding box center [239, 148] width 479 height 297
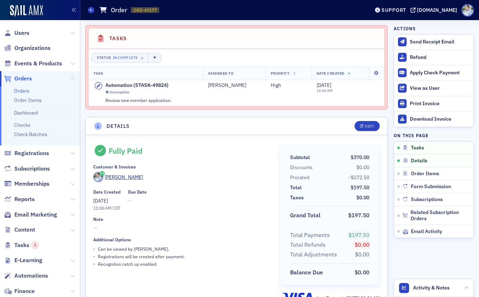
click at [180, 15] on div "Orders Order ORD-49177 49177" at bounding box center [223, 10] width 271 height 14
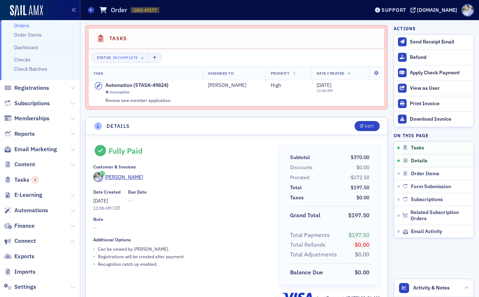
scroll to position [66, 0]
click at [25, 177] on span "Tasks 1" at bounding box center [26, 179] width 24 height 8
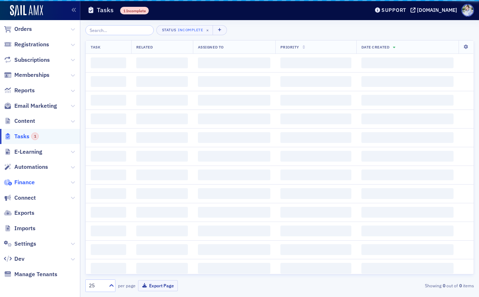
scroll to position [49, 0]
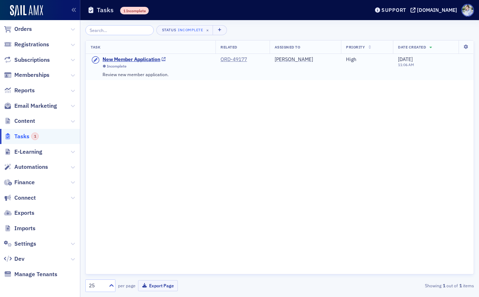
drag, startPoint x: 175, startPoint y: 137, endPoint x: 230, endPoint y: 77, distance: 81.4
click at [178, 133] on div "Task Related Assigned To Priority Date Created New Member Application Incomplet…" at bounding box center [279, 157] width 389 height 234
click at [213, 28] on button "button" at bounding box center [220, 30] width 14 height 10
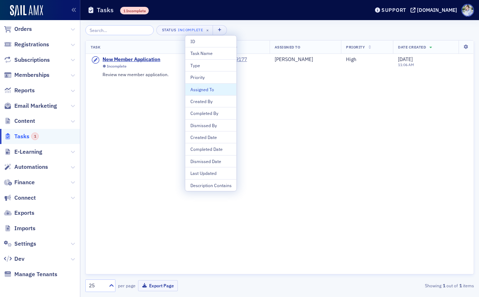
drag, startPoint x: 173, startPoint y: 87, endPoint x: 183, endPoint y: 84, distance: 9.9
click at [173, 87] on div "Task Related Assigned To Priority Date Created New Member Application Incomplet…" at bounding box center [279, 157] width 389 height 234
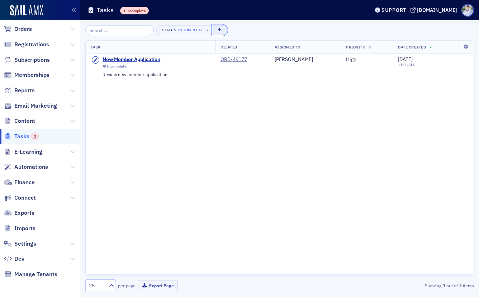
click at [218, 30] on icon "button" at bounding box center [220, 30] width 4 height 4
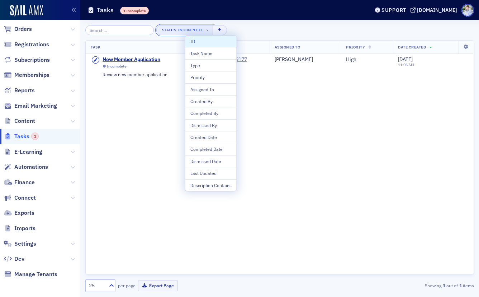
click at [168, 26] on button "Status Incomplete ×" at bounding box center [184, 30] width 57 height 10
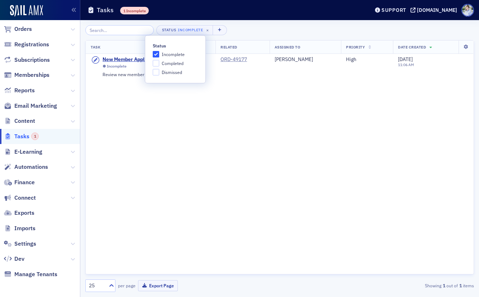
click at [237, 25] on div "Status Incomplete × Task Related Assigned To Priority Date Created New Member A…" at bounding box center [279, 158] width 389 height 276
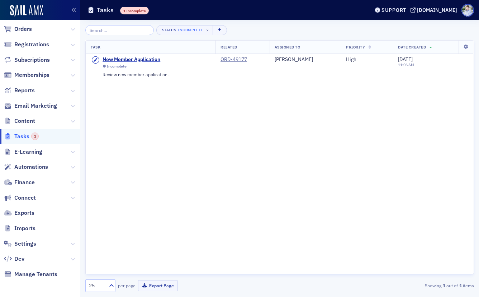
scroll to position [0, 0]
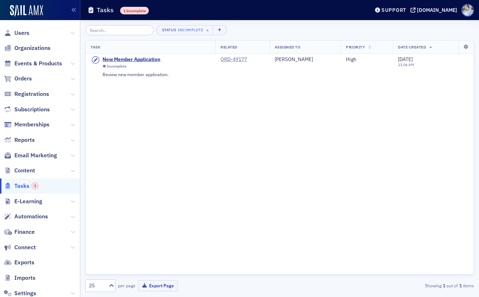
click at [189, 111] on div "Task Related Assigned To Priority Date Created New Member Application Incomplet…" at bounding box center [279, 157] width 389 height 234
click at [258, 21] on div "Status Incomplete × Task Related Assigned To Priority Date Created New Member A…" at bounding box center [279, 158] width 389 height 276
click at [280, 19] on header "Tasks 1 Incomplete Support arcpa.production.sailamx.com" at bounding box center [279, 10] width 399 height 20
click at [180, 7] on div "Tasks 1 Incomplete" at bounding box center [223, 10] width 271 height 14
click at [218, 10] on div "Tasks 1 Incomplete" at bounding box center [223, 10] width 271 height 14
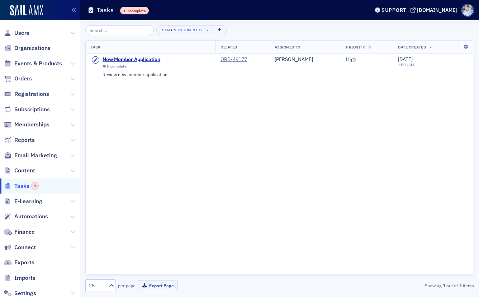
click at [218, 6] on div "Tasks 1 Incomplete" at bounding box center [223, 10] width 271 height 14
click at [194, 6] on div "Tasks 1 Incomplete" at bounding box center [223, 10] width 271 height 14
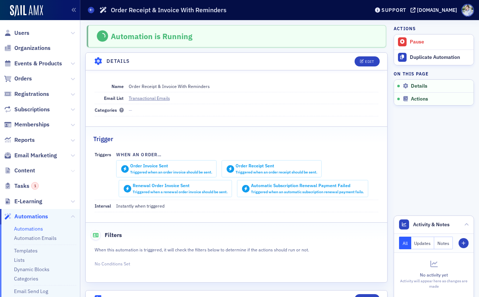
click at [72, 169] on icon at bounding box center [73, 171] width 4 height 4
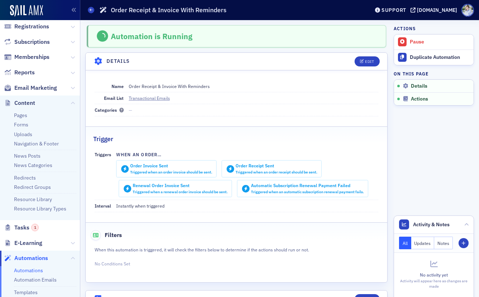
scroll to position [67, 0]
click at [16, 124] on link "Forms" at bounding box center [21, 125] width 14 height 6
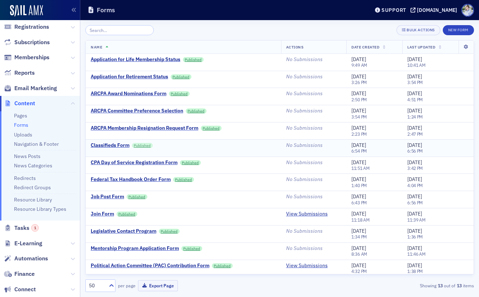
click at [144, 147] on link "Published" at bounding box center [142, 145] width 21 height 5
click at [109, 147] on div "Classifieds Form" at bounding box center [110, 145] width 39 height 6
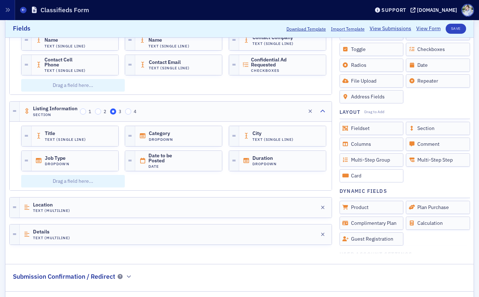
scroll to position [149, 0]
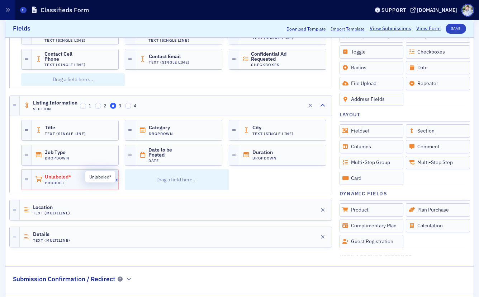
click at [55, 179] on span "Unlabeled*" at bounding box center [65, 177] width 40 height 6
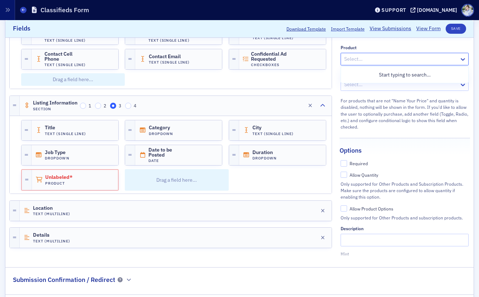
click at [368, 60] on div at bounding box center [401, 59] width 115 height 9
type input "clas"
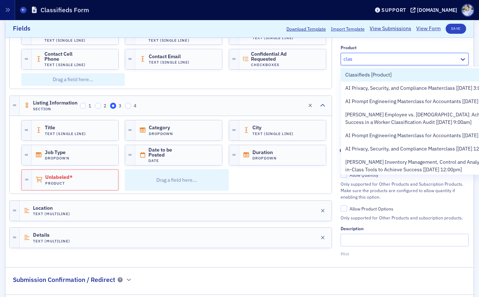
click at [366, 70] on div "Classifieds [Product]" at bounding box center [424, 74] width 167 height 13
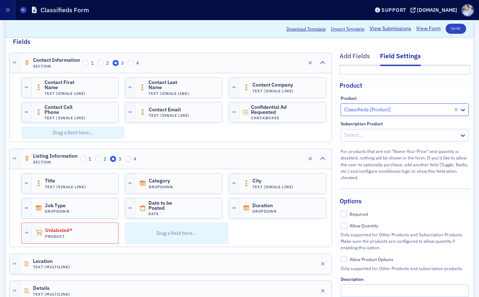
scroll to position [95, 0]
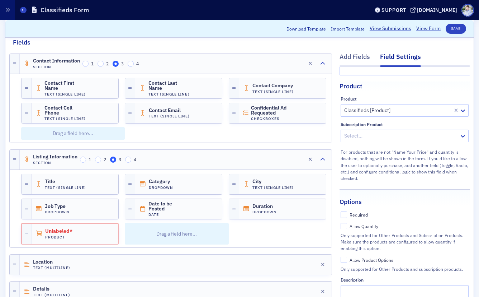
click at [377, 259] on div "Allow Product Options" at bounding box center [372, 260] width 44 height 6
click at [347, 259] on input "Allow Product Options" at bounding box center [344, 259] width 6 height 6
checkbox input "true"
drag, startPoint x: 361, startPoint y: 214, endPoint x: 354, endPoint y: 223, distance: 11.5
click at [361, 214] on div "Required" at bounding box center [359, 215] width 18 height 6
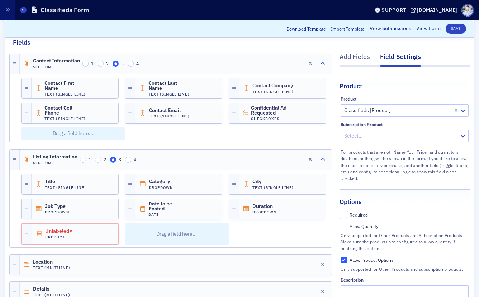
click at [347, 214] on input "Required" at bounding box center [344, 214] width 6 height 6
checkbox input "true"
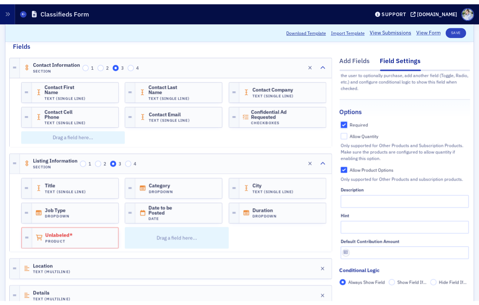
scroll to position [0, 0]
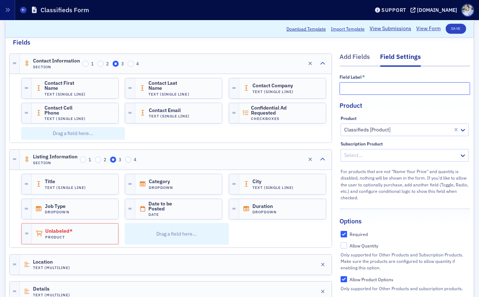
click at [387, 90] on input "text" at bounding box center [405, 88] width 131 height 13
type input "Duration"
click at [277, 207] on span "Duration" at bounding box center [272, 206] width 40 height 6
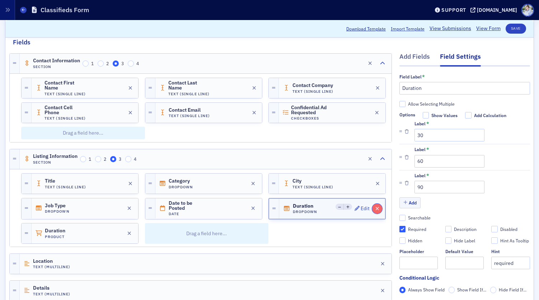
click at [375, 210] on icon "button" at bounding box center [377, 209] width 4 height 5
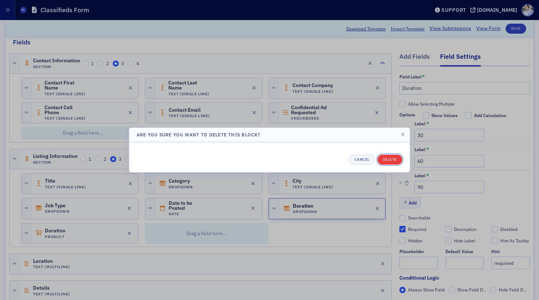
click at [386, 163] on button "Delete" at bounding box center [389, 160] width 25 height 10
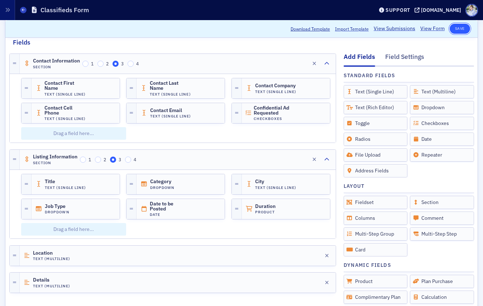
click at [456, 28] on button "Save" at bounding box center [460, 29] width 20 height 10
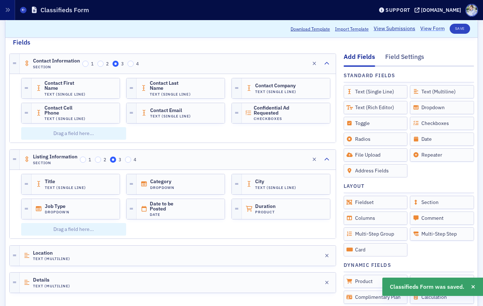
click at [438, 29] on link "View Form" at bounding box center [433, 29] width 24 height 8
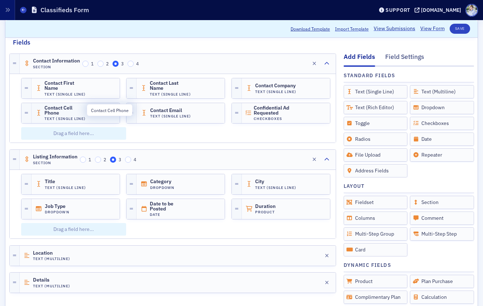
click at [54, 112] on span "Contact Cell Phone" at bounding box center [65, 110] width 42 height 11
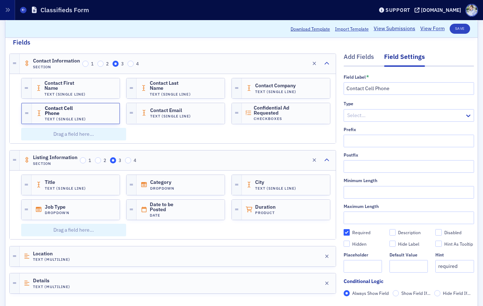
click at [398, 117] on div at bounding box center [406, 115] width 118 height 9
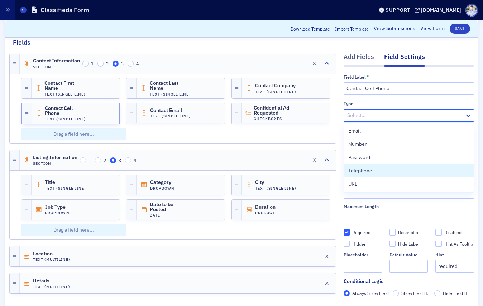
click at [368, 168] on span "Telephone" at bounding box center [361, 171] width 24 height 8
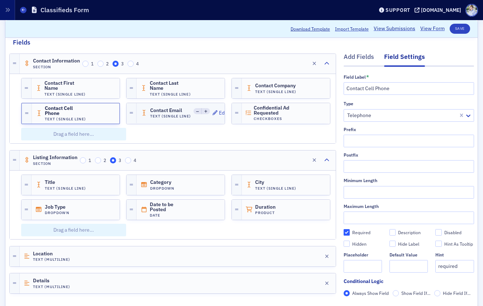
click at [175, 115] on h4 "Text (Single Line)" at bounding box center [170, 116] width 41 height 5
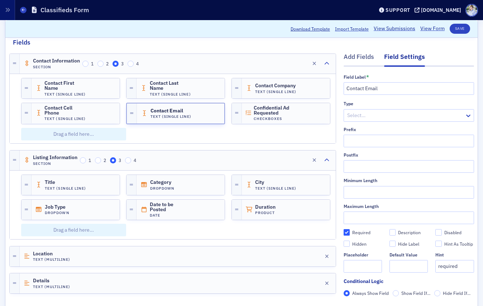
click at [367, 118] on div at bounding box center [406, 115] width 118 height 9
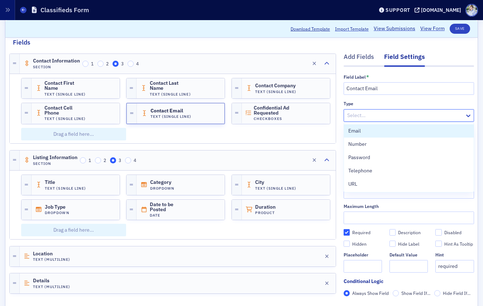
click at [373, 131] on div "Email" at bounding box center [409, 131] width 121 height 8
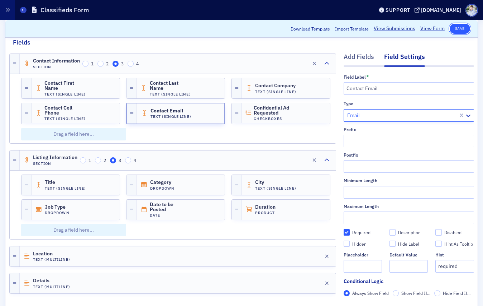
click at [459, 32] on button "Save" at bounding box center [460, 29] width 20 height 10
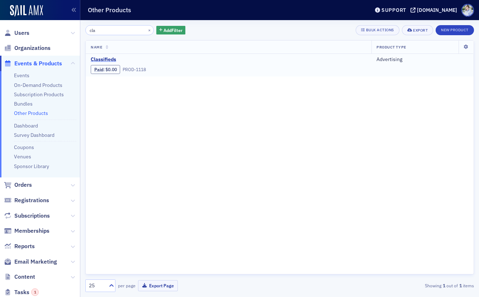
type input "cla"
click at [108, 58] on span "Classifieds" at bounding box center [151, 59] width 120 height 6
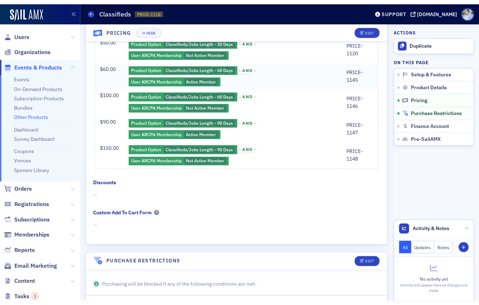
scroll to position [339, 0]
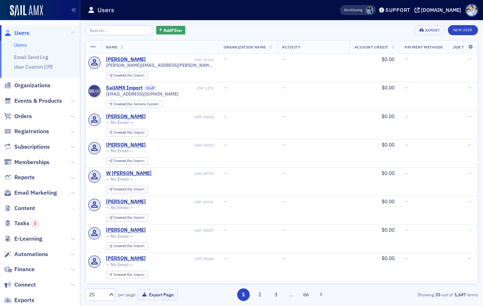
click at [73, 209] on icon at bounding box center [73, 208] width 4 height 4
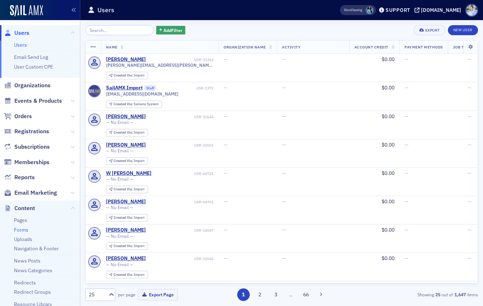
click at [25, 229] on link "Forms" at bounding box center [21, 229] width 14 height 6
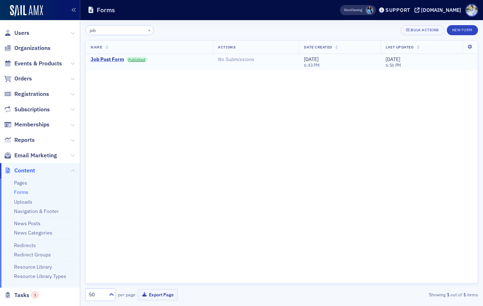
type input "job"
click at [118, 59] on div "Job Post Form" at bounding box center [107, 59] width 33 height 6
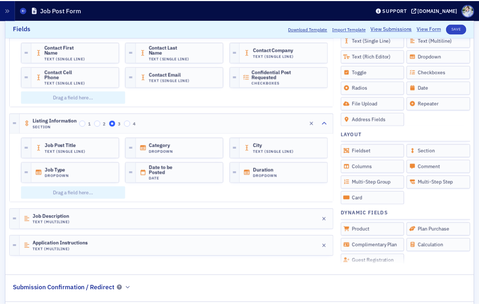
scroll to position [147, 0]
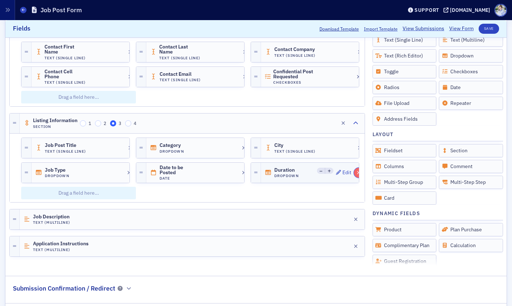
click at [358, 173] on icon "button" at bounding box center [359, 172] width 4 height 5
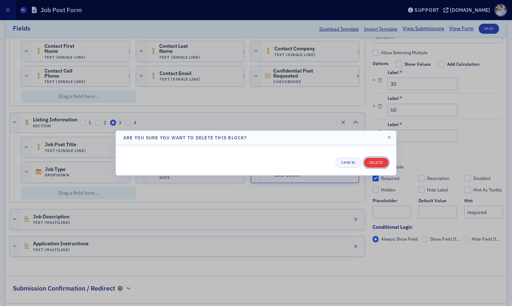
click at [373, 166] on button "Delete" at bounding box center [376, 162] width 25 height 10
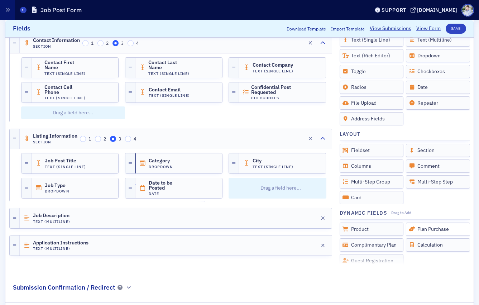
scroll to position [70, 0]
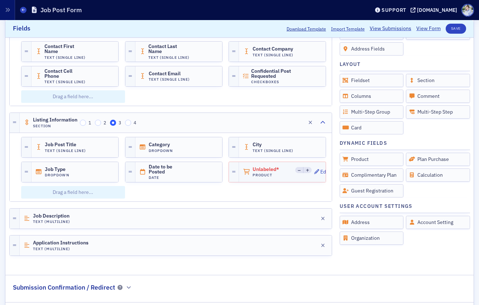
click at [270, 177] on div "Unlabeled* Product Edit" at bounding box center [292, 172] width 106 height 20
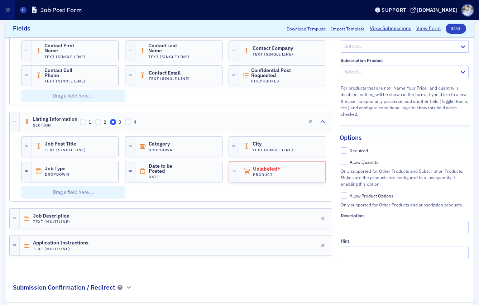
scroll to position [31, 0]
click at [366, 196] on div "Allow Product Options" at bounding box center [372, 196] width 44 height 6
click at [347, 196] on input "Allow Product Options" at bounding box center [344, 196] width 6 height 6
checkbox input "true"
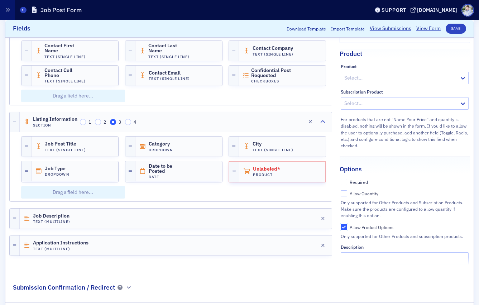
scroll to position [99, 0]
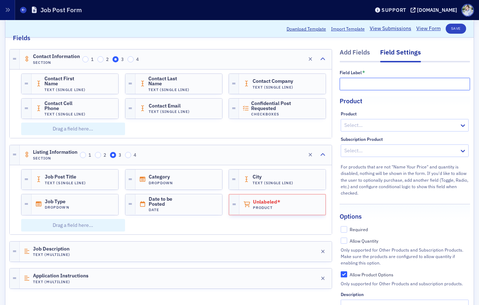
click at [365, 80] on input "text" at bounding box center [405, 84] width 131 height 13
type input "F"
type input "Duration"
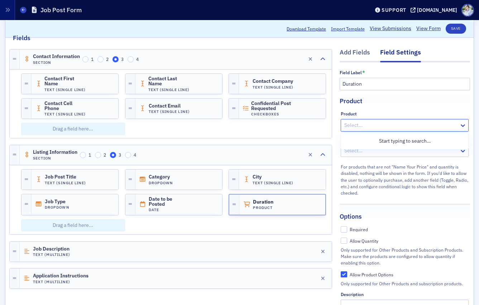
click at [363, 123] on div at bounding box center [401, 125] width 115 height 9
type input "k"
type input "job"
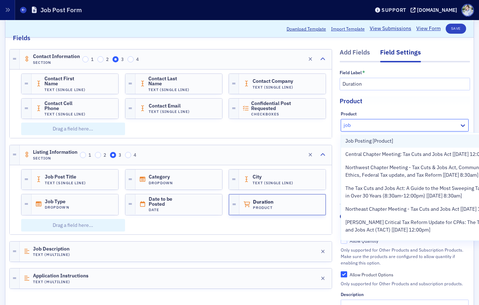
click at [362, 136] on div "Job Posting [Product]" at bounding box center [424, 140] width 167 height 13
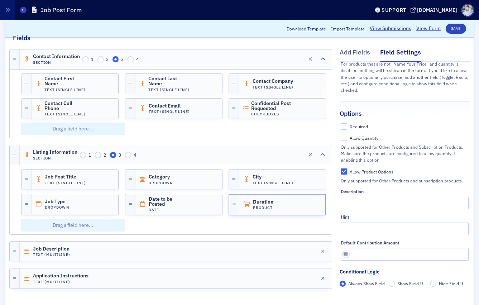
scroll to position [105, 0]
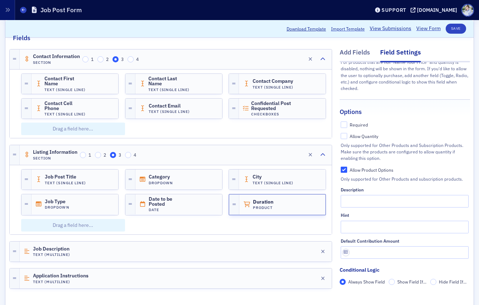
click at [364, 127] on div "Required" at bounding box center [359, 125] width 18 height 6
click at [347, 127] on input "Required" at bounding box center [344, 125] width 6 height 6
checkbox input "true"
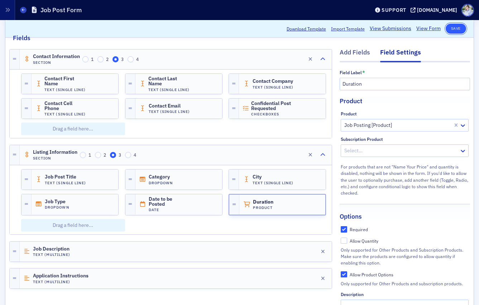
click at [455, 32] on button "Save" at bounding box center [456, 29] width 20 height 10
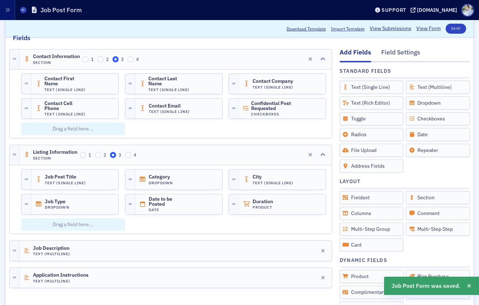
click at [434, 27] on link "View Form" at bounding box center [429, 29] width 24 height 8
drag, startPoint x: 84, startPoint y: 91, endPoint x: 126, endPoint y: 87, distance: 42.5
click at [84, 91] on h4 "Text (Single Line)" at bounding box center [65, 89] width 42 height 5
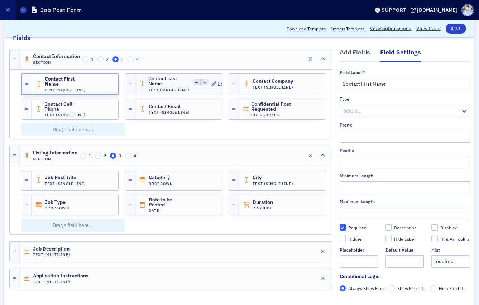
click at [142, 88] on div "Contact Last Name Text (Single Line)" at bounding box center [164, 84] width 51 height 16
click at [64, 109] on span "Contact Cell Phone" at bounding box center [65, 106] width 42 height 11
click at [357, 107] on div at bounding box center [402, 110] width 118 height 9
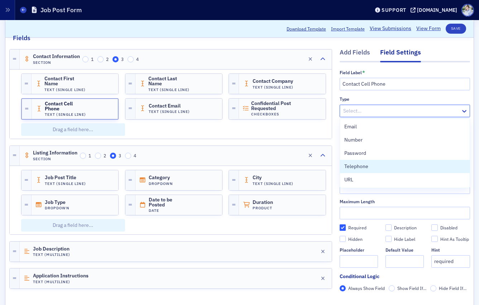
click at [361, 166] on span "Telephone" at bounding box center [357, 167] width 24 height 8
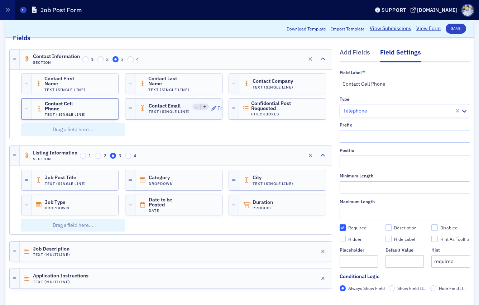
click at [182, 105] on span "Contact Email" at bounding box center [169, 106] width 40 height 6
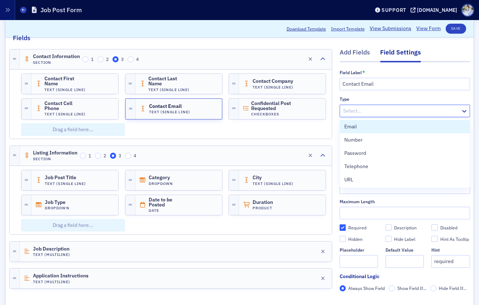
click at [383, 107] on div at bounding box center [402, 110] width 118 height 9
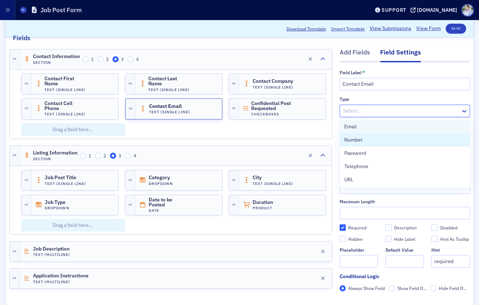
click at [367, 127] on div "Email" at bounding box center [405, 127] width 121 height 8
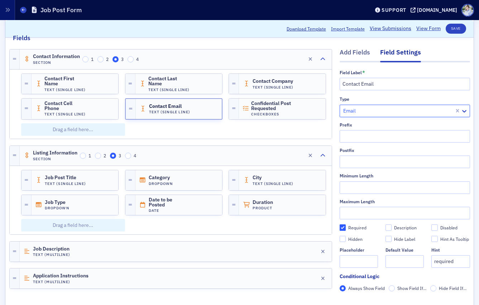
scroll to position [169, 0]
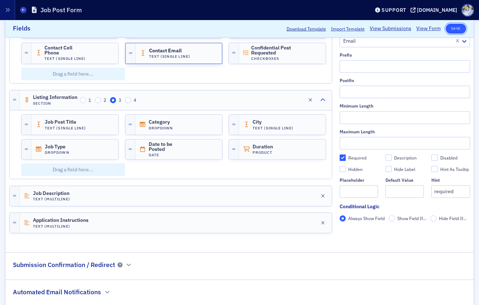
click at [460, 30] on button "Save" at bounding box center [456, 29] width 20 height 10
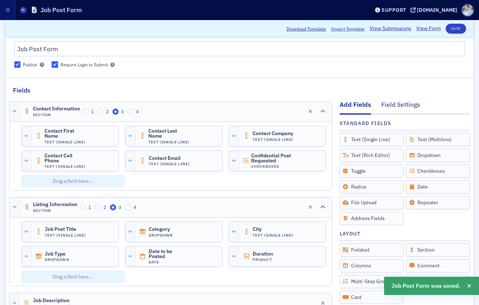
scroll to position [29, 0]
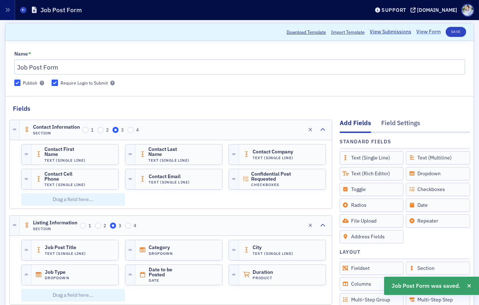
click at [423, 33] on link "View Form" at bounding box center [429, 32] width 24 height 8
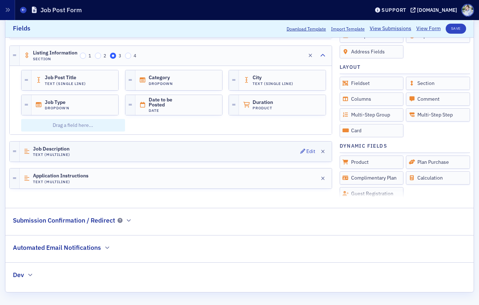
click at [66, 150] on span "Job Description" at bounding box center [53, 149] width 40 height 6
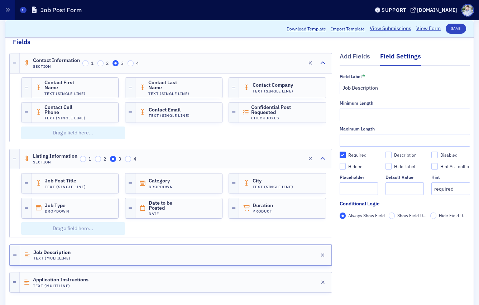
scroll to position [80, 0]
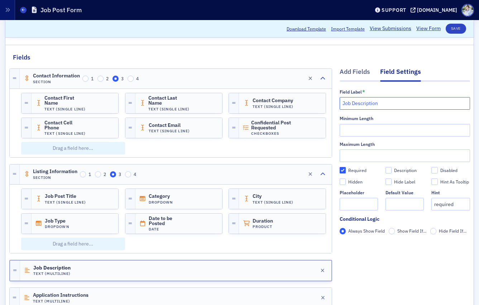
click at [363, 99] on input "Job Description" at bounding box center [405, 103] width 131 height 13
type input "Job Description"
click at [363, 79] on div "Add Fields" at bounding box center [355, 73] width 30 height 13
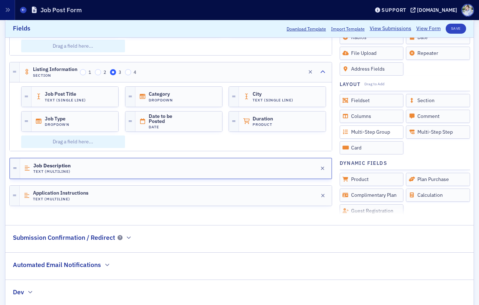
scroll to position [137, 0]
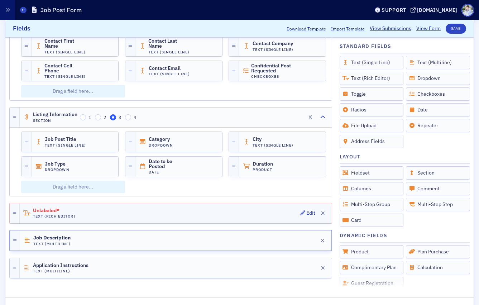
click at [61, 218] on div "Unlabeled* Text (Rich Editor) Edit" at bounding box center [176, 213] width 312 height 20
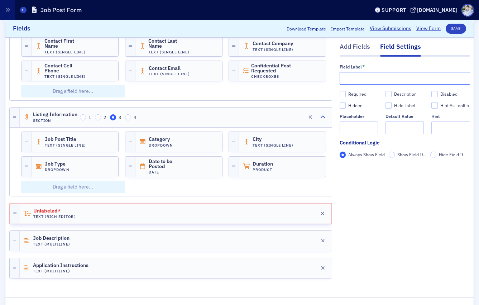
click at [370, 76] on input "text" at bounding box center [405, 78] width 131 height 13
paste input "Job Description"
type input "Job Description"
click at [348, 91] on label "Required" at bounding box center [359, 94] width 38 height 6
click at [346, 91] on input "Required" at bounding box center [343, 94] width 6 height 6
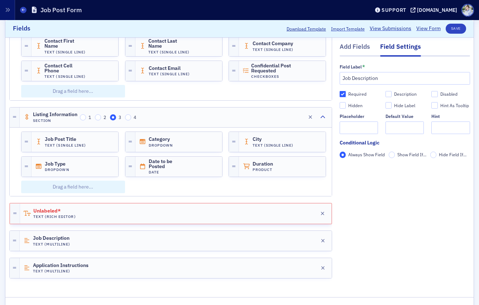
checkbox input "true"
type input "required"
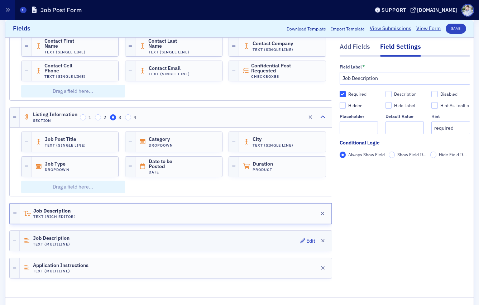
click at [180, 245] on div "Job Description Text (Multiline) Edit" at bounding box center [176, 241] width 312 height 20
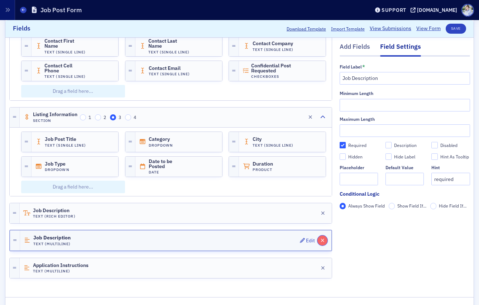
click at [322, 241] on icon "button" at bounding box center [323, 240] width 4 height 5
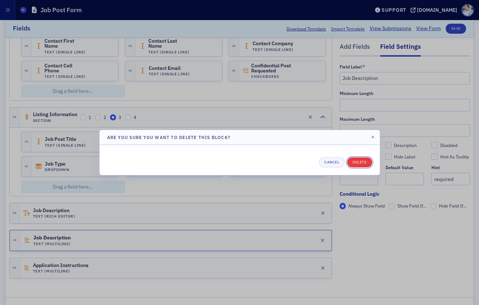
click at [353, 165] on button "Delete" at bounding box center [359, 162] width 25 height 10
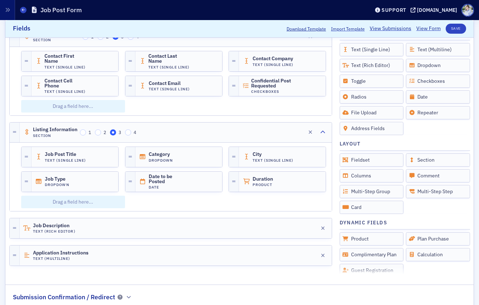
click at [132, 254] on div "Application Instructions Text (Multiline) Edit" at bounding box center [176, 255] width 312 height 20
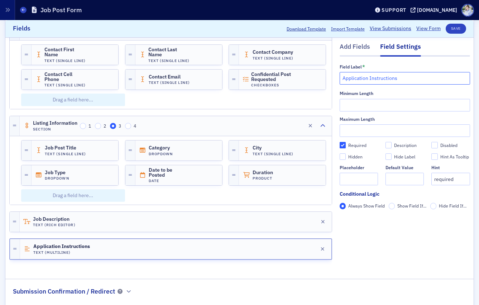
click at [367, 79] on input "Application Instructions" at bounding box center [405, 78] width 131 height 13
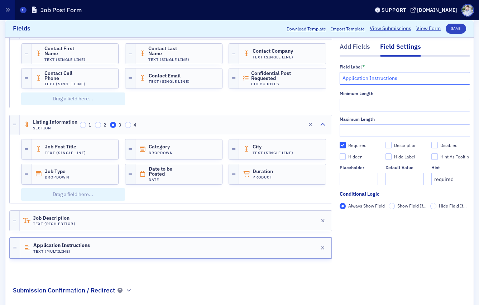
scroll to position [130, 0]
click at [354, 49] on div "Add Fields" at bounding box center [355, 48] width 30 height 13
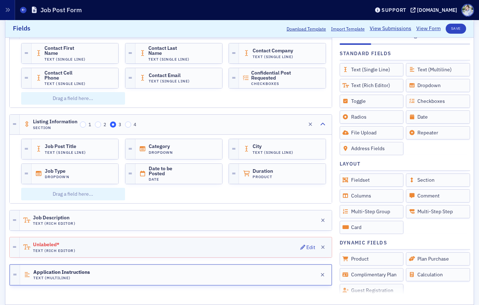
click at [123, 246] on div "Unlabeled* Text (Rich Editor) Edit" at bounding box center [176, 247] width 312 height 20
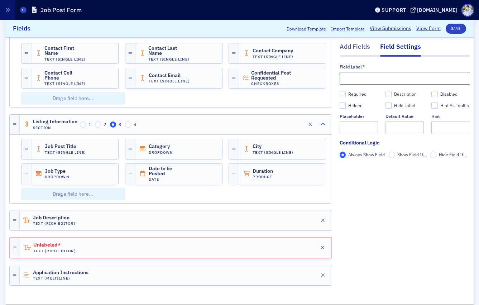
click at [398, 82] on input "text" at bounding box center [405, 78] width 131 height 13
paste input "Application Instructions"
type input "Application Instructions"
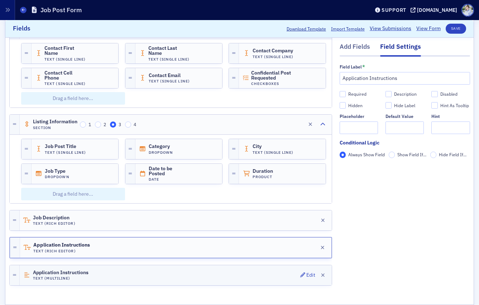
click at [169, 283] on div "Application Instructions Text (Multiline) Edit" at bounding box center [176, 275] width 312 height 20
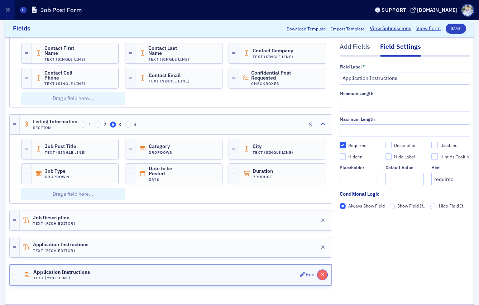
click at [320, 275] on button "button" at bounding box center [323, 275] width 10 height 10
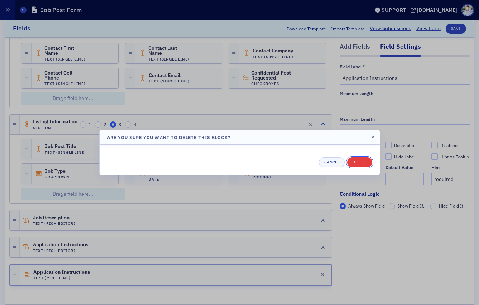
click at [357, 161] on button "Delete" at bounding box center [359, 162] width 25 height 10
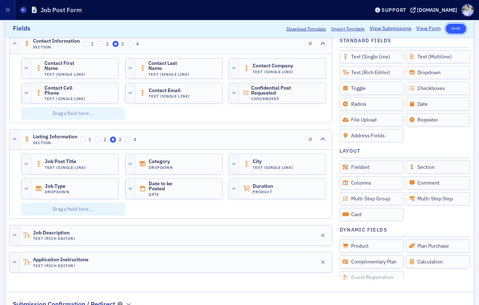
drag, startPoint x: 455, startPoint y: 27, endPoint x: 455, endPoint y: 31, distance: 4.7
click at [455, 27] on button "Save" at bounding box center [456, 29] width 20 height 10
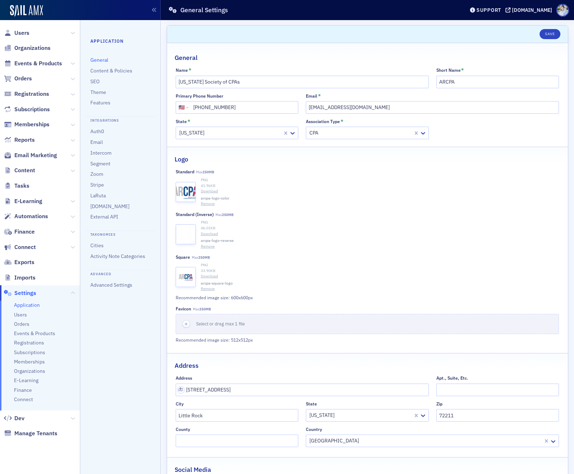
select select "US"
